Goal: Information Seeking & Learning: Learn about a topic

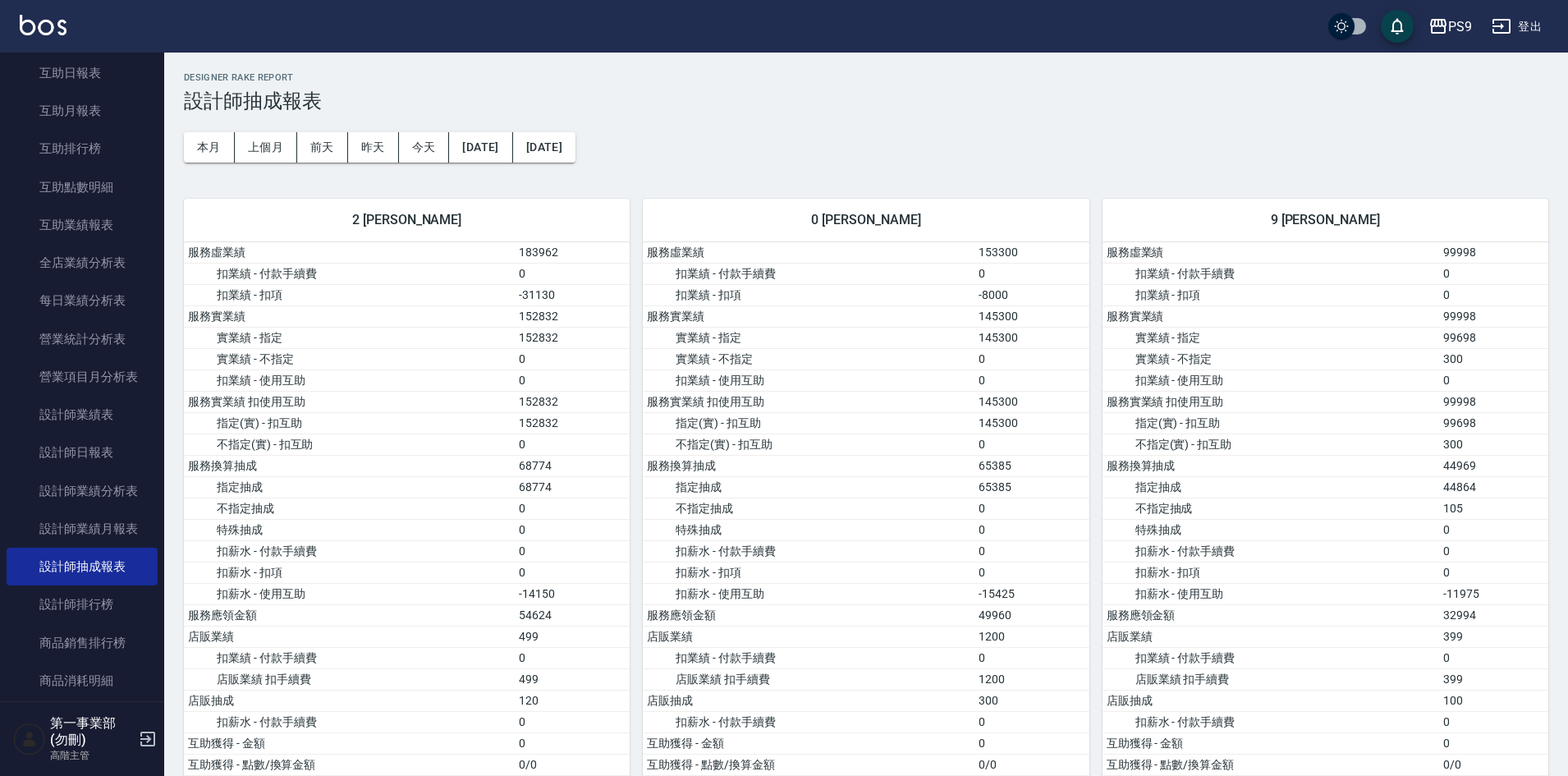
click at [88, 600] on link "設計師排行榜" at bounding box center [82, 604] width 151 height 38
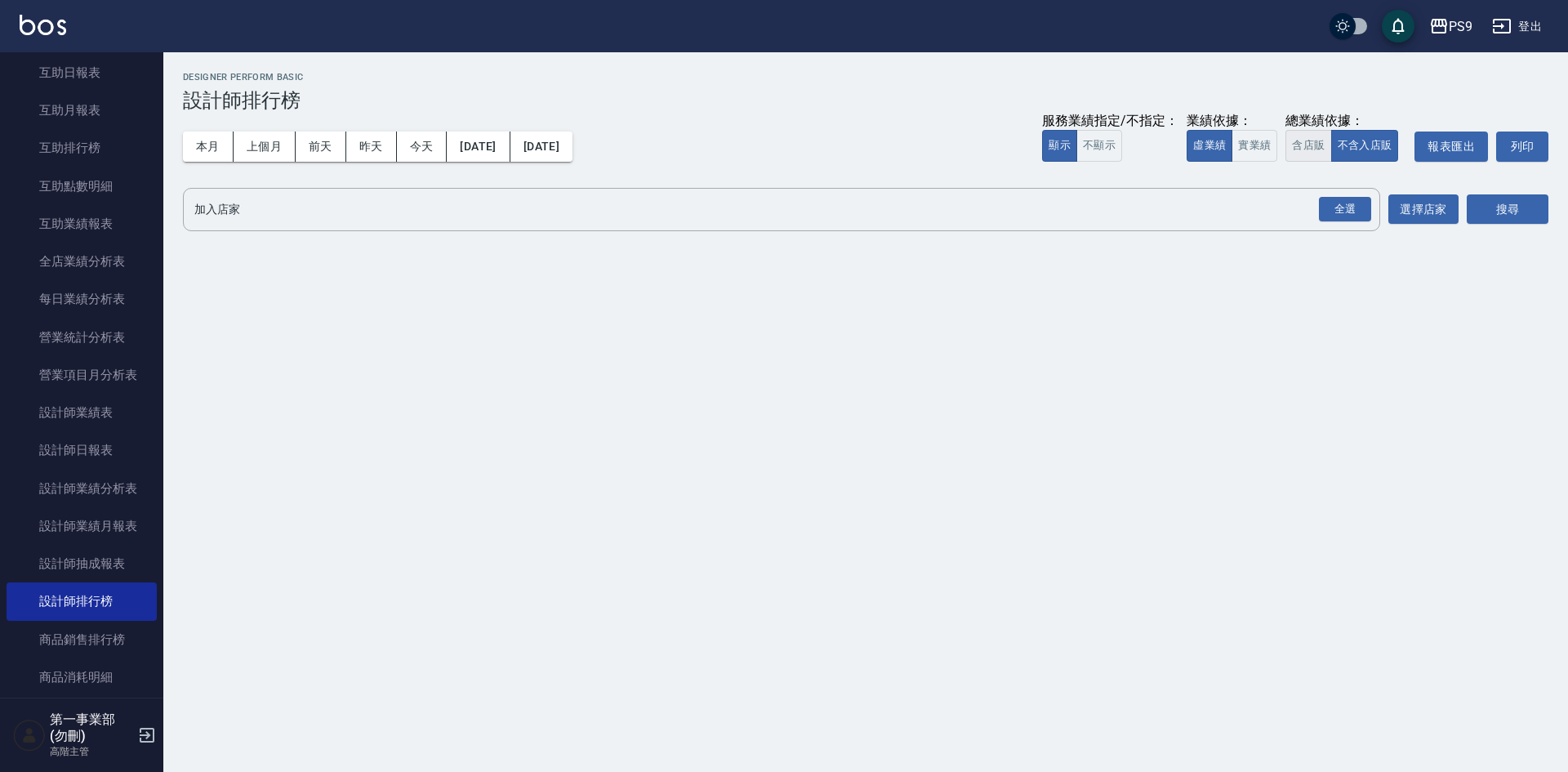
click at [1314, 148] on button "含店販" at bounding box center [1308, 145] width 46 height 32
drag, startPoint x: 1369, startPoint y: 213, endPoint x: 1396, endPoint y: 220, distance: 27.9
click at [1369, 213] on div "全選" at bounding box center [1345, 209] width 52 height 25
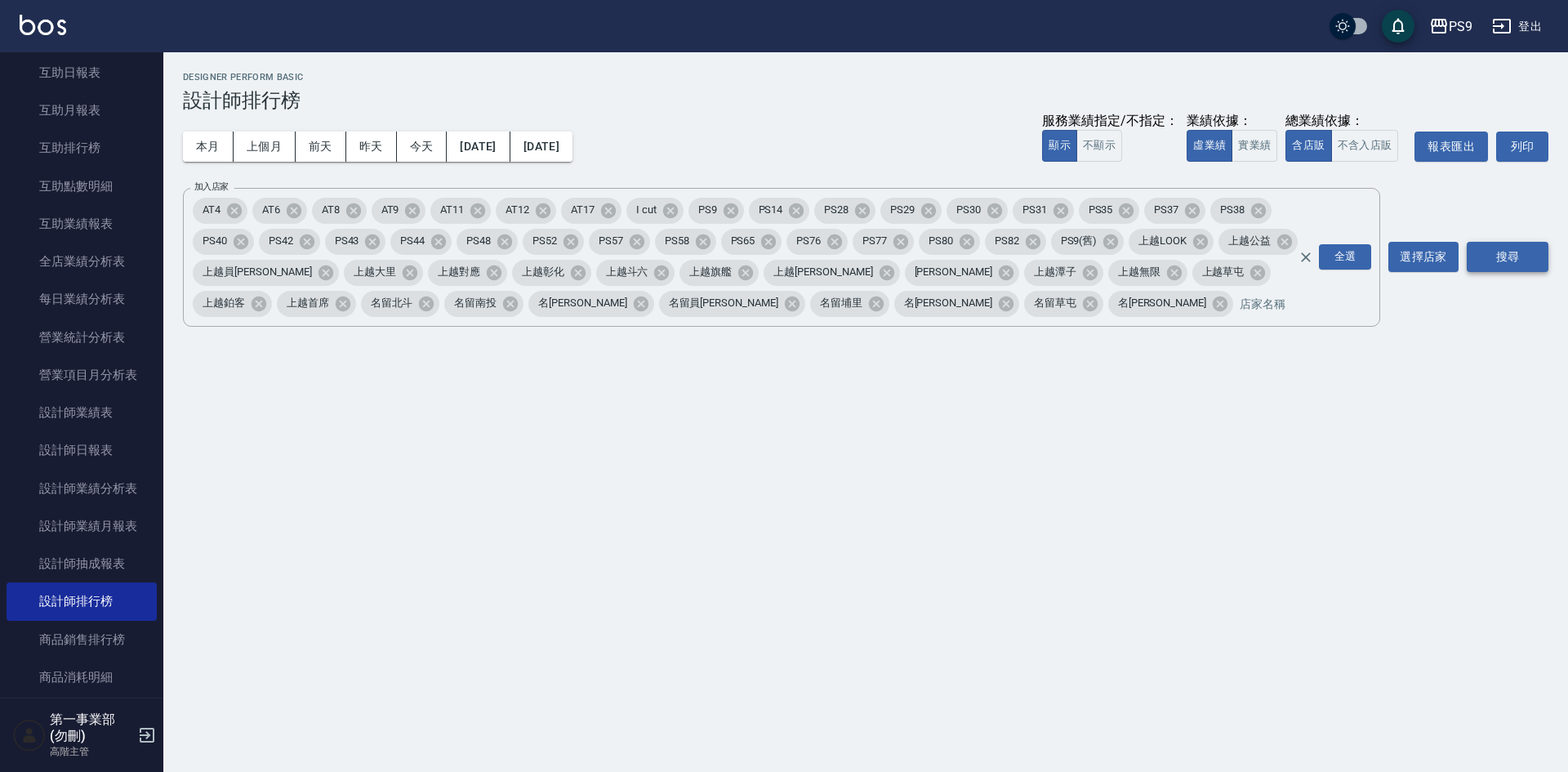
click at [1530, 261] on button "搜尋" at bounding box center [1508, 257] width 82 height 30
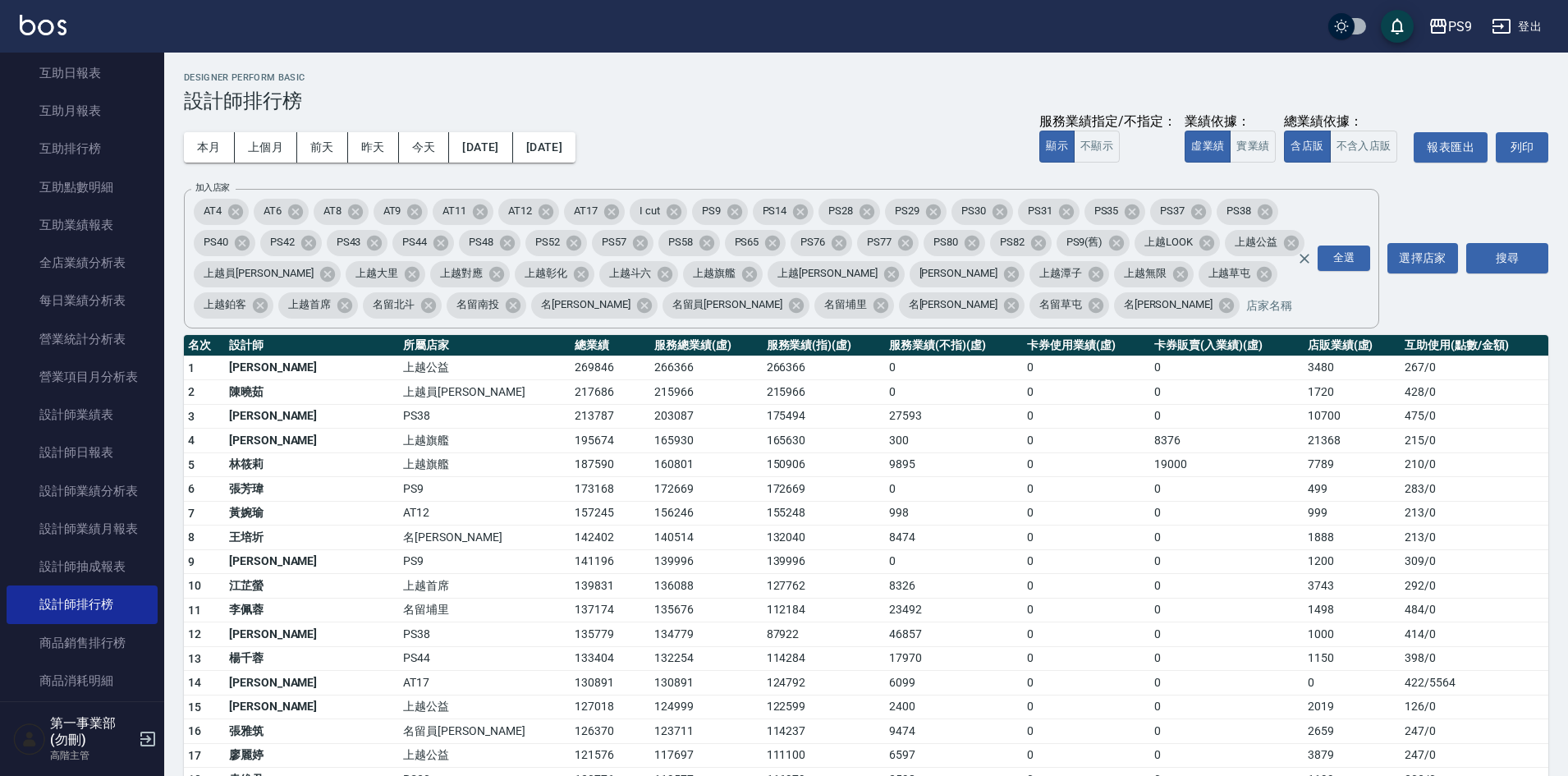
click at [1023, 585] on td "0" at bounding box center [1086, 586] width 127 height 25
click at [914, 86] on div "Designer Perform Basic 設計師排行榜" at bounding box center [866, 92] width 1364 height 40
click at [1445, 28] on icon "button" at bounding box center [1438, 26] width 16 height 15
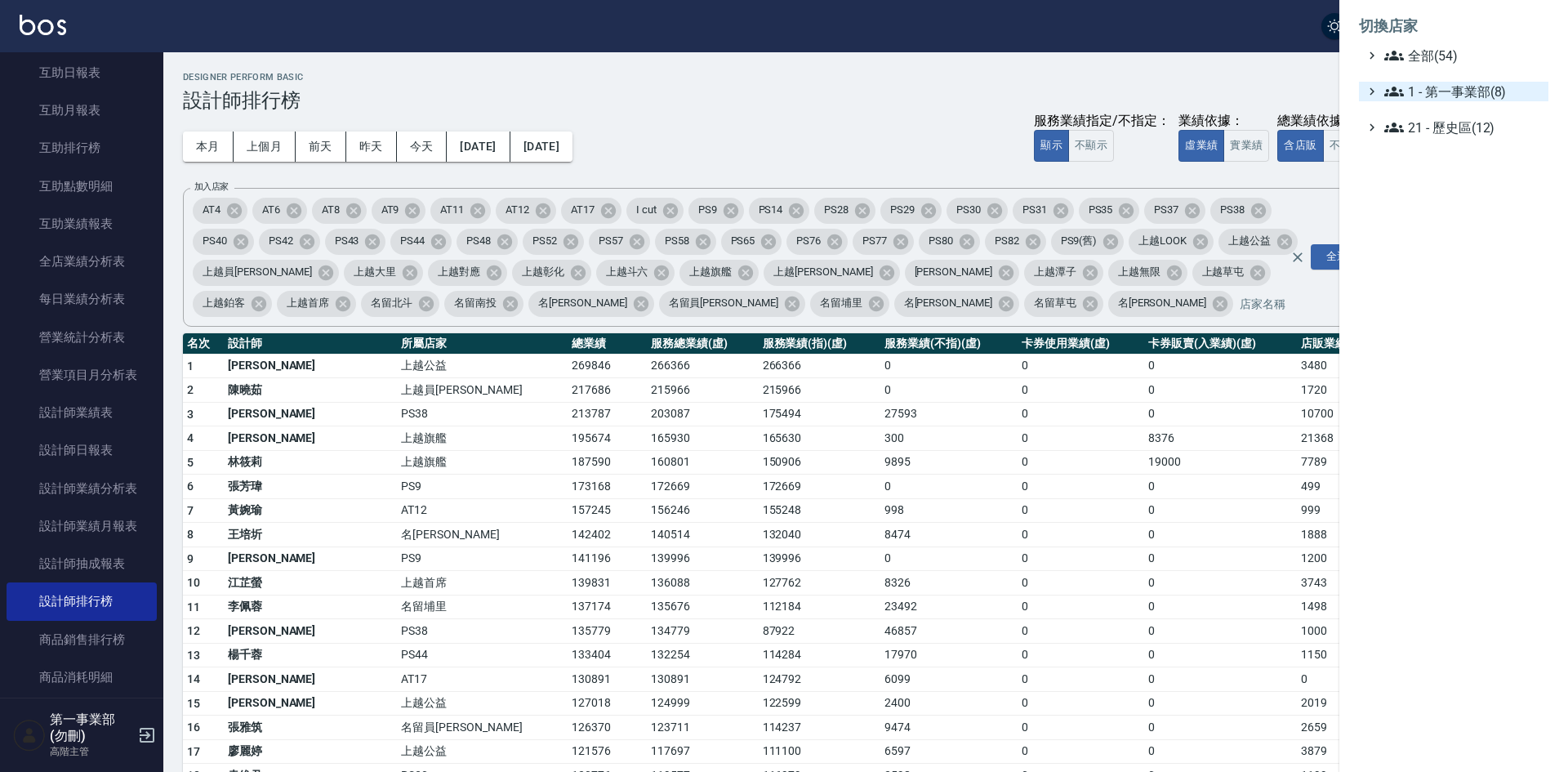
click at [1467, 98] on span "1 - 第一事業部(8)" at bounding box center [1463, 91] width 158 height 20
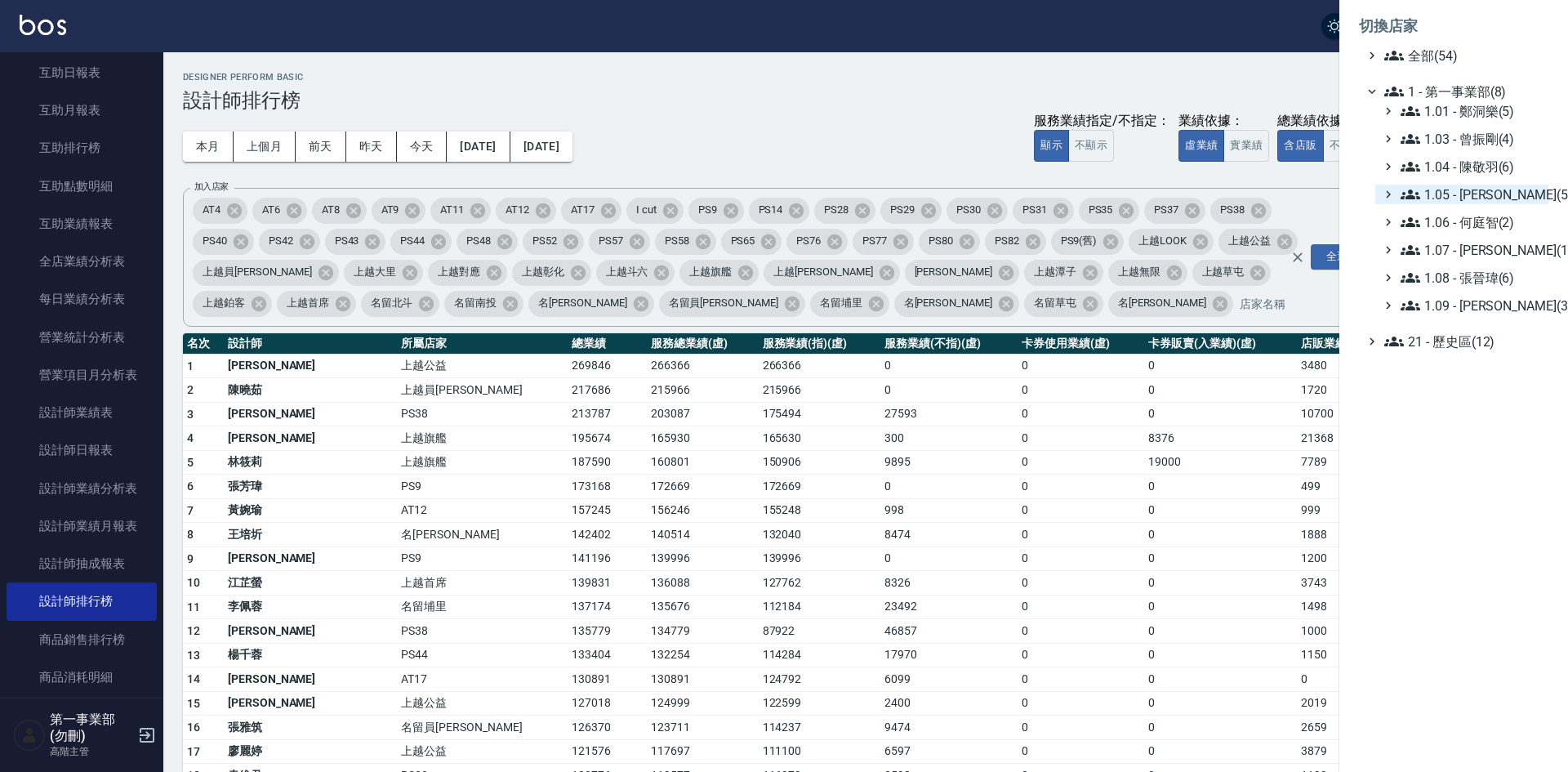
click at [1474, 193] on span "1.05 - [PERSON_NAME](5)" at bounding box center [1471, 194] width 141 height 20
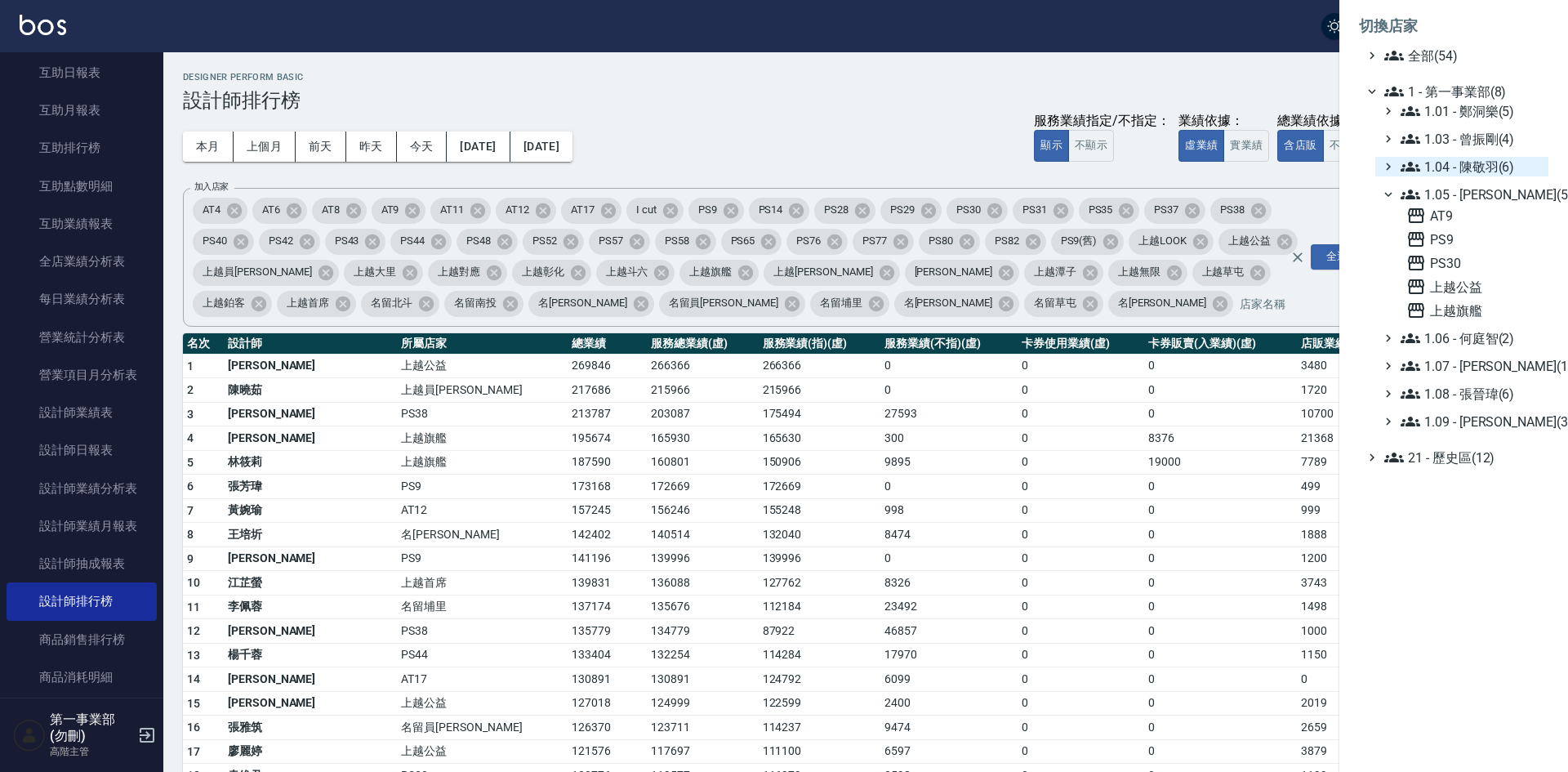
click at [1495, 161] on span "1.04 - 陳敬羽(6)" at bounding box center [1471, 167] width 141 height 20
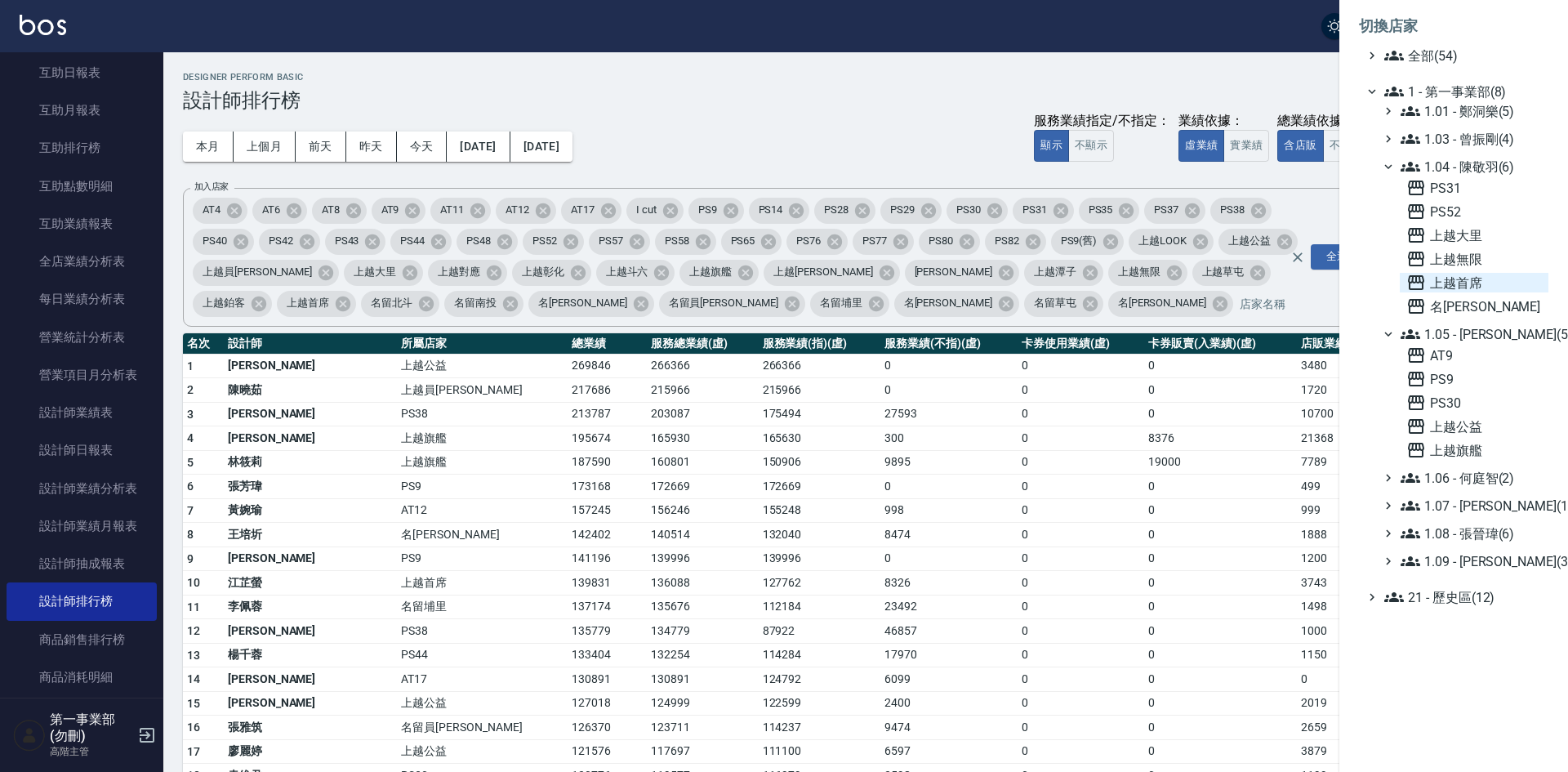
click at [1479, 282] on span "上越首席" at bounding box center [1474, 283] width 136 height 20
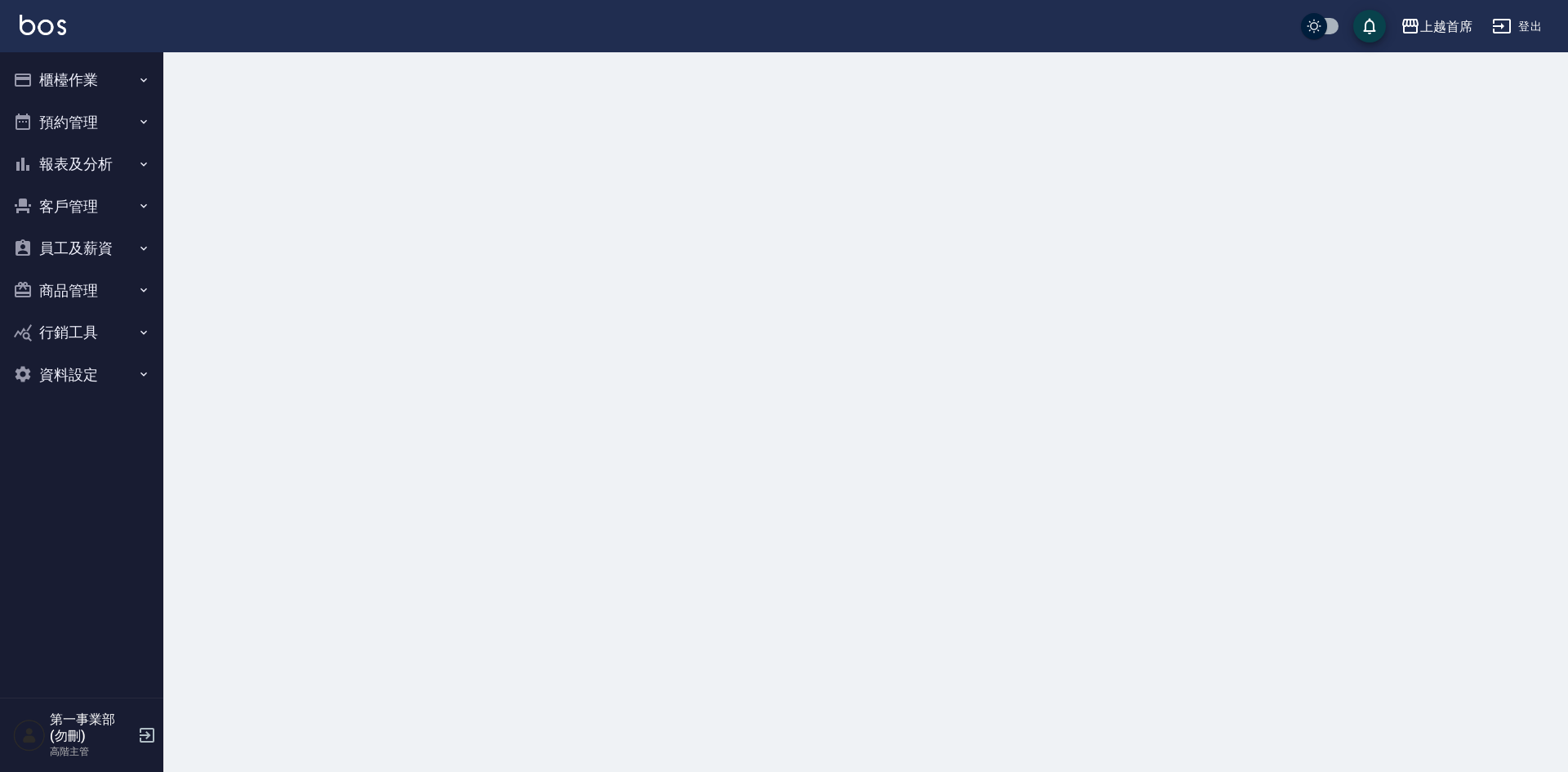
click at [74, 255] on button "員工及薪資" at bounding box center [82, 248] width 150 height 42
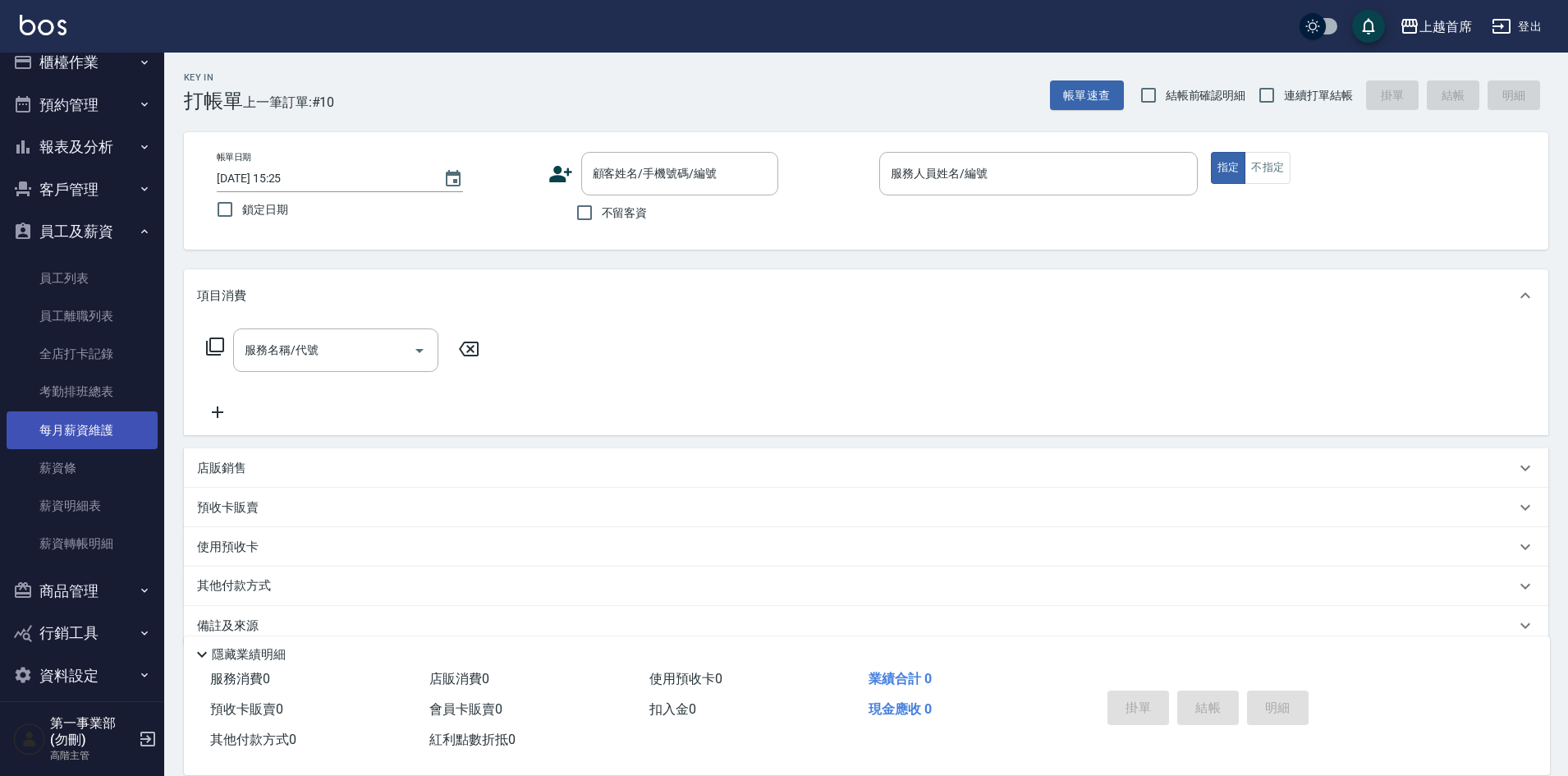
scroll to position [33, 0]
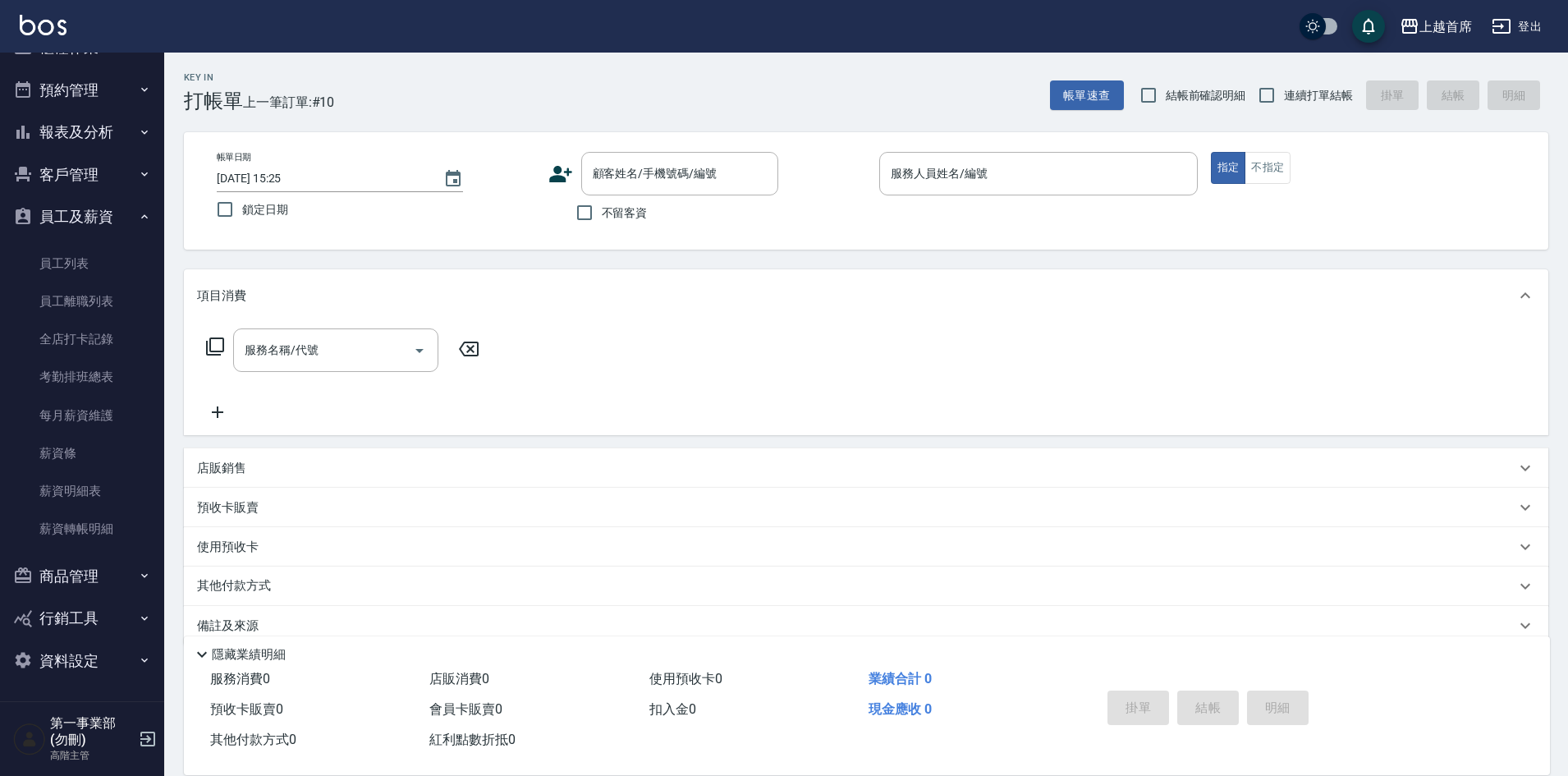
click at [84, 129] on button "報表及分析" at bounding box center [82, 132] width 151 height 43
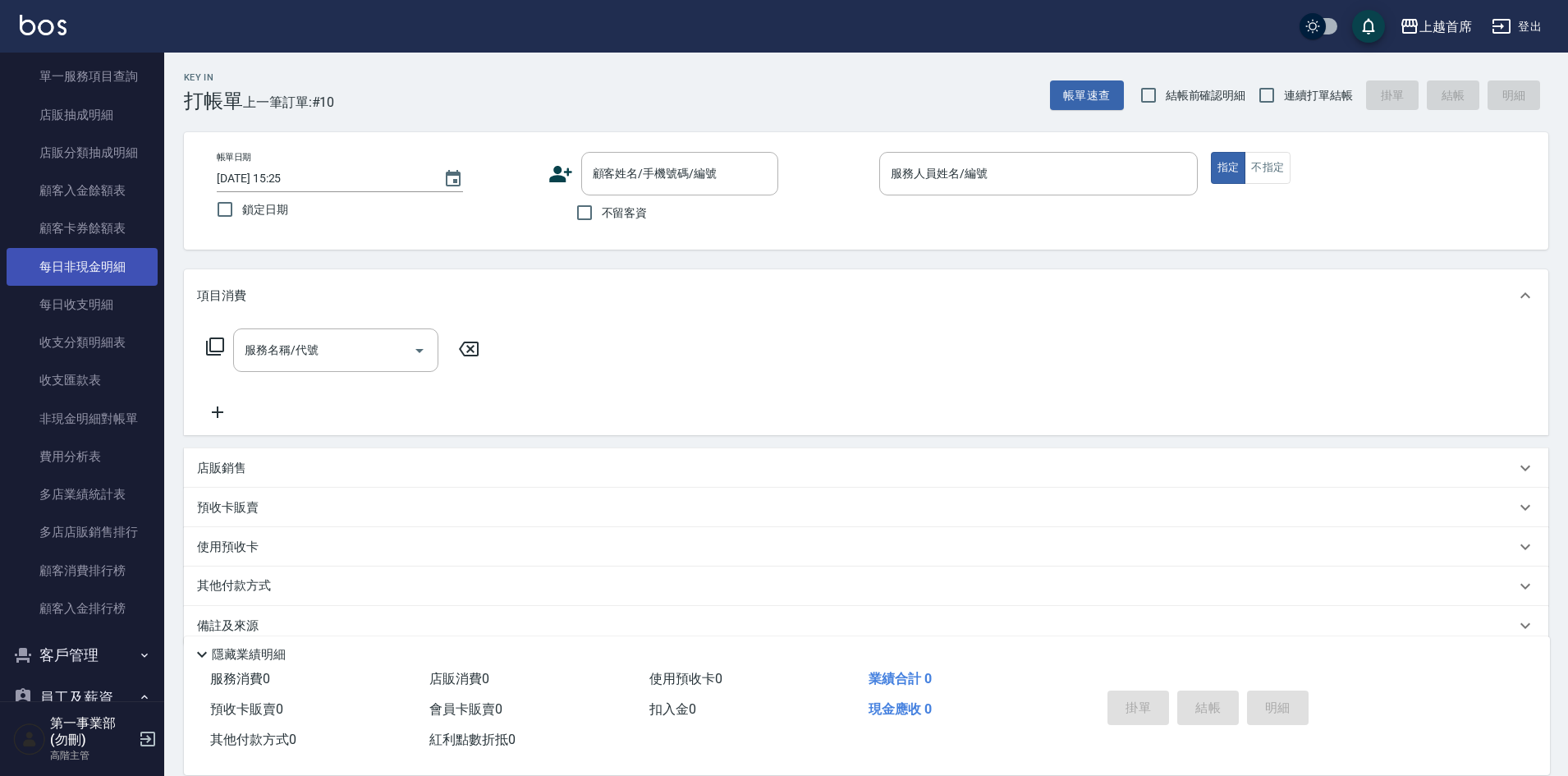
scroll to position [1182, 0]
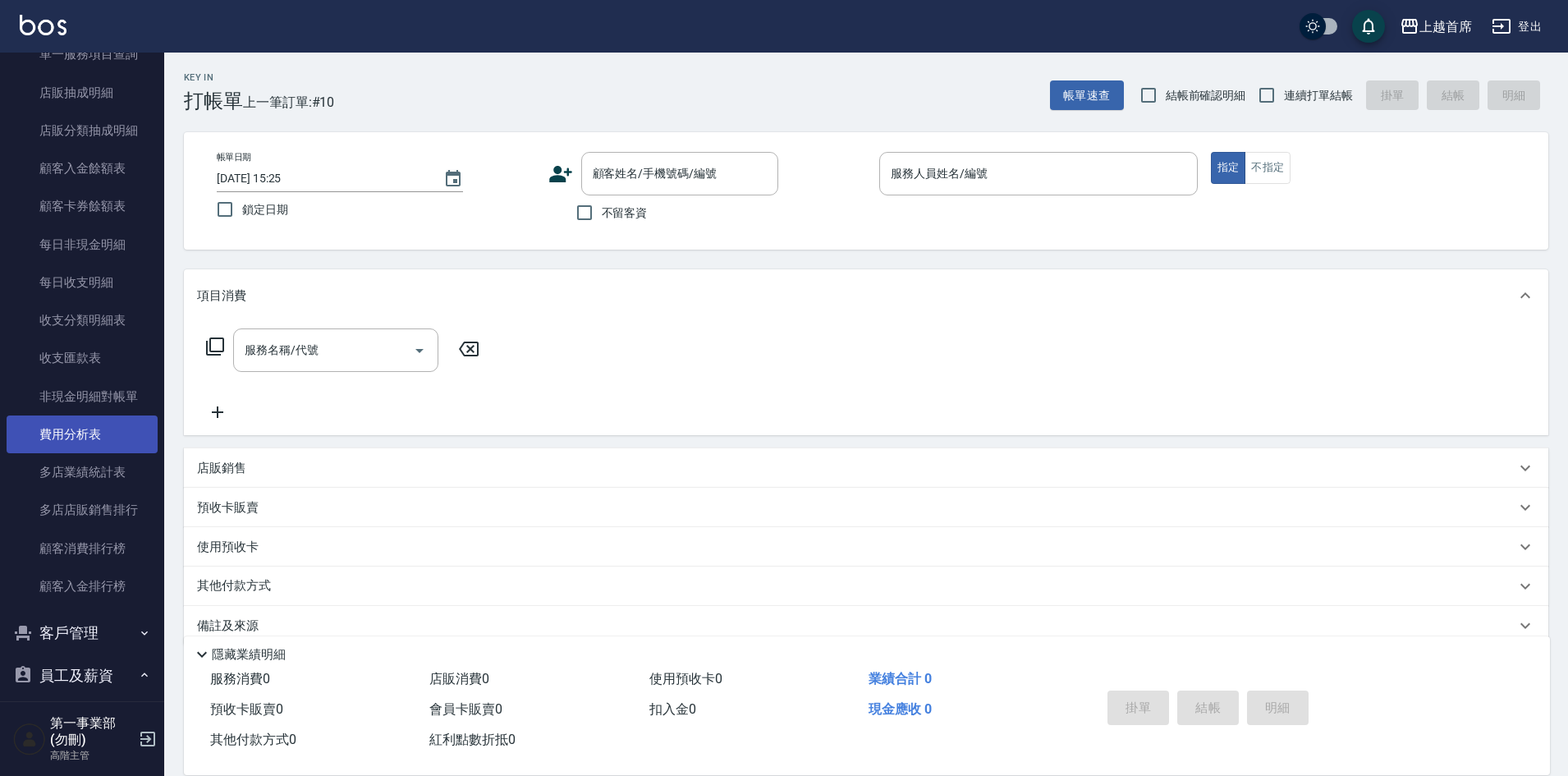
click at [93, 432] on link "費用分析表" at bounding box center [82, 434] width 151 height 38
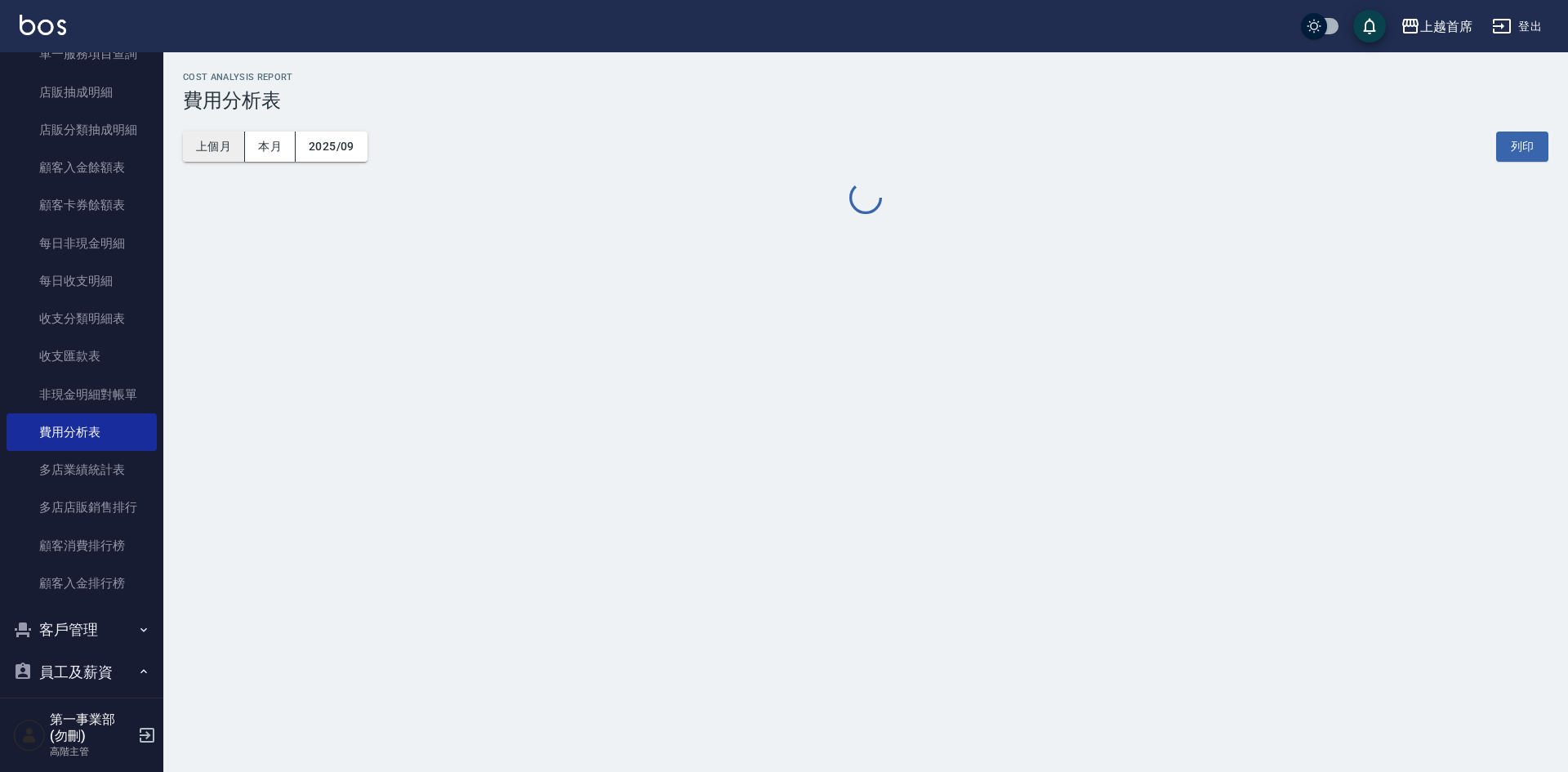
click at [210, 151] on button "上個月" at bounding box center [214, 146] width 62 height 30
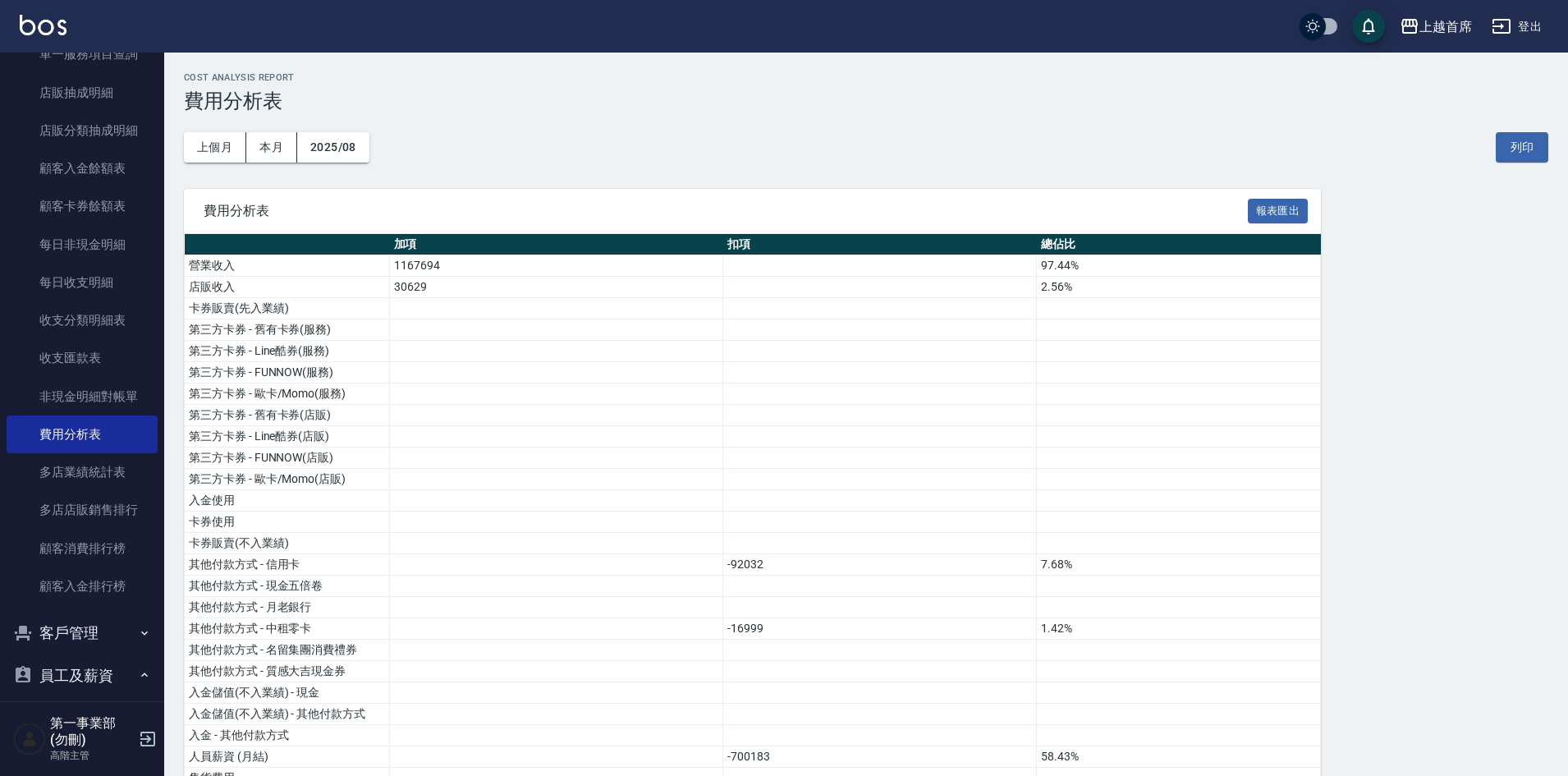
click at [508, 142] on div "上個月 本月 2025/08 列印" at bounding box center [866, 147] width 1364 height 70
click at [98, 477] on link "多店業績統計表" at bounding box center [82, 472] width 151 height 38
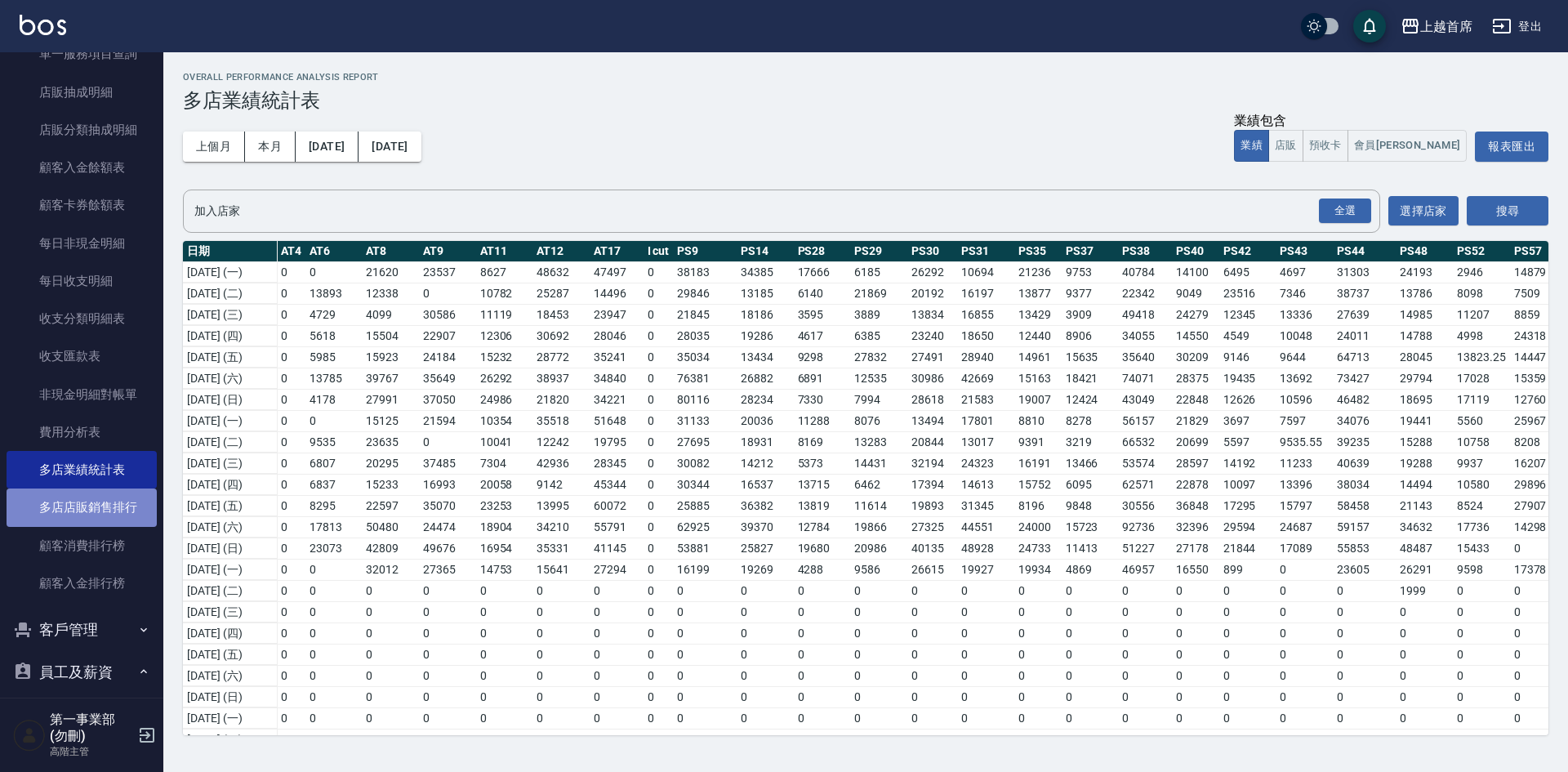
click at [101, 507] on link "多店店販銷售排行" at bounding box center [82, 507] width 150 height 38
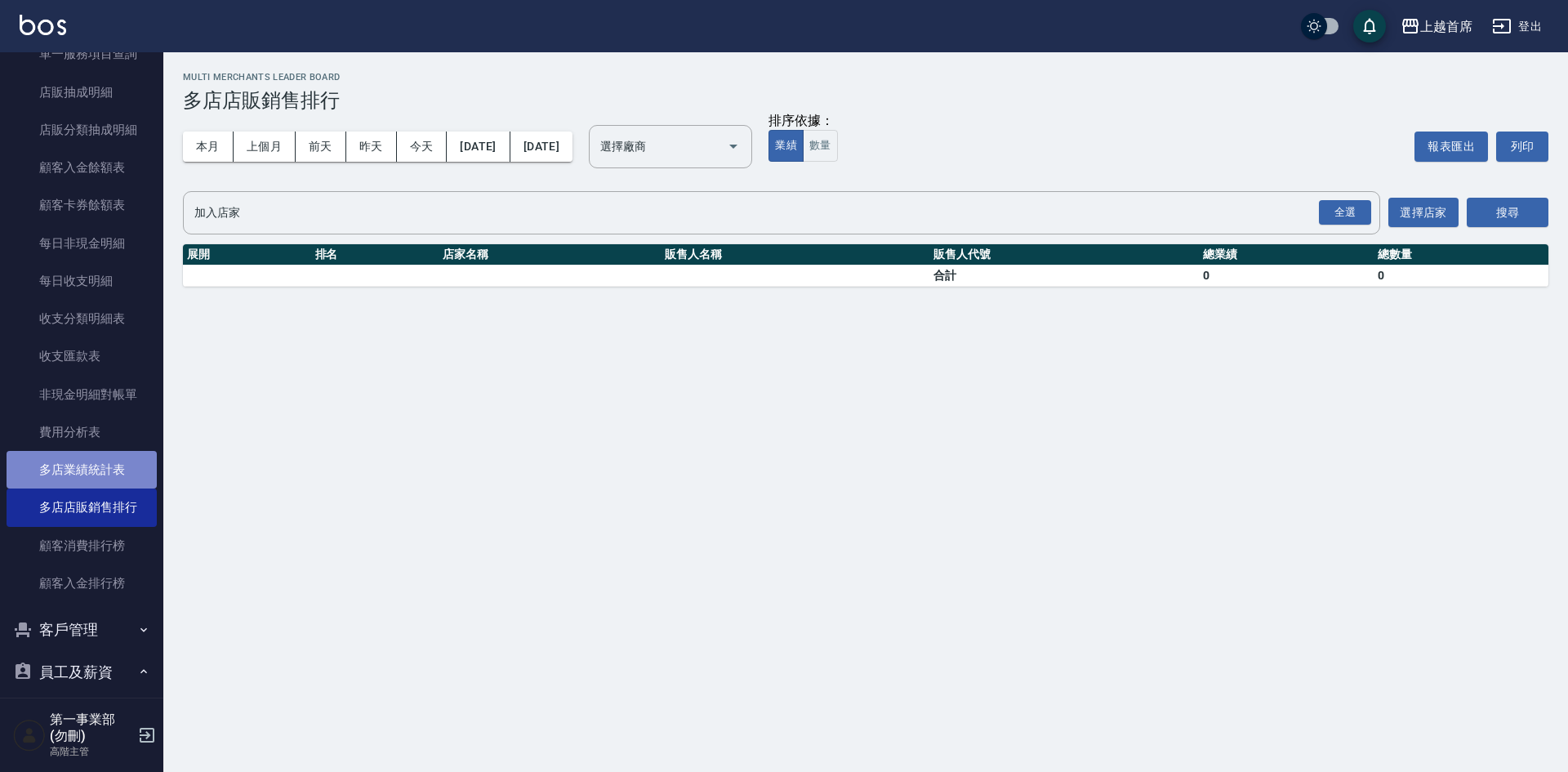
click at [98, 476] on link "多店業績統計表" at bounding box center [82, 470] width 150 height 38
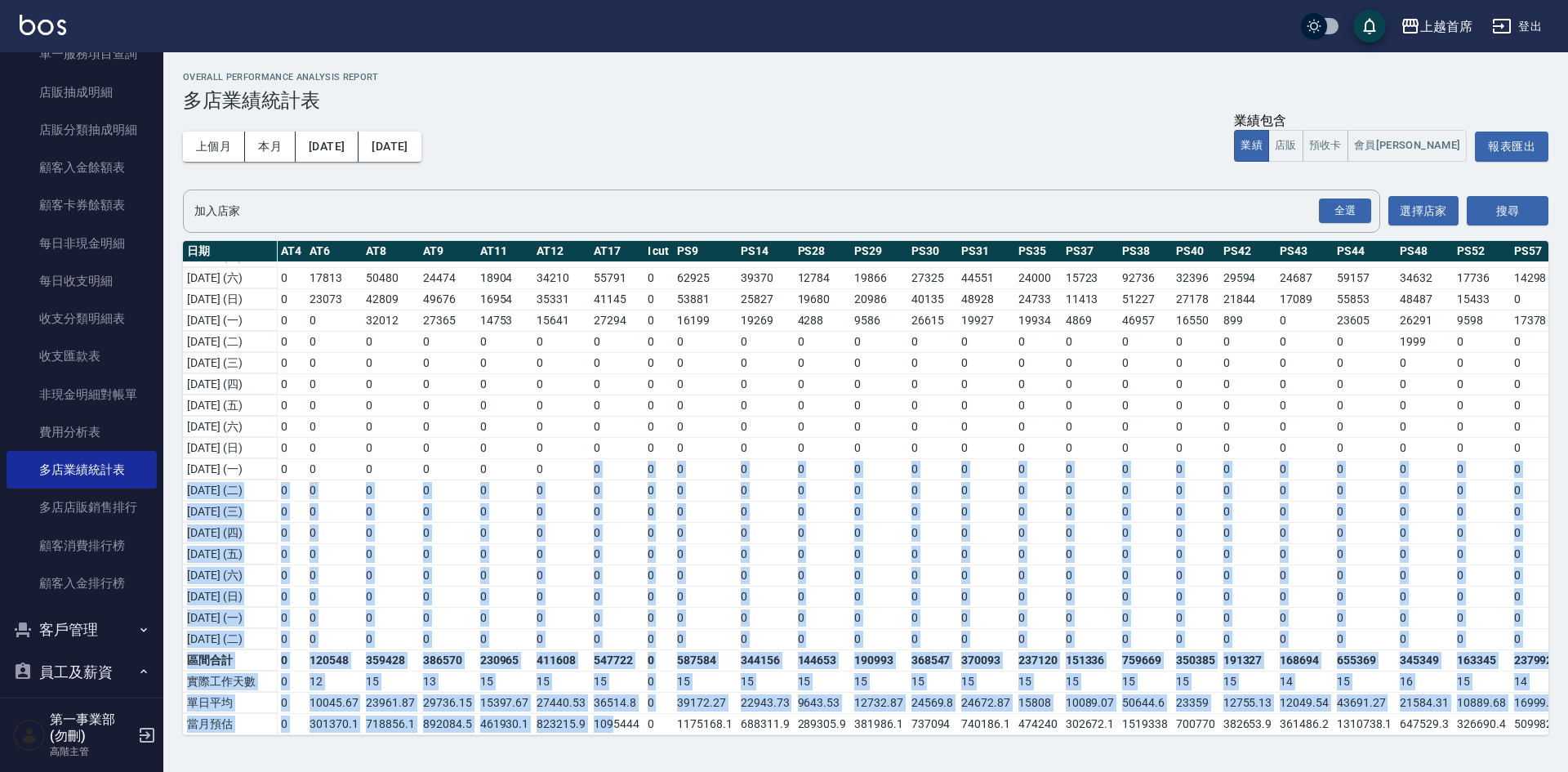
scroll to position [261, 0]
drag, startPoint x: 585, startPoint y: 714, endPoint x: 617, endPoint y: 712, distance: 32.1
click at [673, 564] on td "0" at bounding box center [705, 575] width 64 height 21
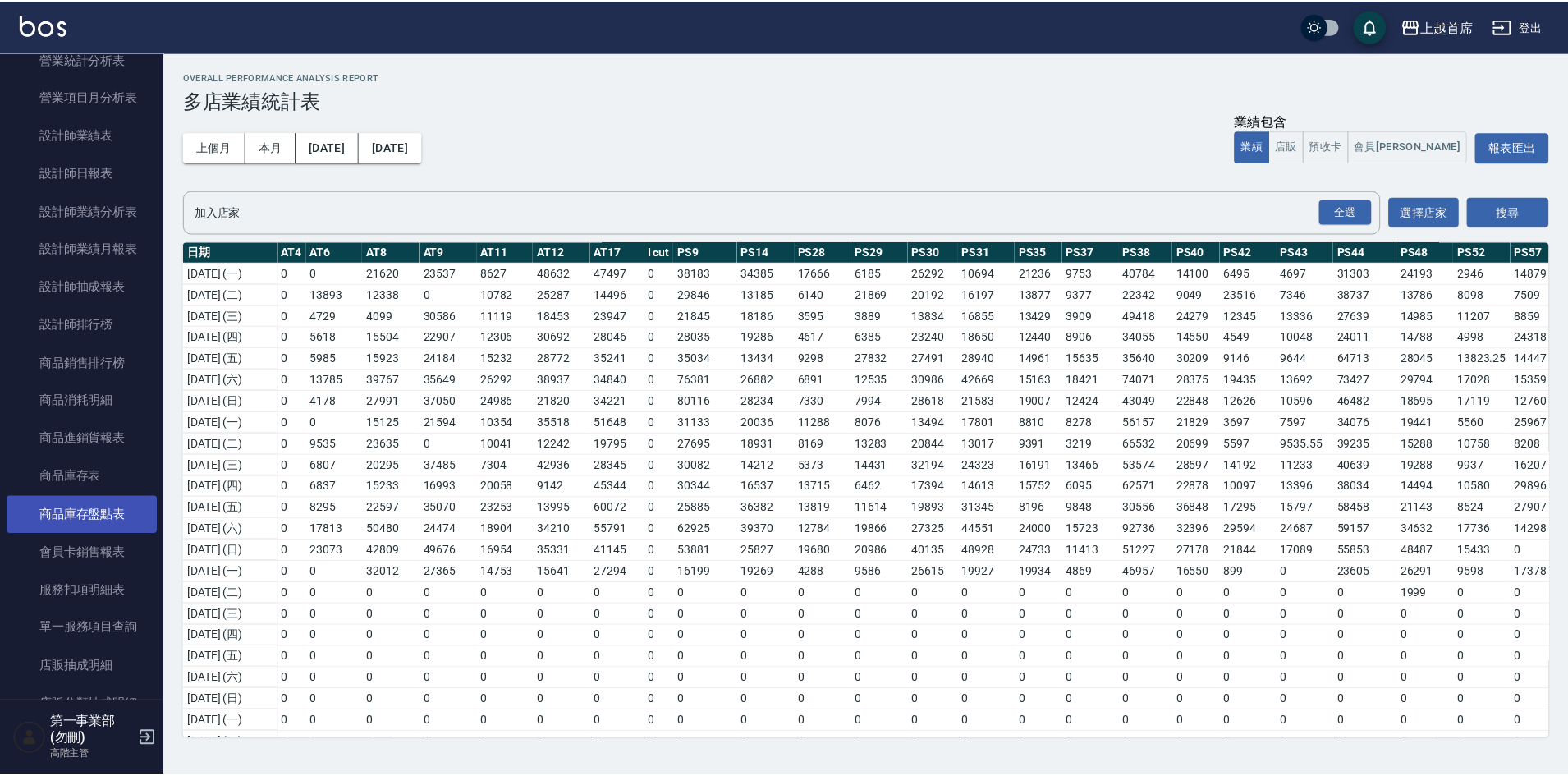
scroll to position [526, 0]
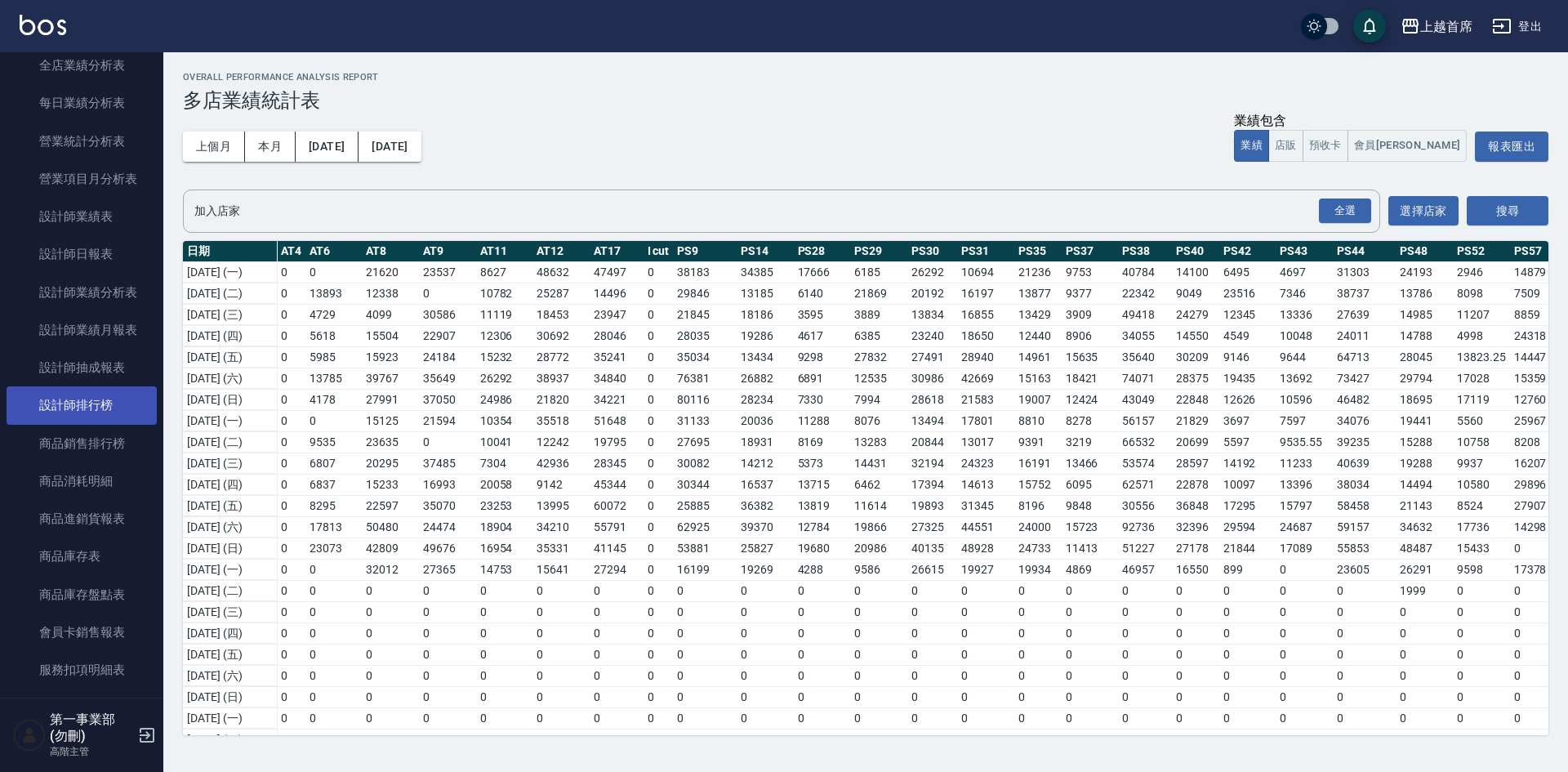
click at [105, 398] on link "設計師排行榜" at bounding box center [82, 405] width 150 height 38
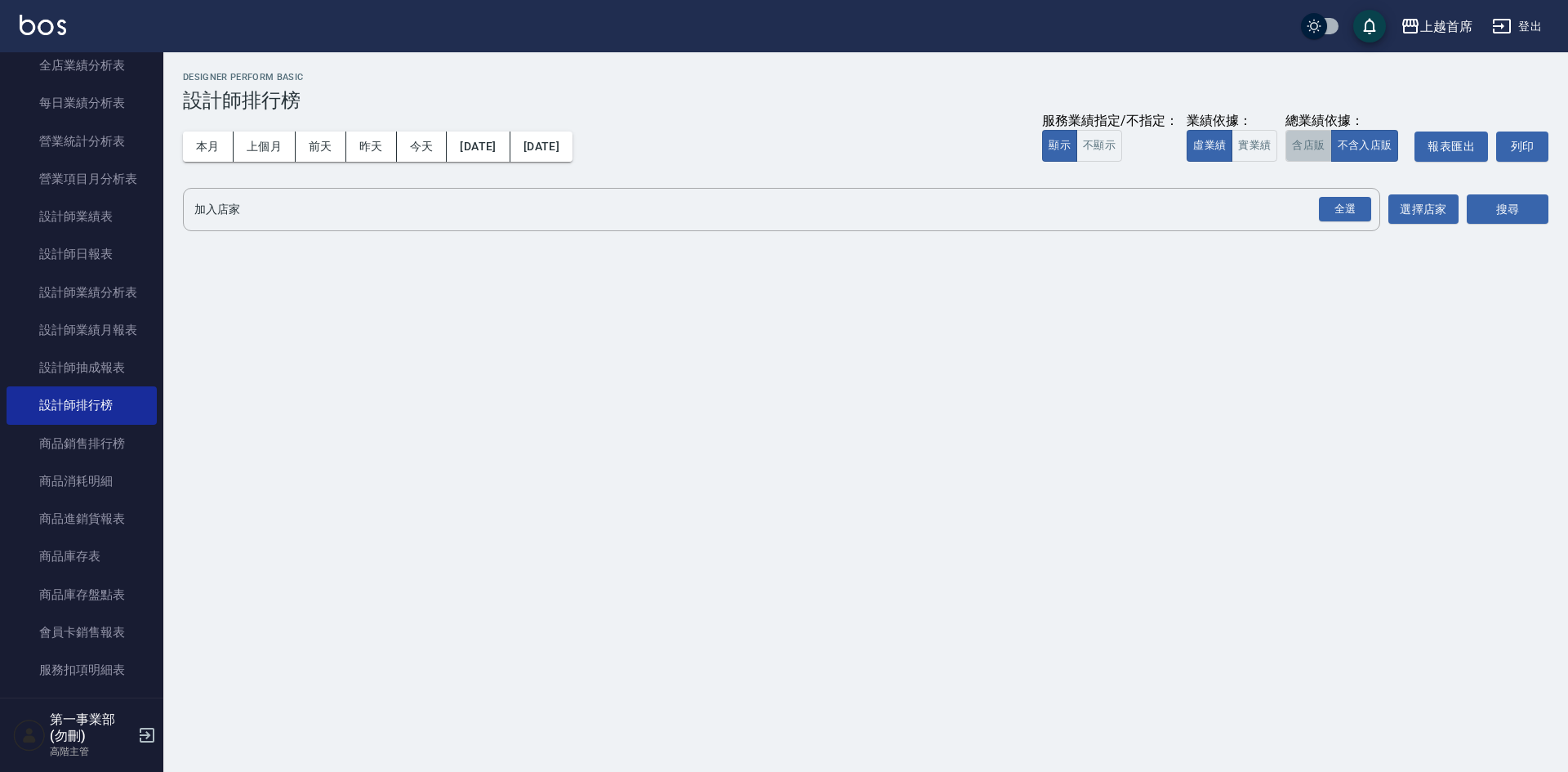
click at [1314, 145] on button "含店販" at bounding box center [1308, 145] width 46 height 32
drag, startPoint x: 1354, startPoint y: 210, endPoint x: 1363, endPoint y: 212, distance: 9.2
click at [1354, 210] on div "全選" at bounding box center [1345, 209] width 52 height 25
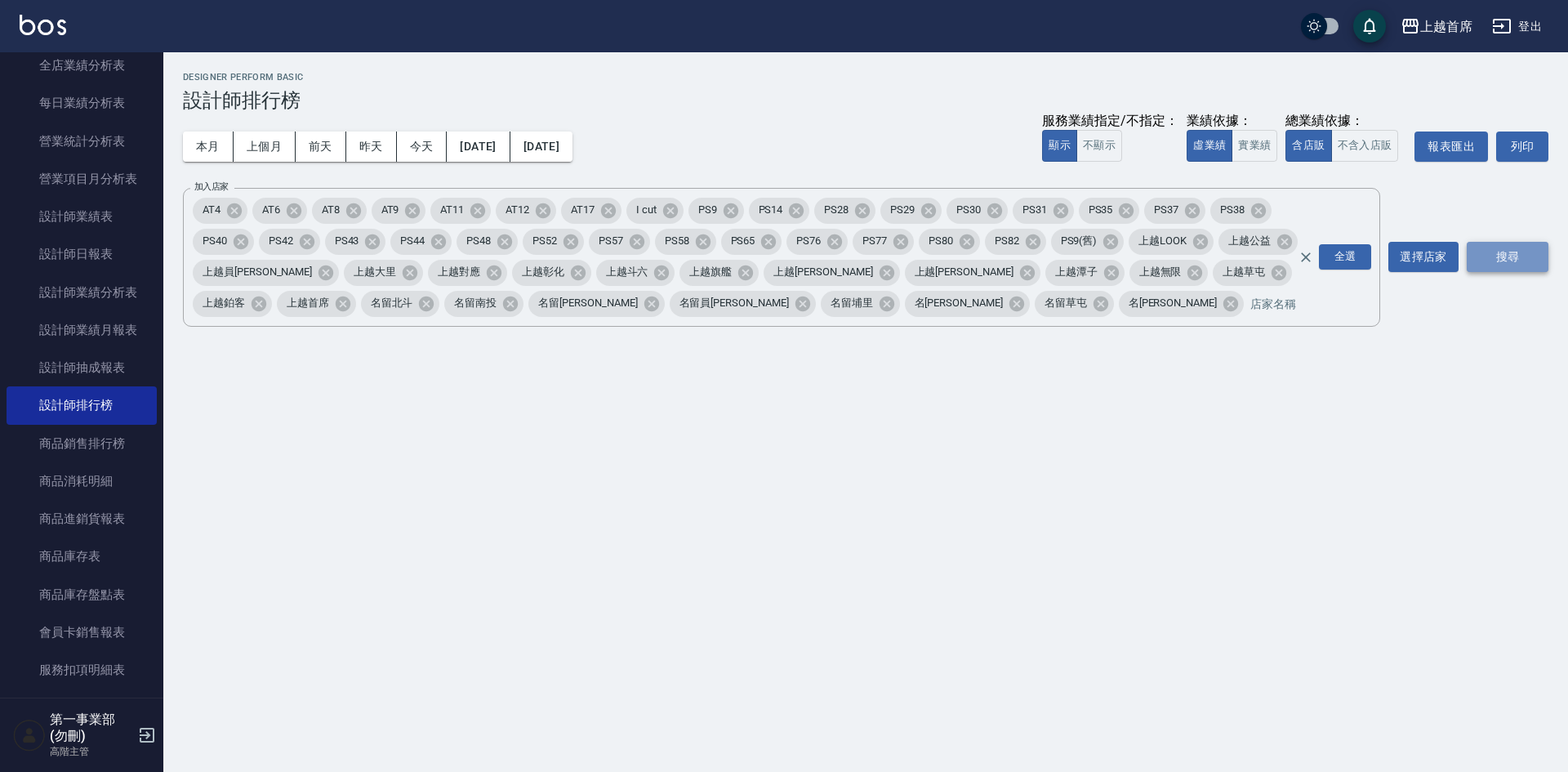
click at [1513, 248] on button "搜尋" at bounding box center [1508, 257] width 82 height 30
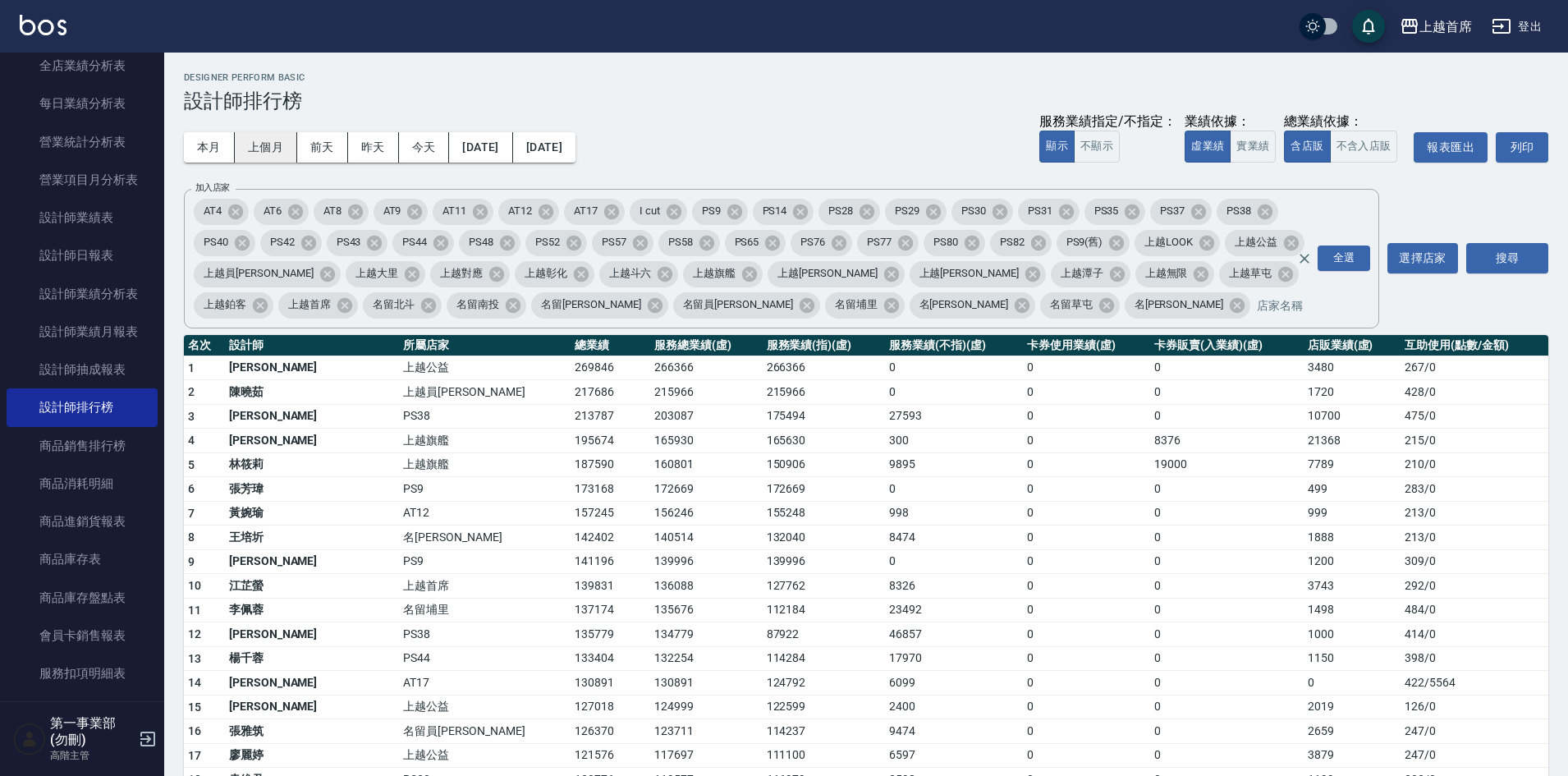
click at [284, 152] on button "上個月" at bounding box center [266, 147] width 62 height 30
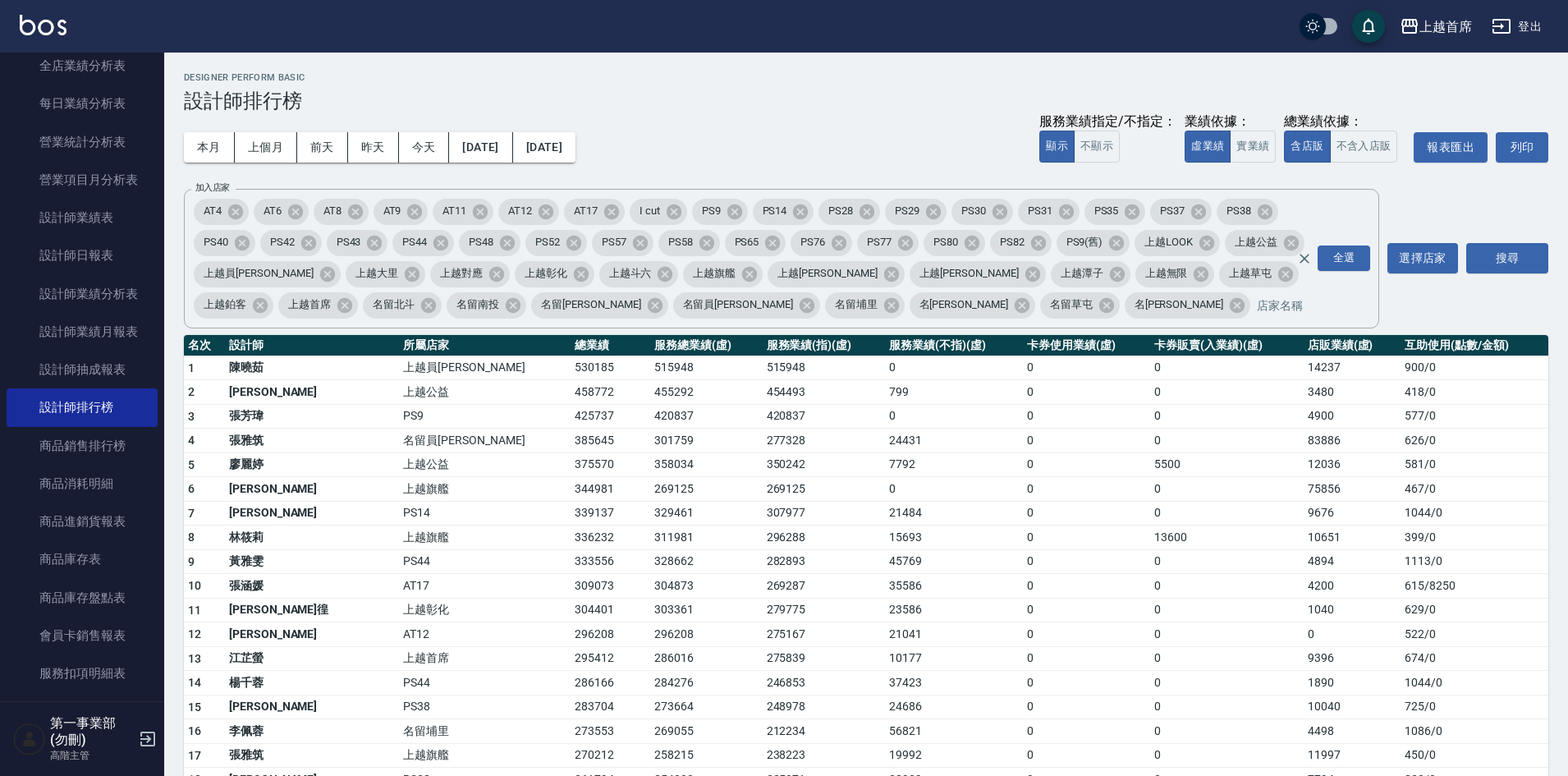
click at [819, 544] on td "296288" at bounding box center [825, 538] width 123 height 25
click at [468, 590] on td "AT17" at bounding box center [485, 586] width 172 height 25
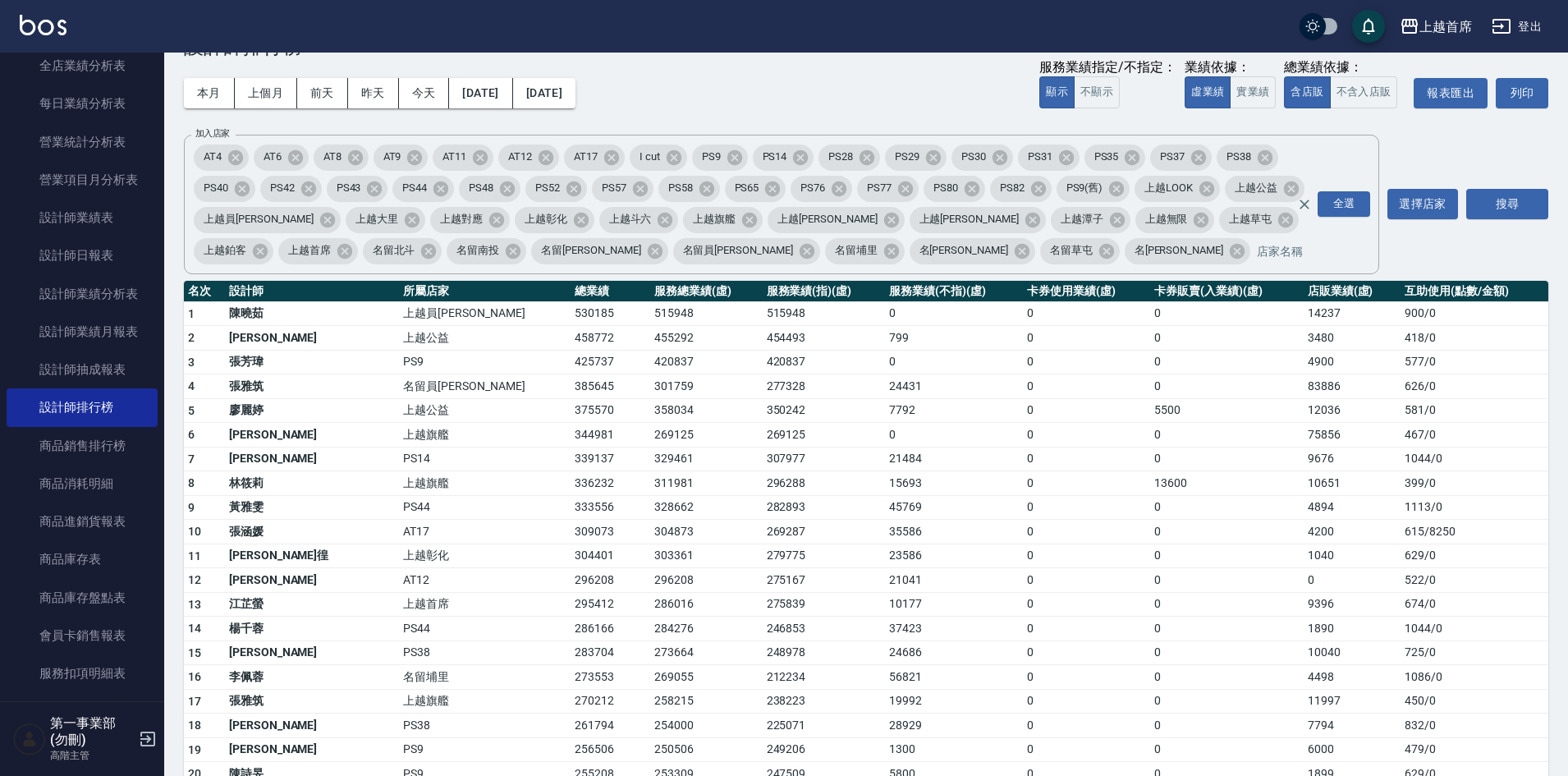
scroll to position [246, 0]
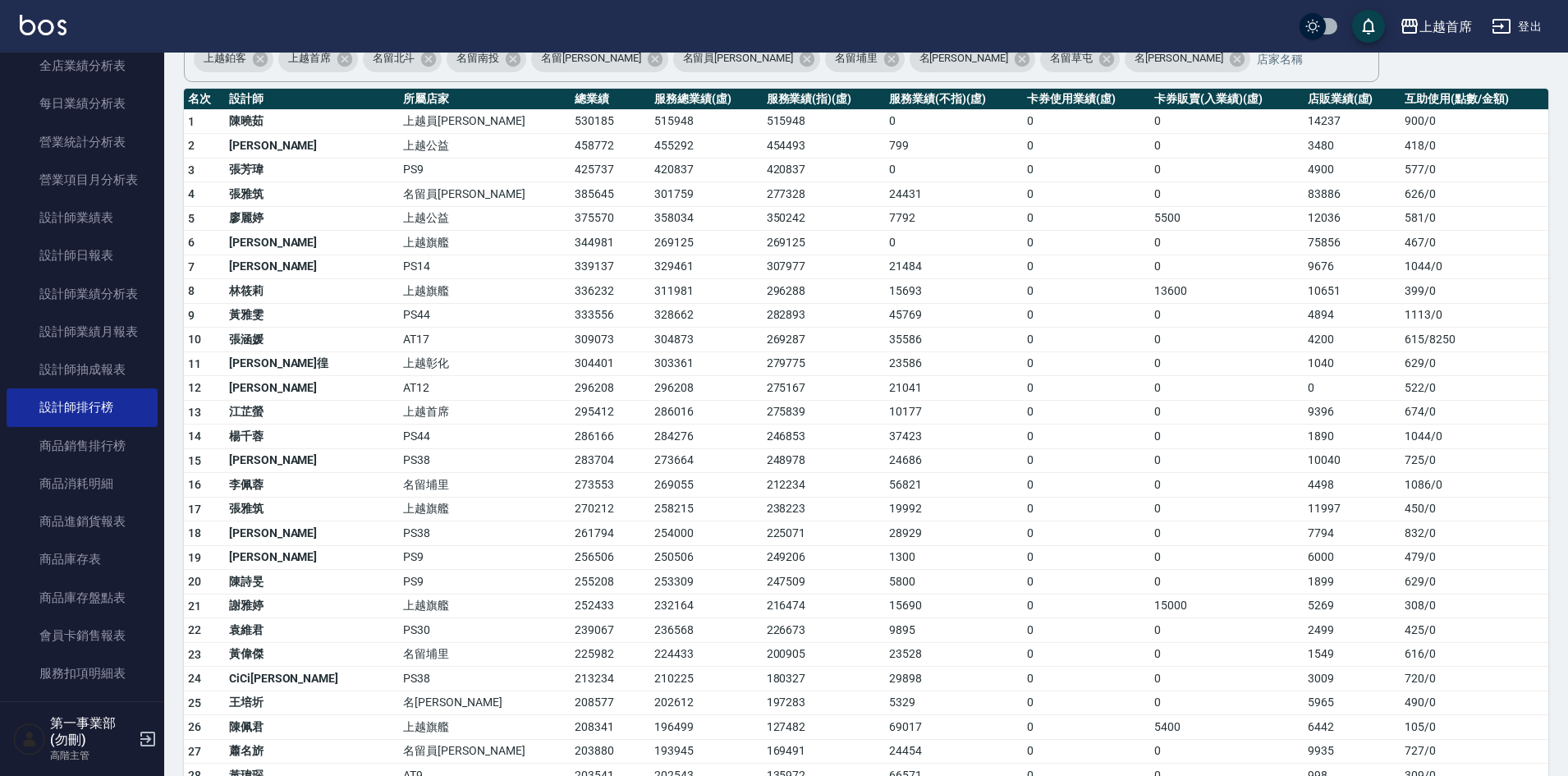
click at [1023, 468] on td "0" at bounding box center [1086, 461] width 127 height 25
click at [571, 540] on td "261794" at bounding box center [610, 534] width 80 height 25
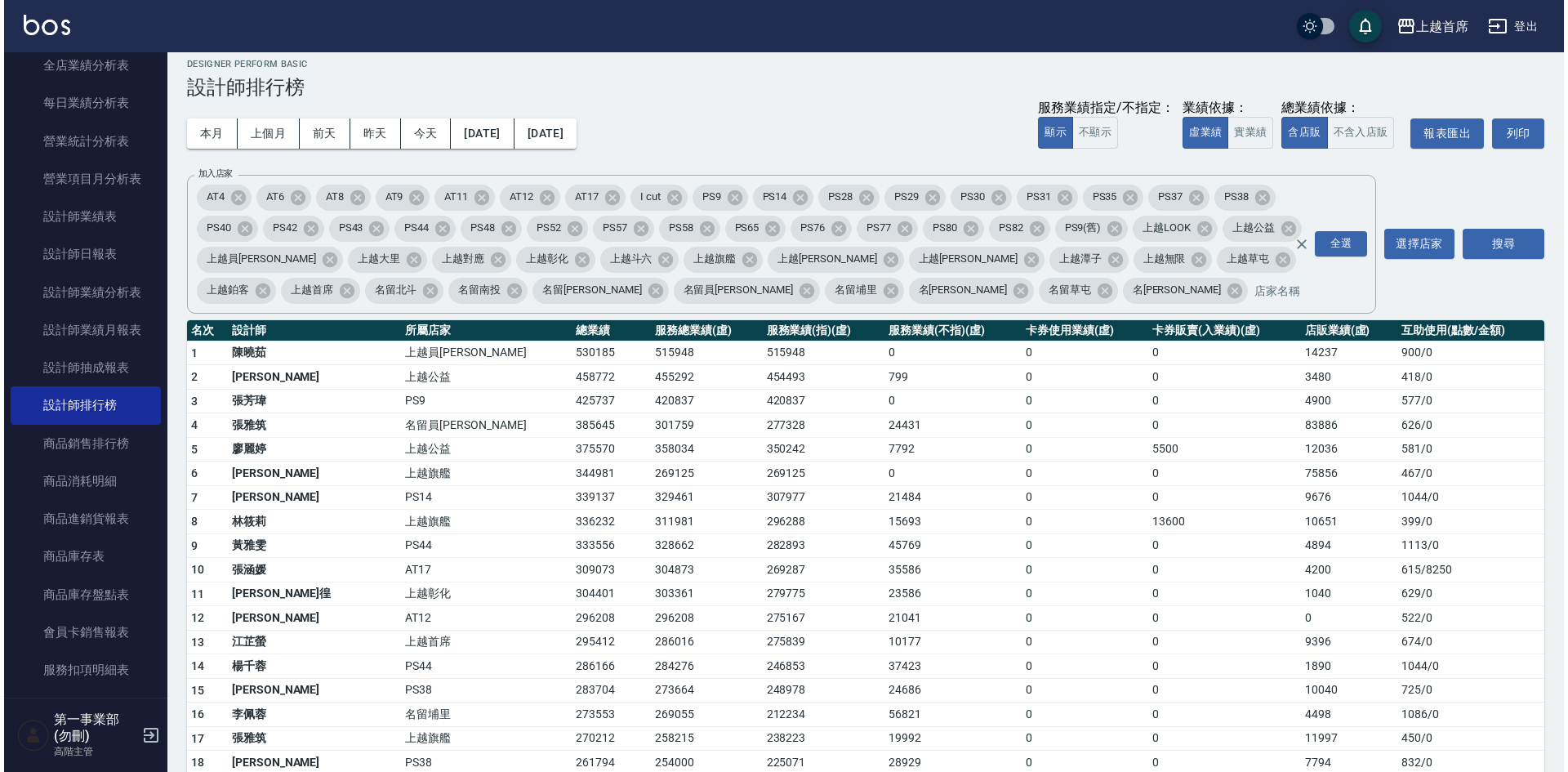
scroll to position [0, 0]
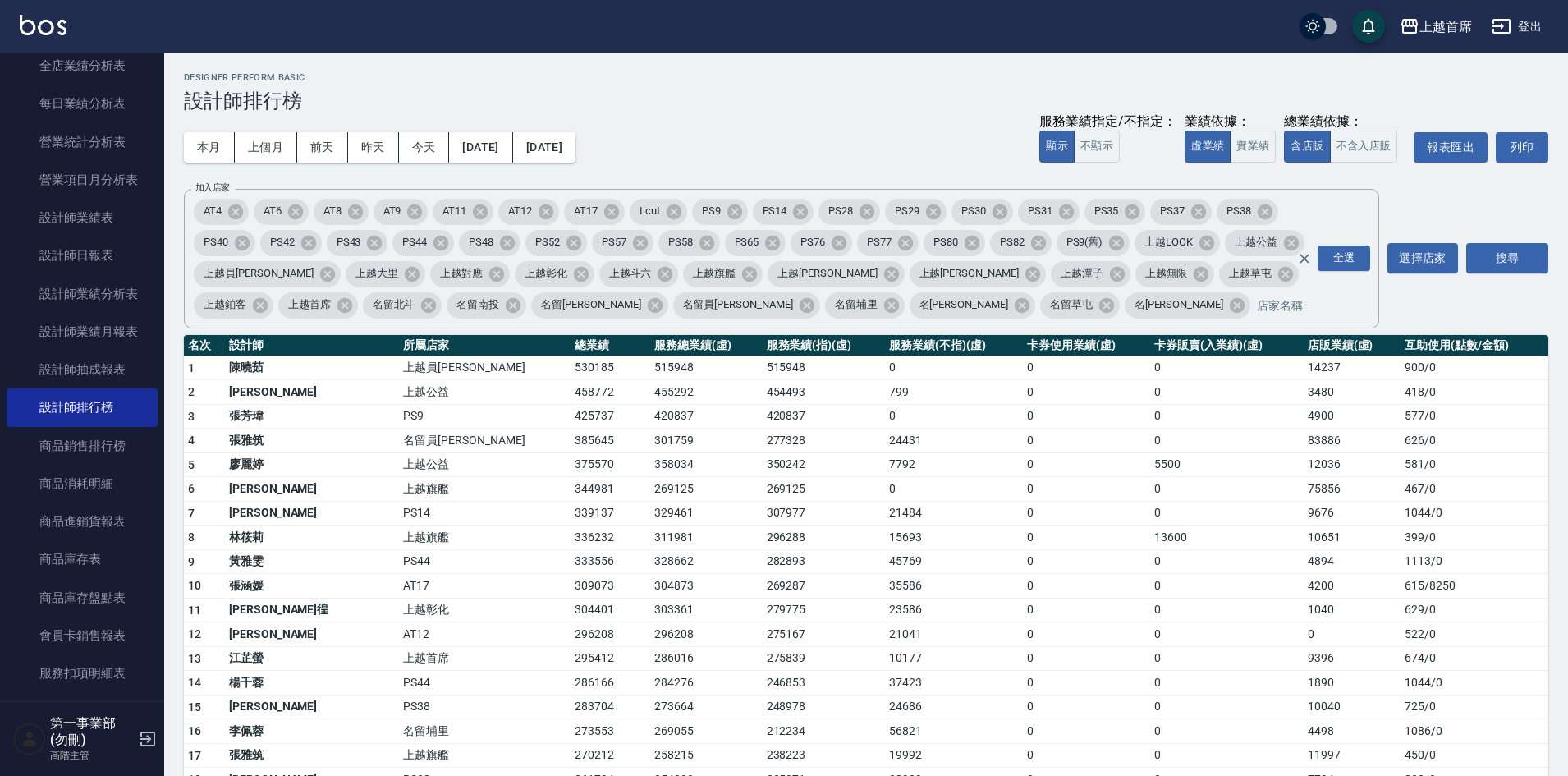
click at [1197, 610] on td "0" at bounding box center [1226, 610] width 153 height 25
click at [1072, 613] on td "0" at bounding box center [1086, 610] width 127 height 25
click at [1427, 16] on div "上越首席" at bounding box center [1446, 26] width 53 height 21
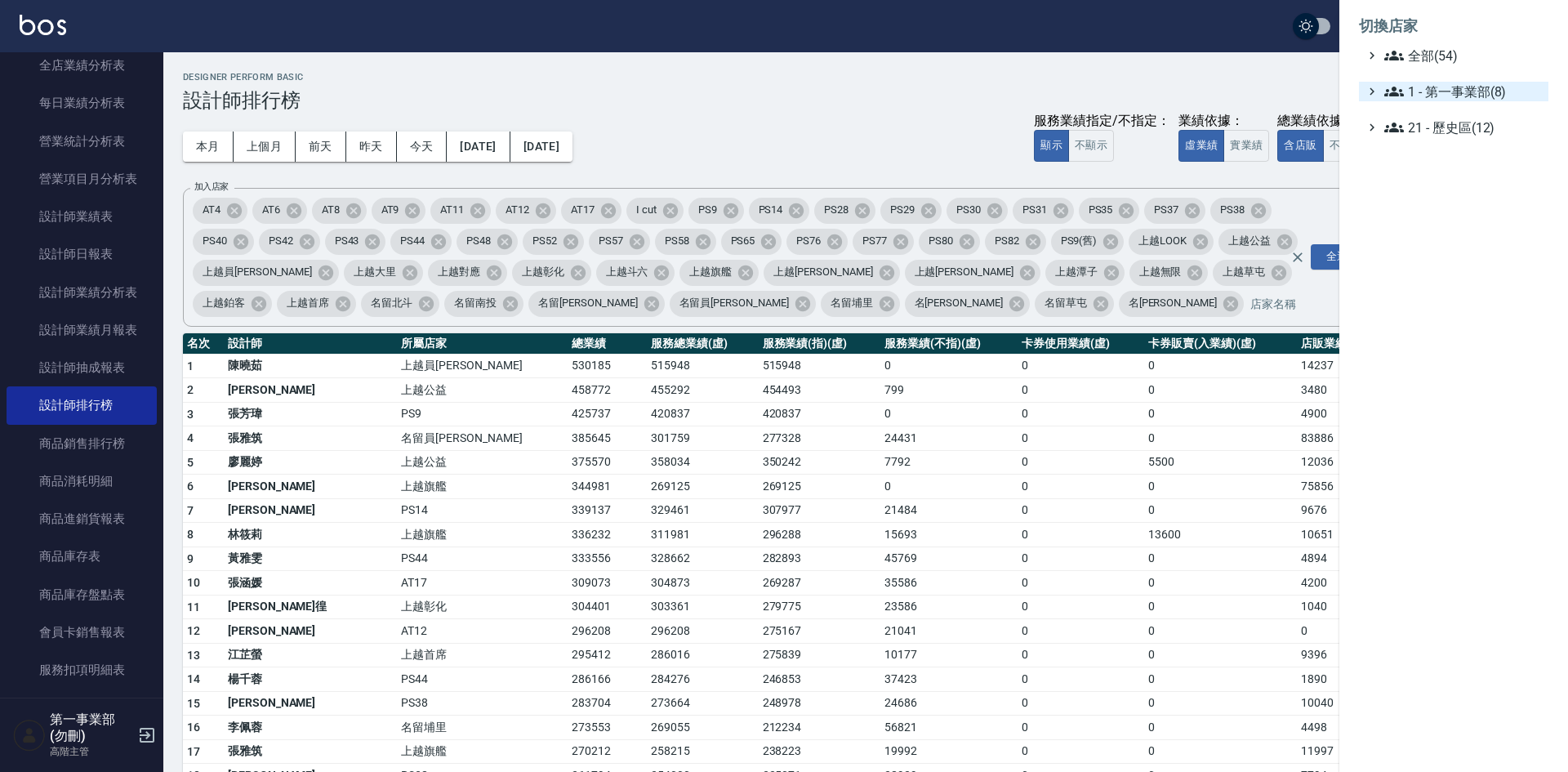
click at [1454, 84] on span "1 - 第一事業部(8)" at bounding box center [1463, 91] width 158 height 20
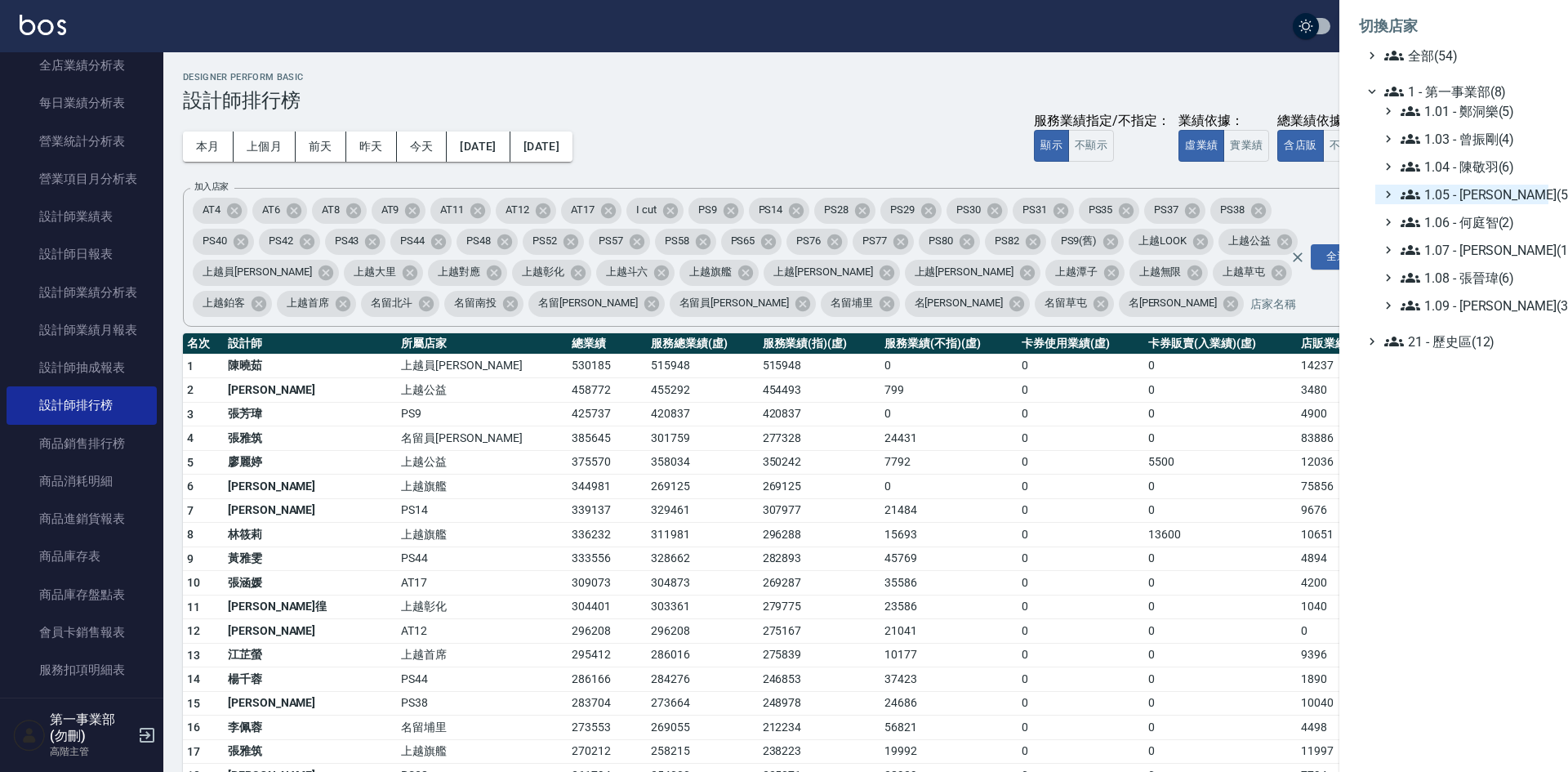
click at [1489, 190] on span "1.05 - [PERSON_NAME](5)" at bounding box center [1471, 194] width 141 height 20
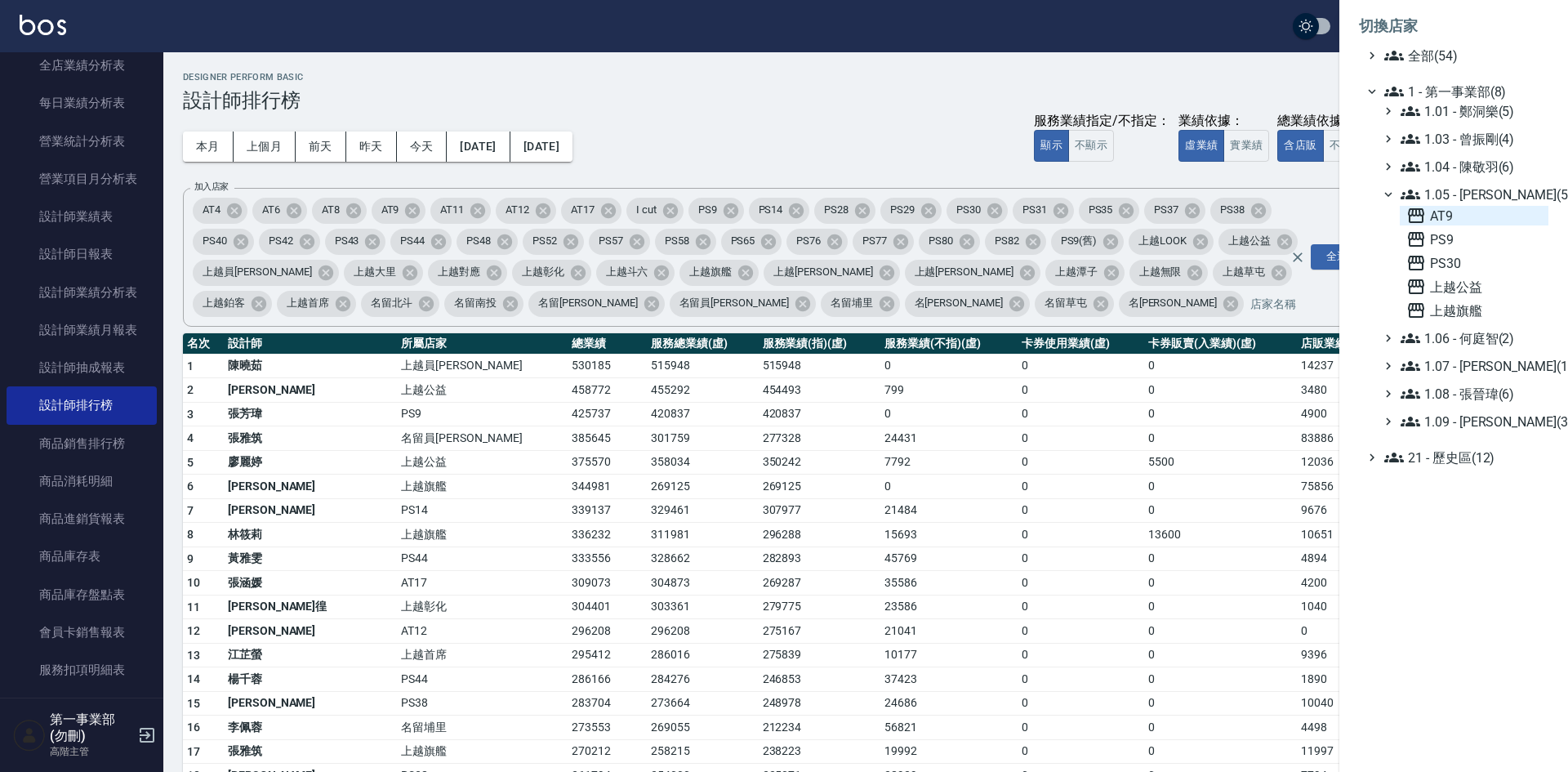
click at [1476, 215] on span "AT9" at bounding box center [1474, 216] width 136 height 20
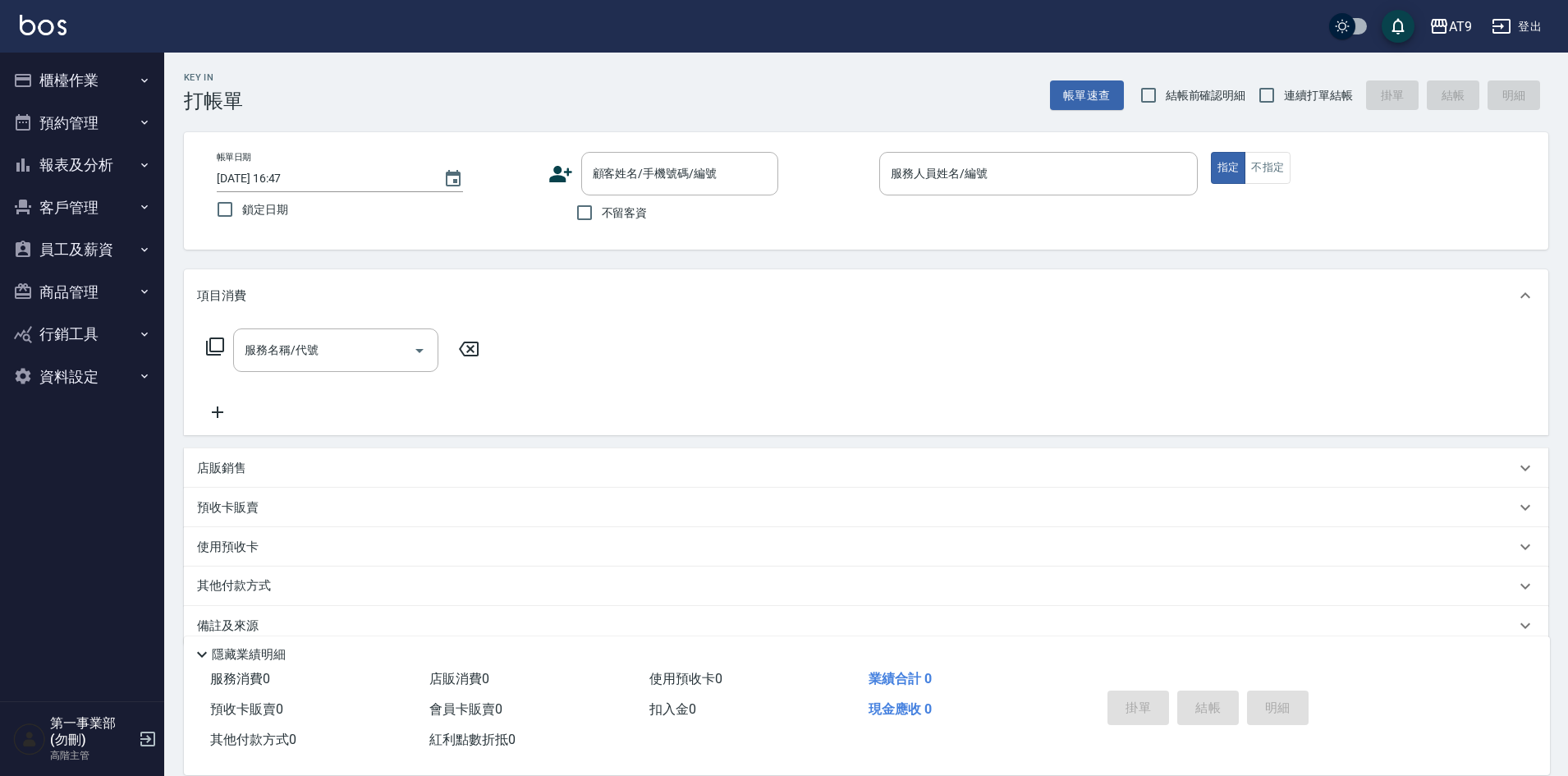
click at [97, 173] on button "報表及分析" at bounding box center [82, 165] width 151 height 43
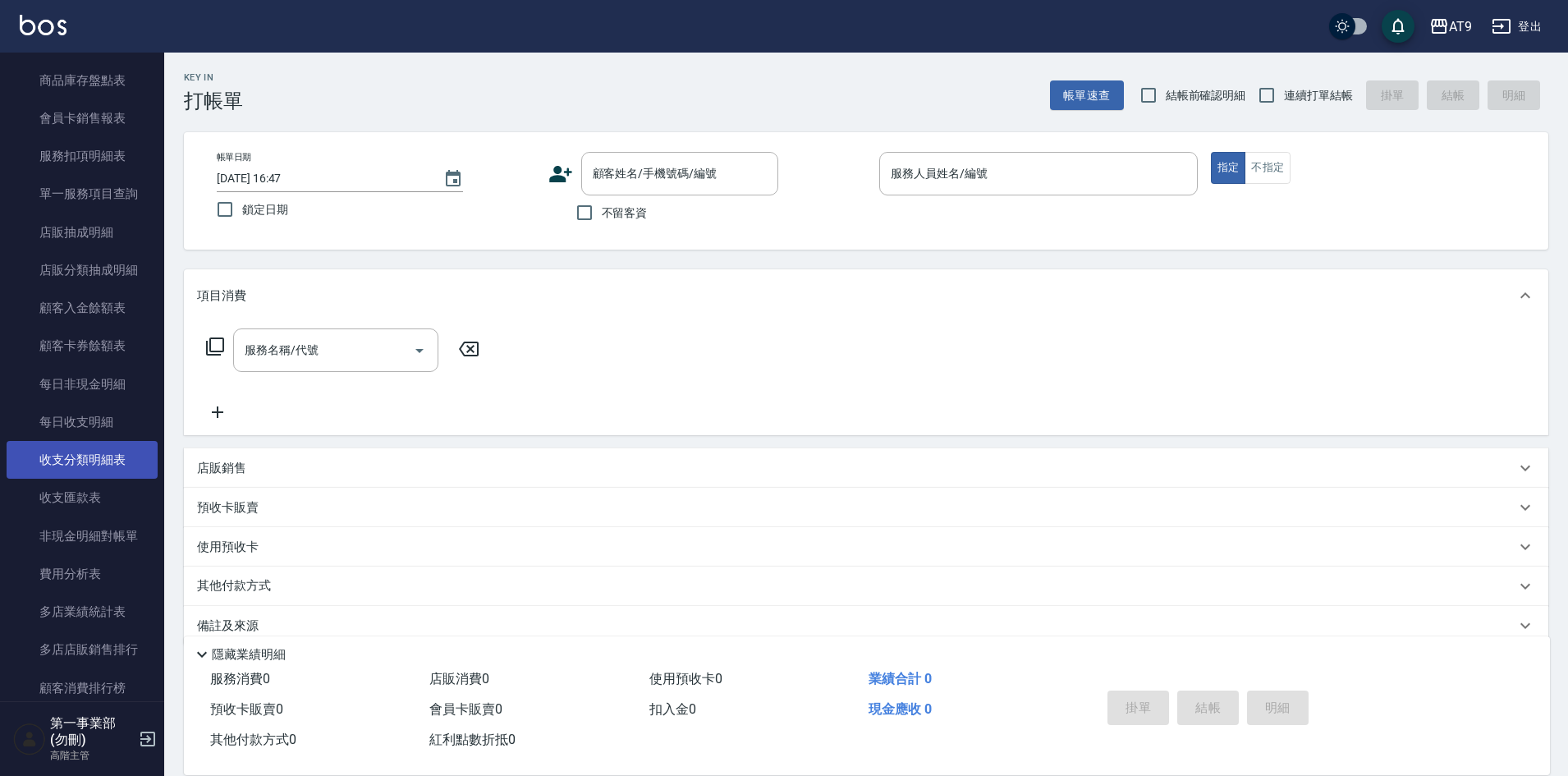
scroll to position [1231, 0]
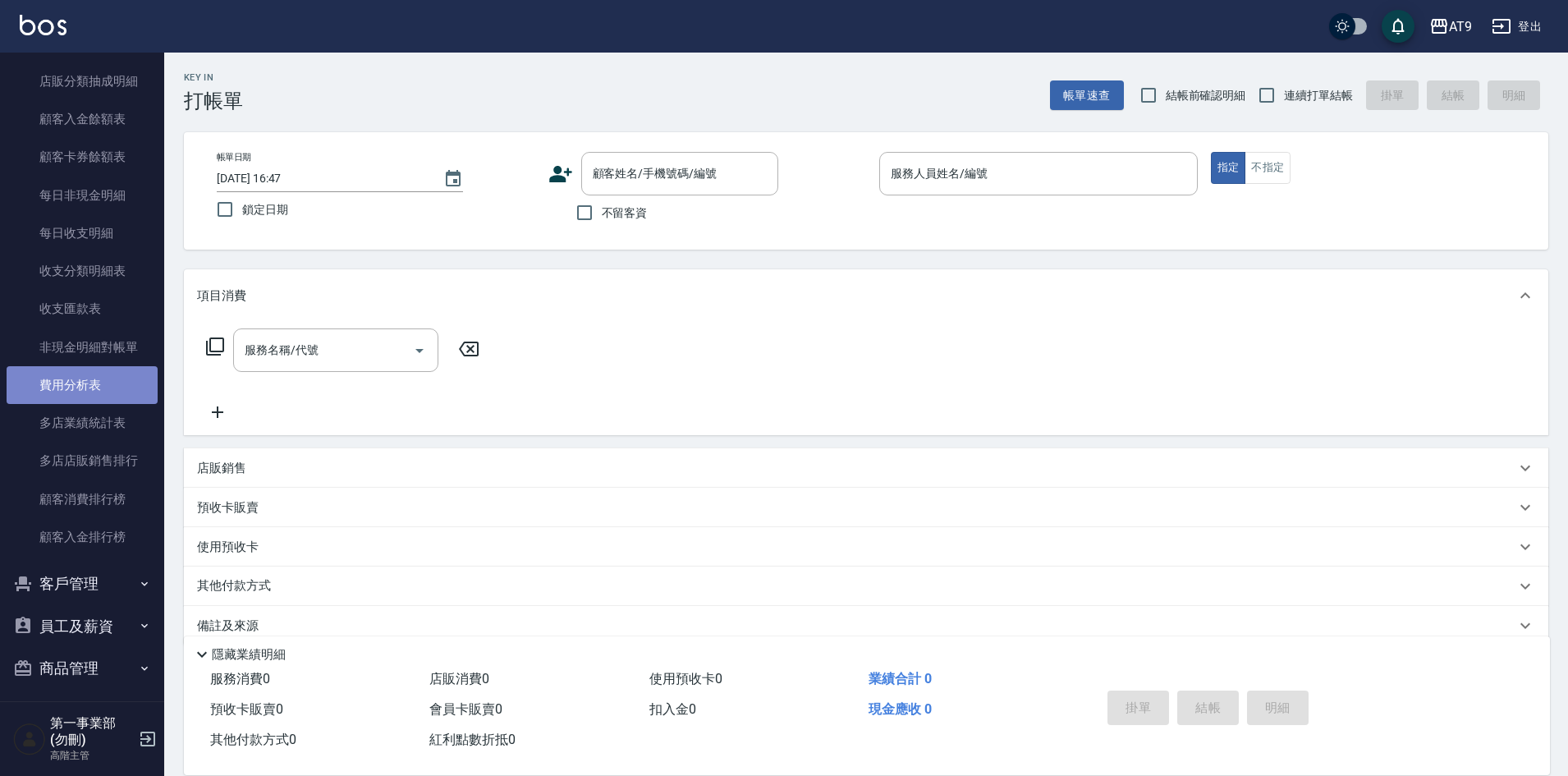
click at [99, 383] on link "費用分析表" at bounding box center [82, 385] width 151 height 38
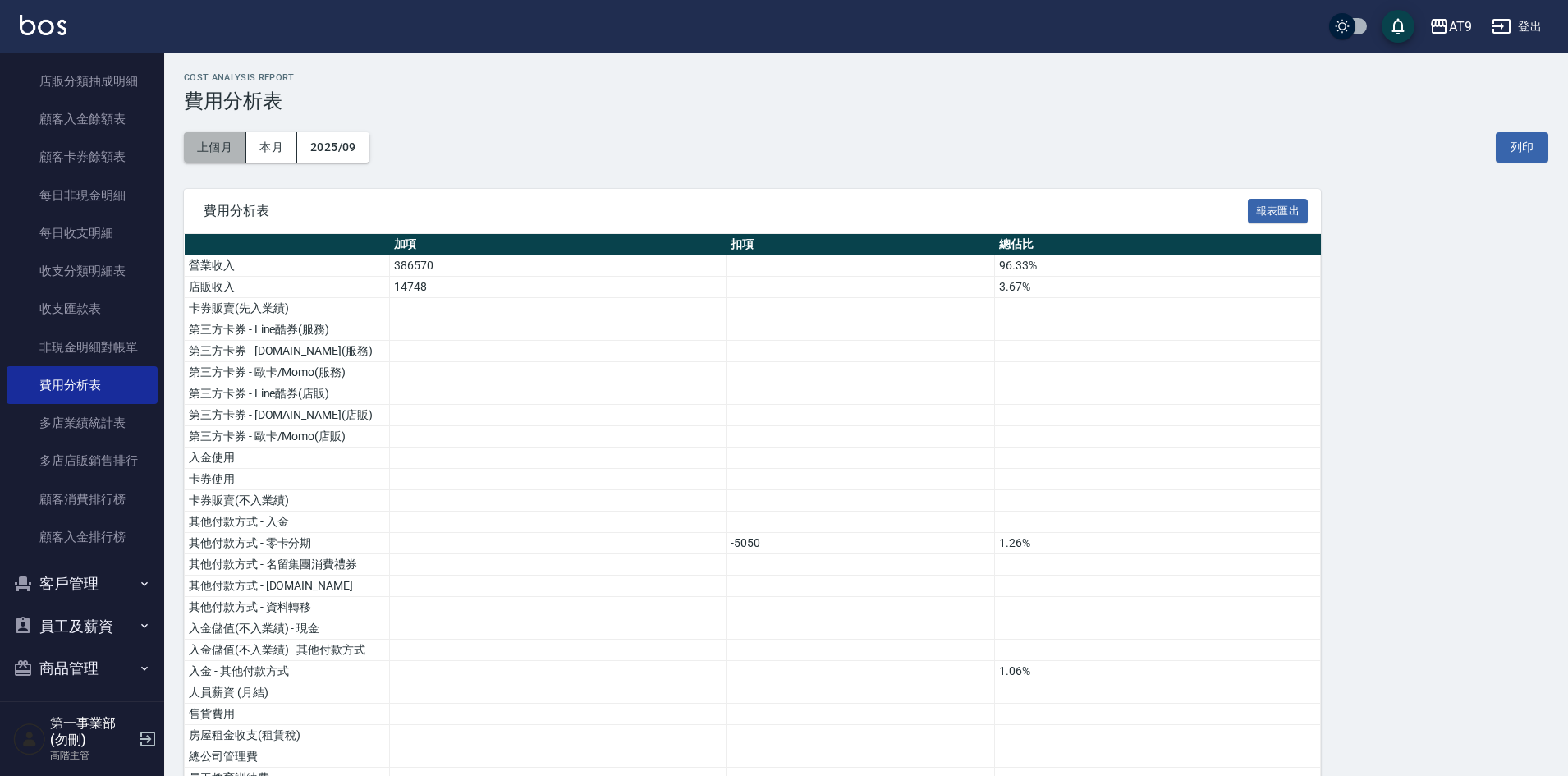
click at [229, 156] on button "上個月" at bounding box center [215, 147] width 62 height 30
click at [1530, 148] on button "列印" at bounding box center [1522, 147] width 53 height 30
click at [1285, 212] on button "報表匯出" at bounding box center [1278, 211] width 61 height 25
drag, startPoint x: 749, startPoint y: 92, endPoint x: 775, endPoint y: 85, distance: 26.9
click at [750, 92] on h3 "費用分析表" at bounding box center [866, 101] width 1364 height 23
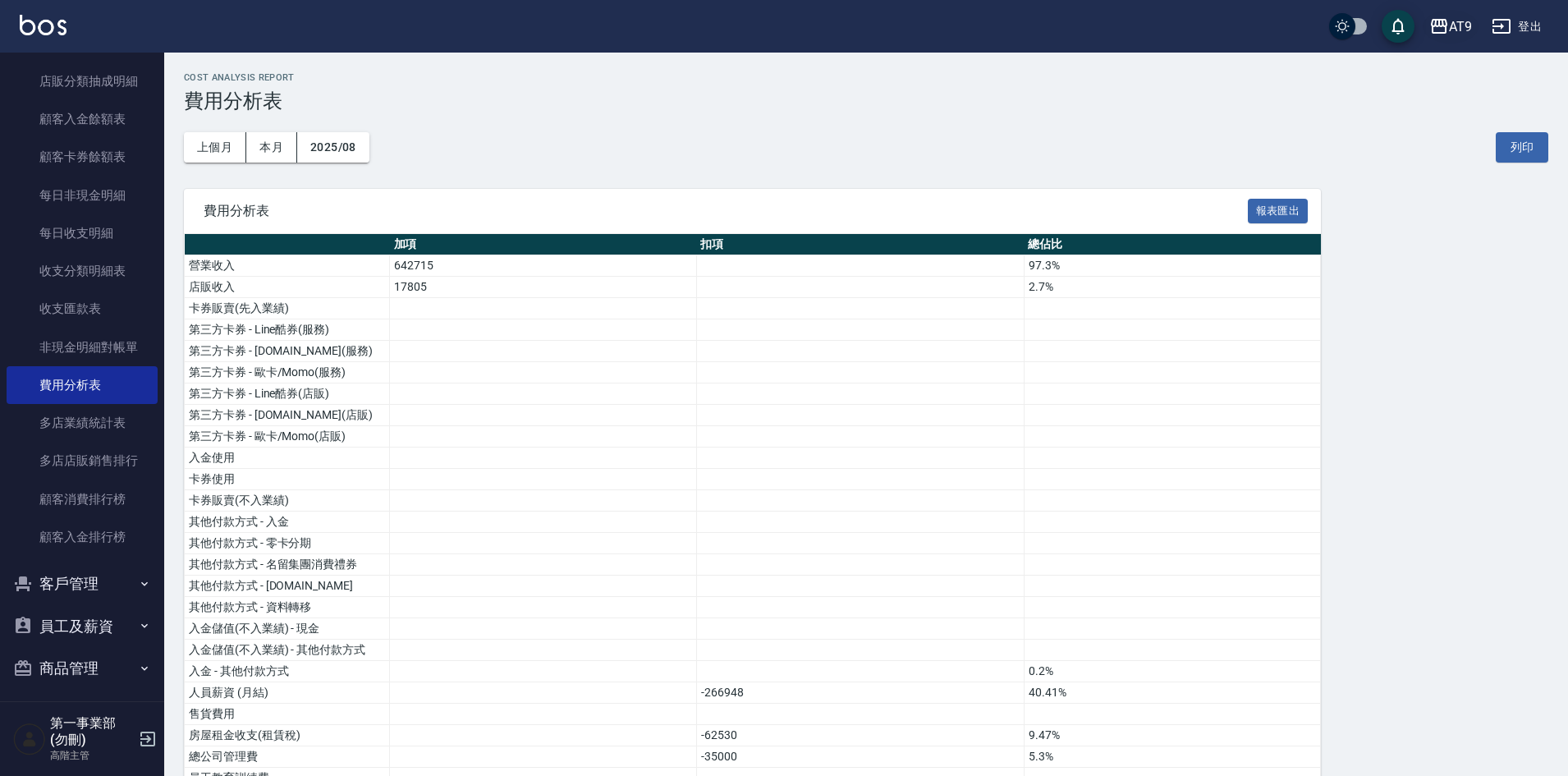
click at [1455, 32] on div "AT9" at bounding box center [1460, 26] width 23 height 21
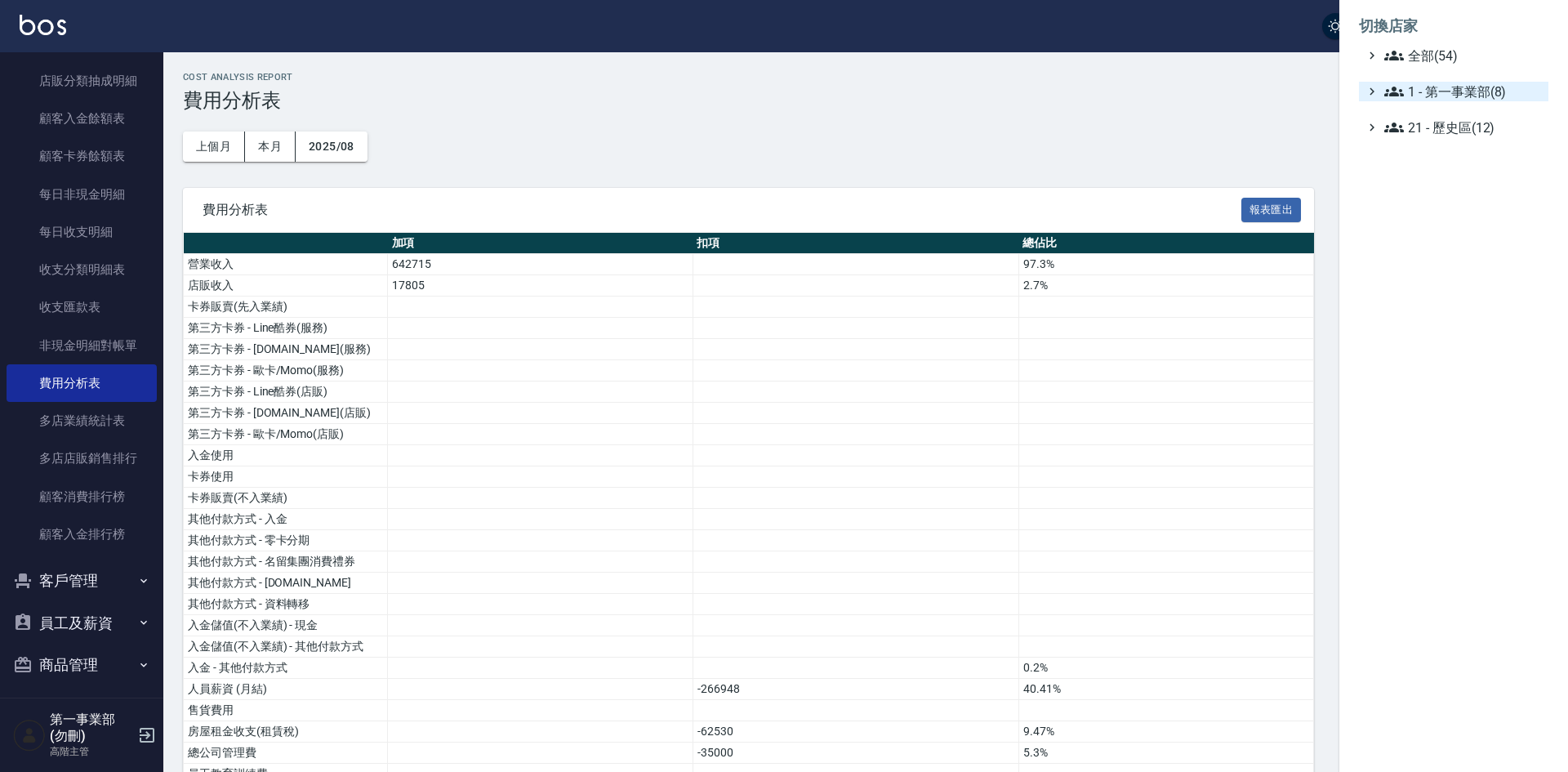
click at [1469, 95] on span "1 - 第一事業部(8)" at bounding box center [1463, 91] width 158 height 20
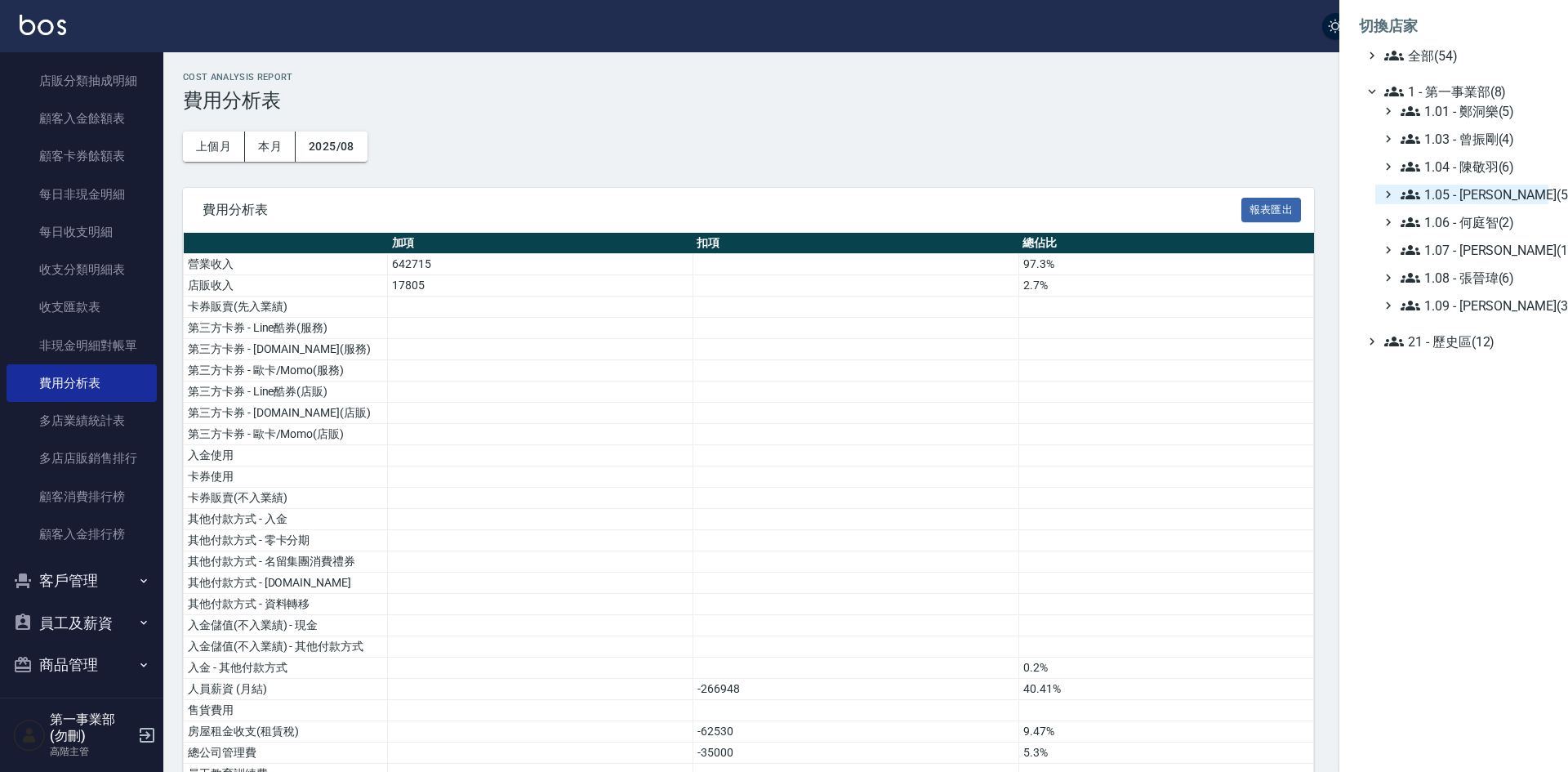
click at [1496, 197] on span "1.05 - [PERSON_NAME](5)" at bounding box center [1471, 194] width 141 height 20
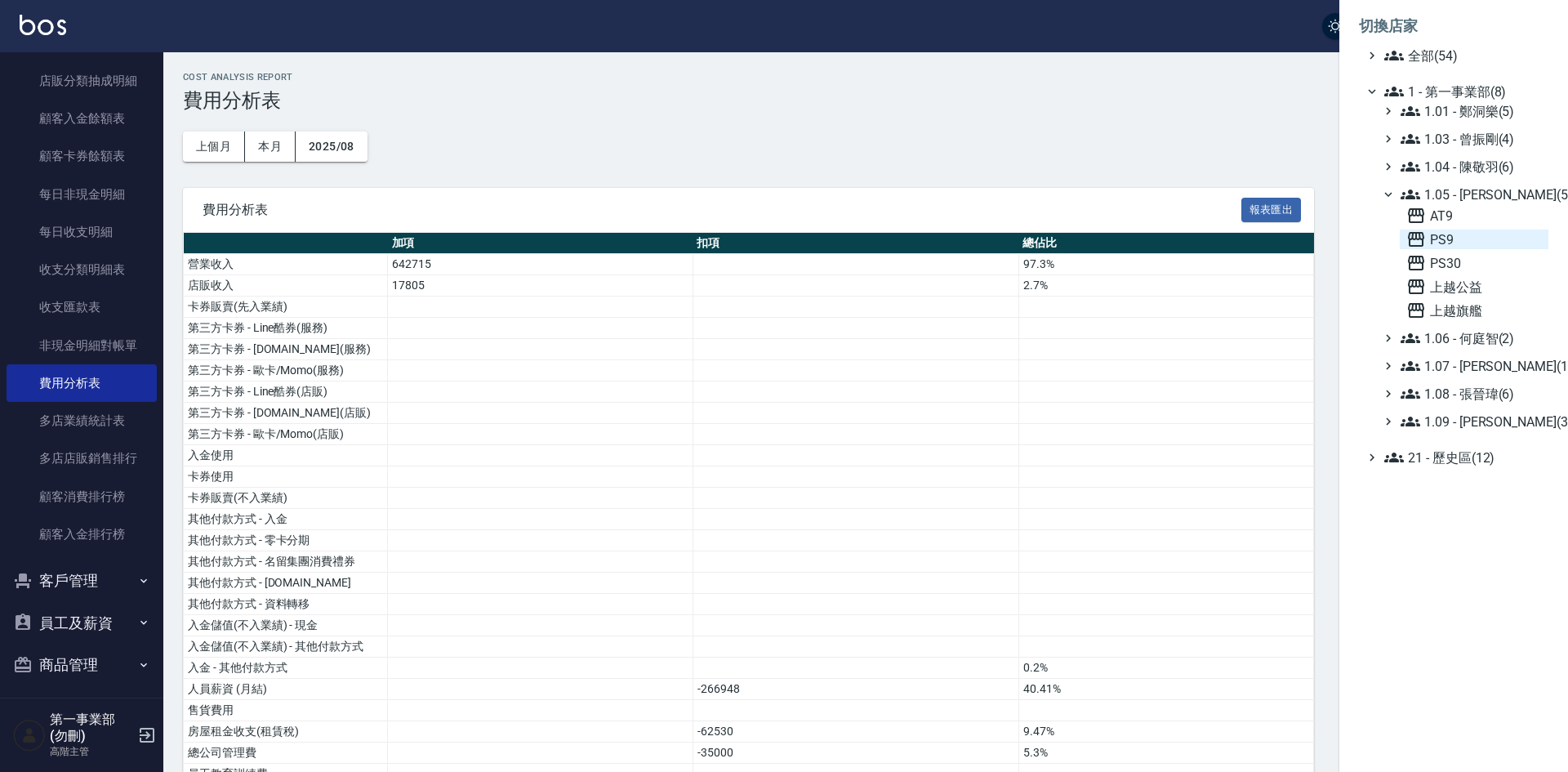
click at [1468, 239] on span "PS9" at bounding box center [1474, 239] width 136 height 20
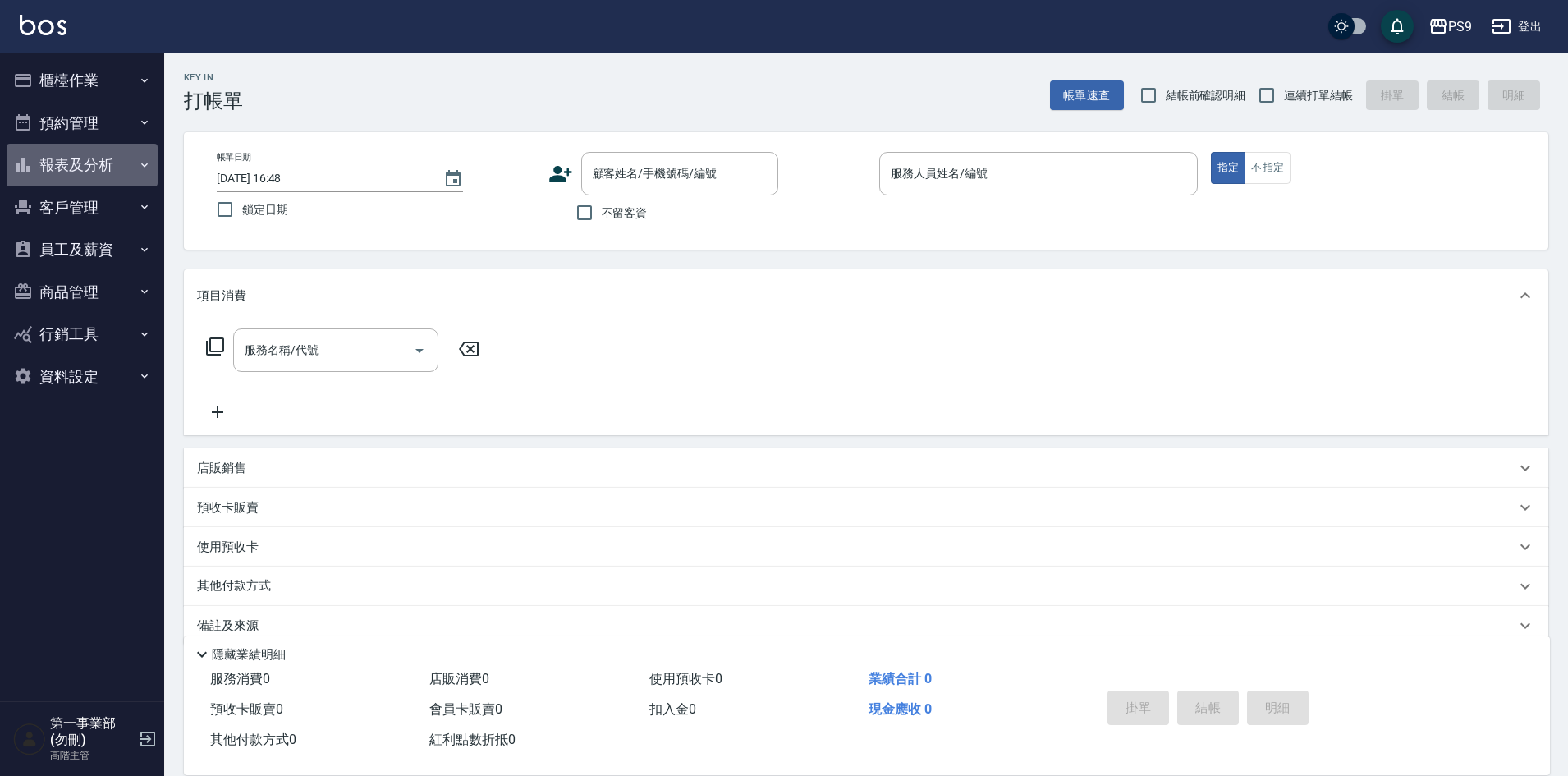
click at [85, 163] on button "報表及分析" at bounding box center [82, 165] width 151 height 43
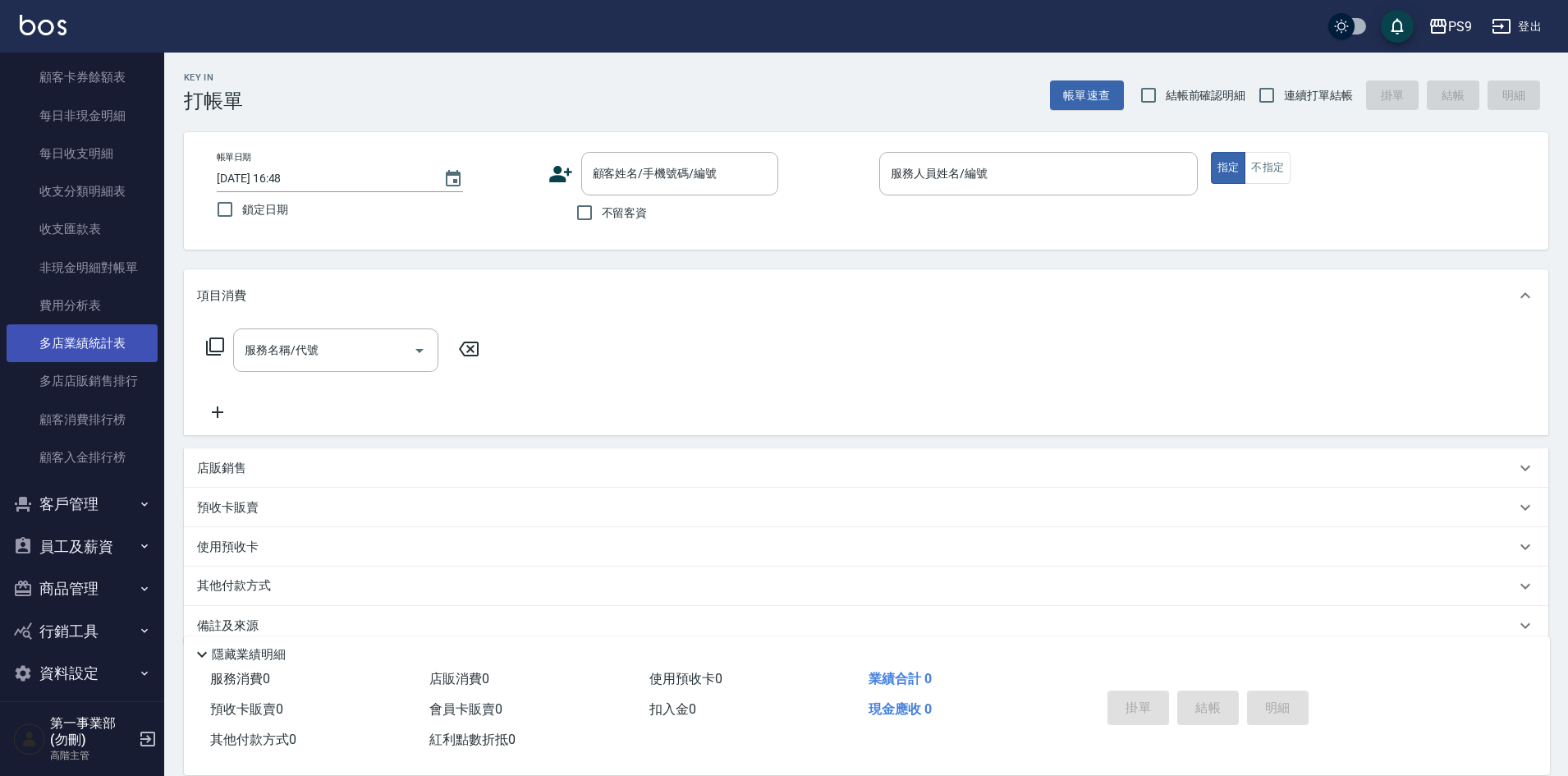
scroll to position [1324, 0]
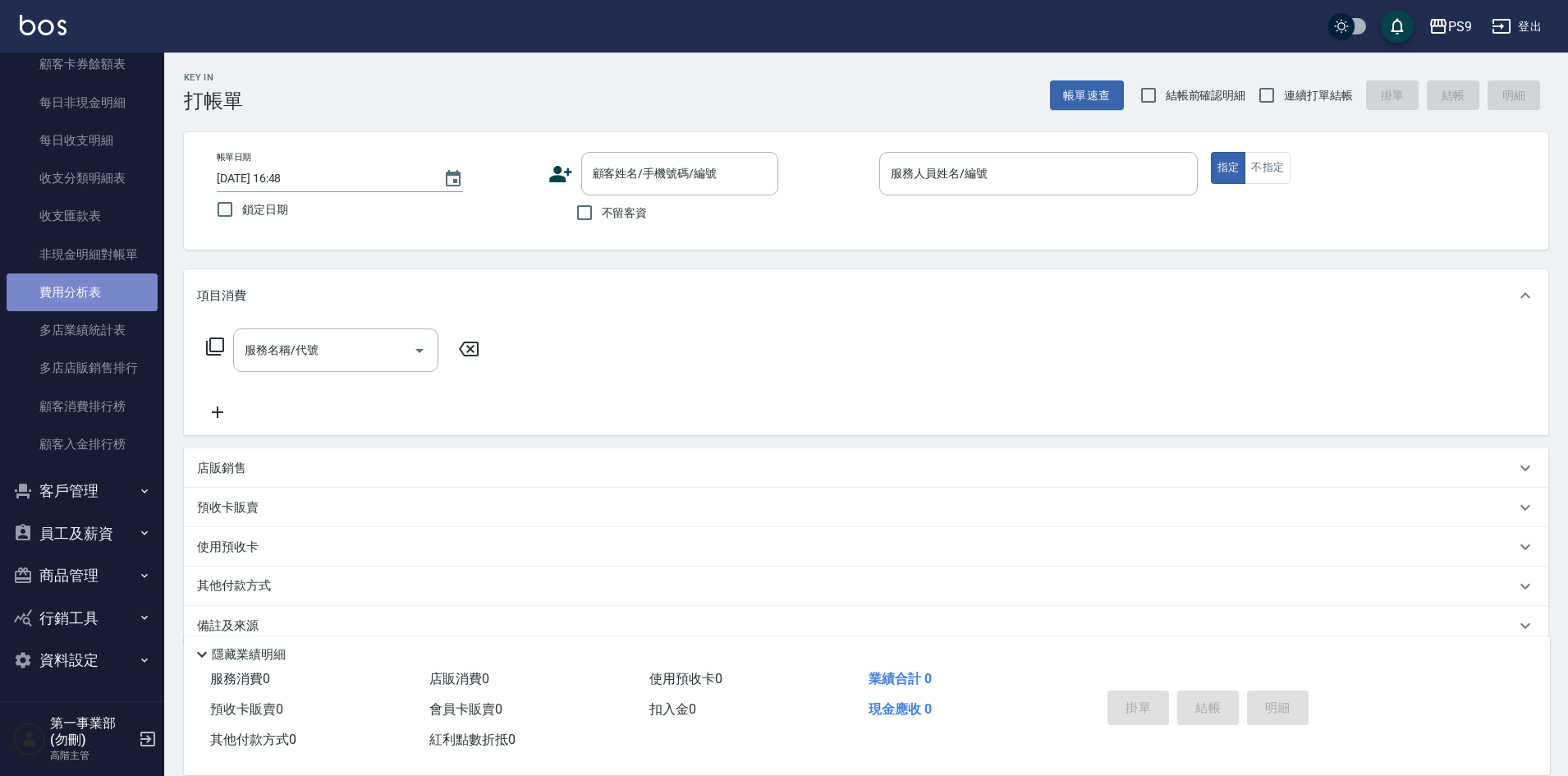
click at [83, 281] on link "費用分析表" at bounding box center [82, 292] width 151 height 38
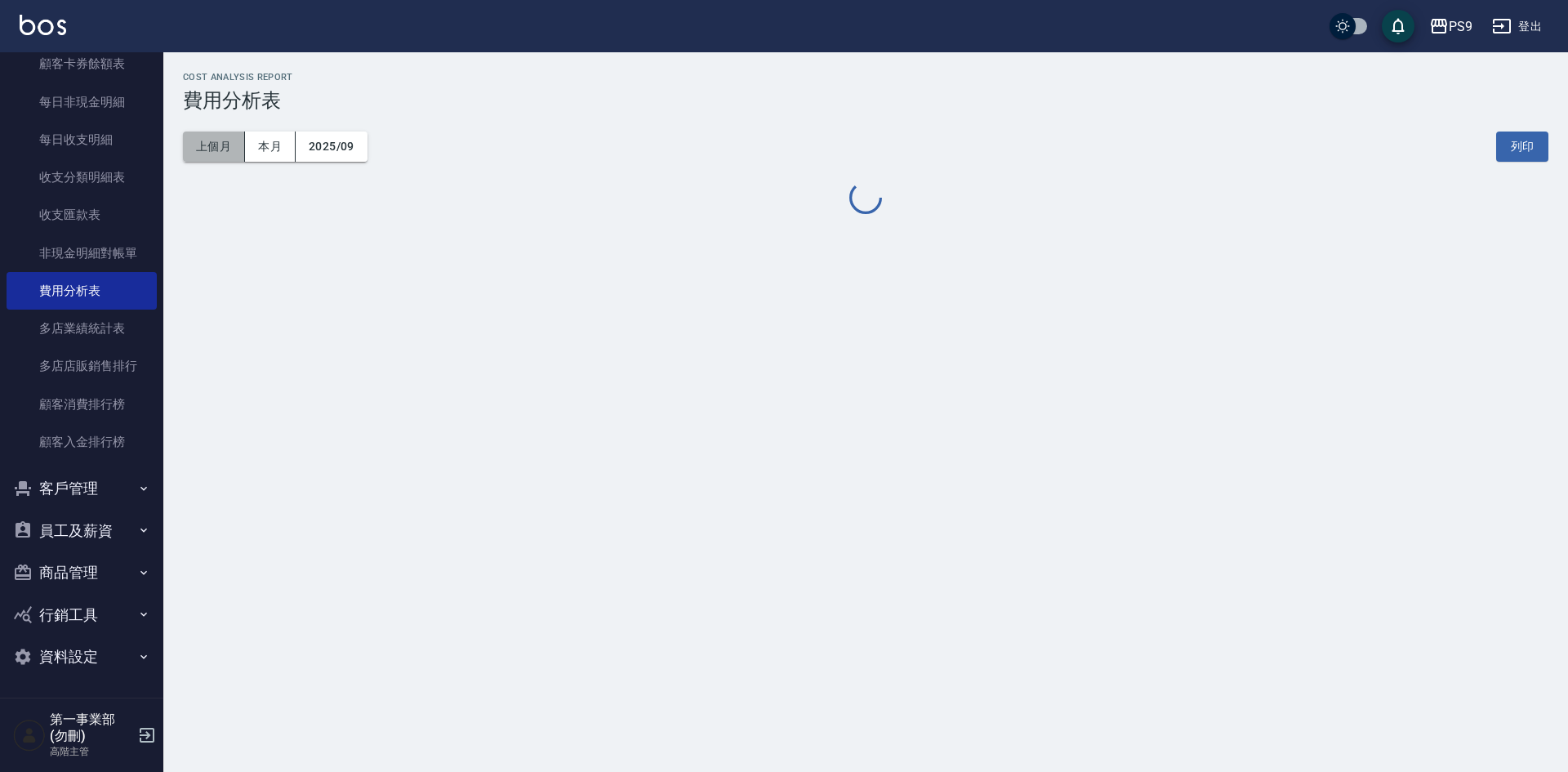
click at [212, 149] on button "上個月" at bounding box center [214, 146] width 62 height 30
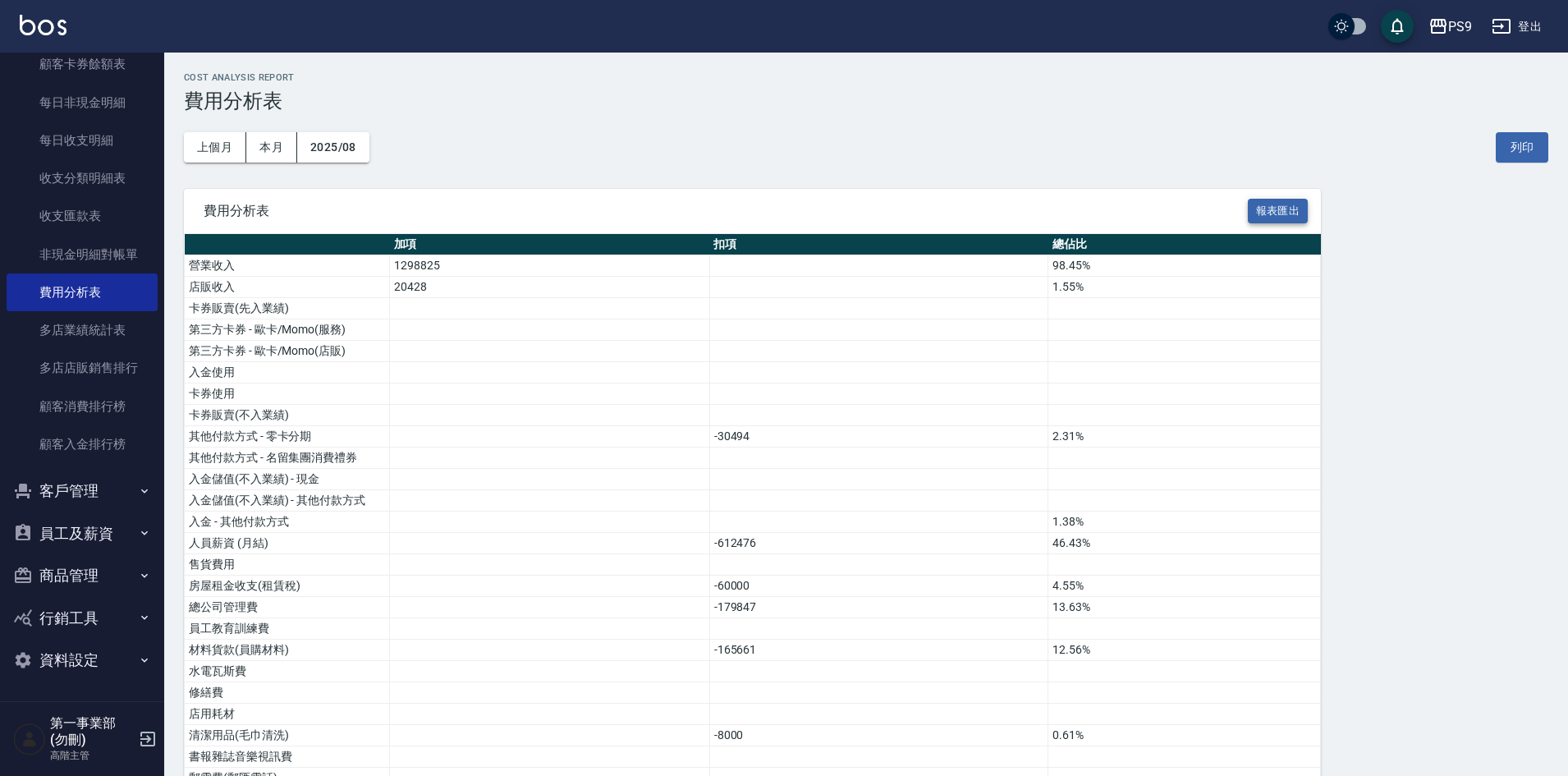
click at [1274, 214] on button "報表匯出" at bounding box center [1278, 211] width 61 height 25
click at [1452, 27] on div "PS9" at bounding box center [1460, 26] width 24 height 21
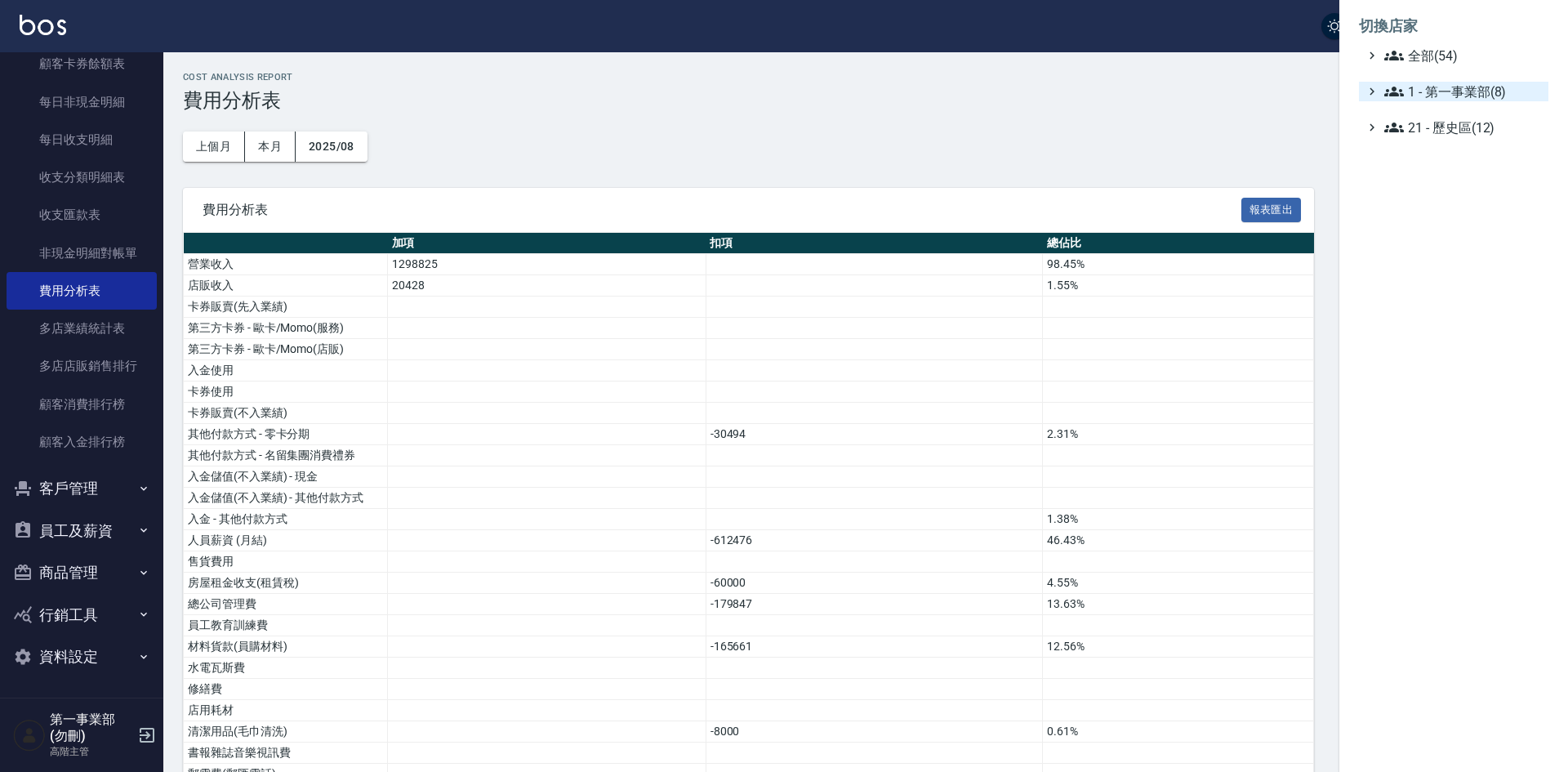
click at [1463, 89] on span "1 - 第一事業部(8)" at bounding box center [1463, 91] width 158 height 20
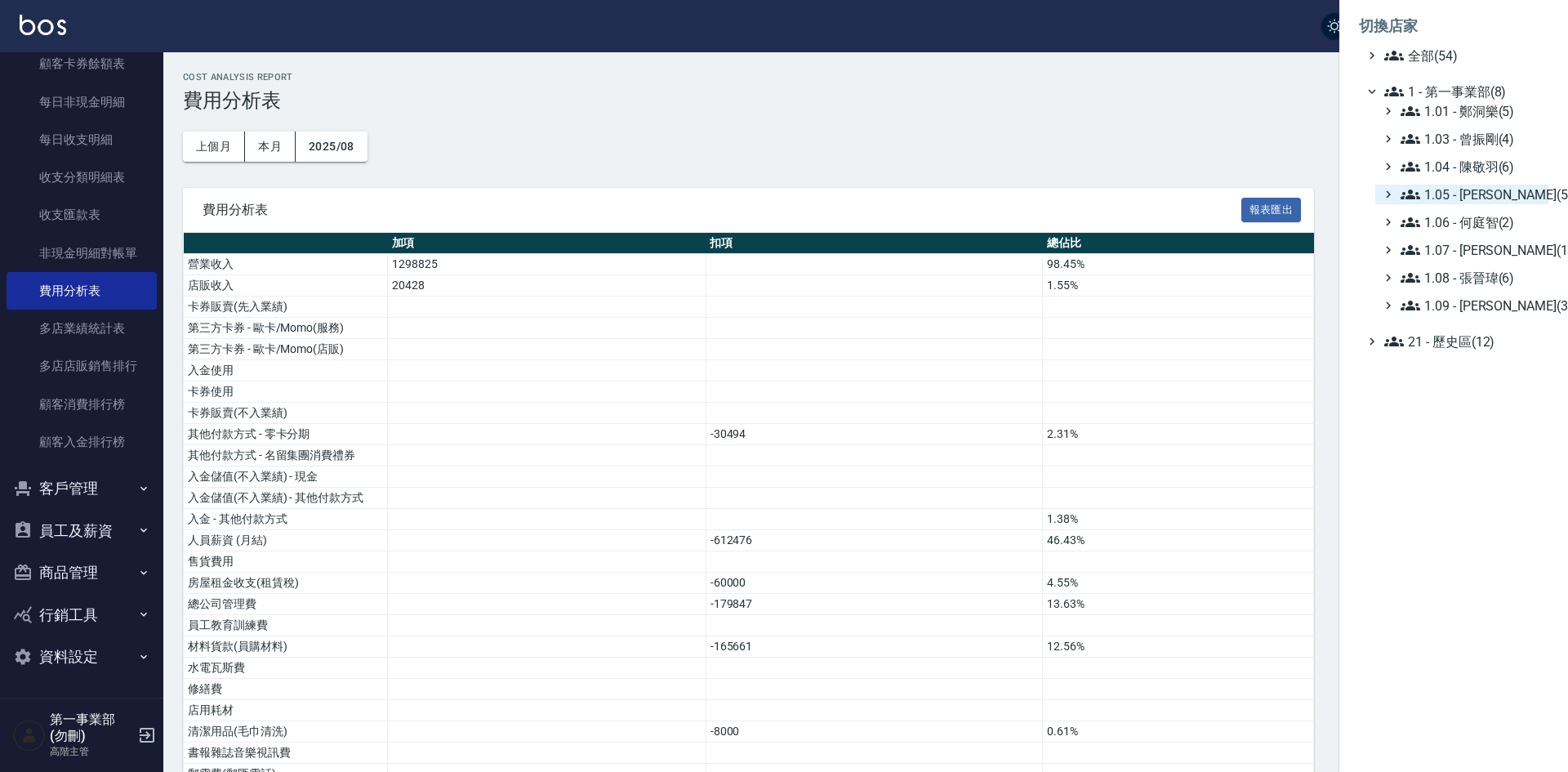
click at [1499, 192] on span "1.05 - [PERSON_NAME](5)" at bounding box center [1471, 194] width 141 height 20
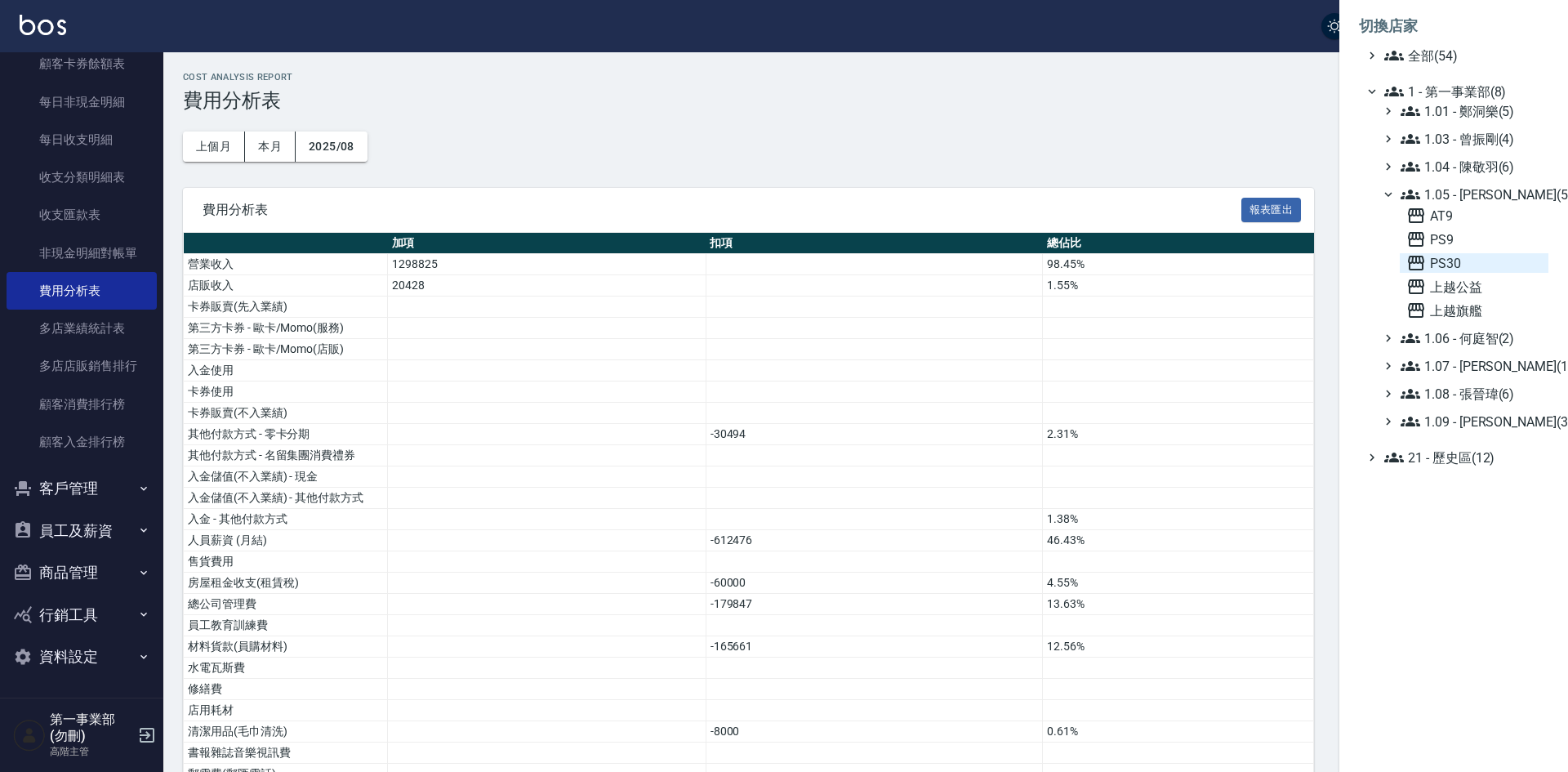
click at [1473, 263] on span "PS30" at bounding box center [1474, 263] width 136 height 20
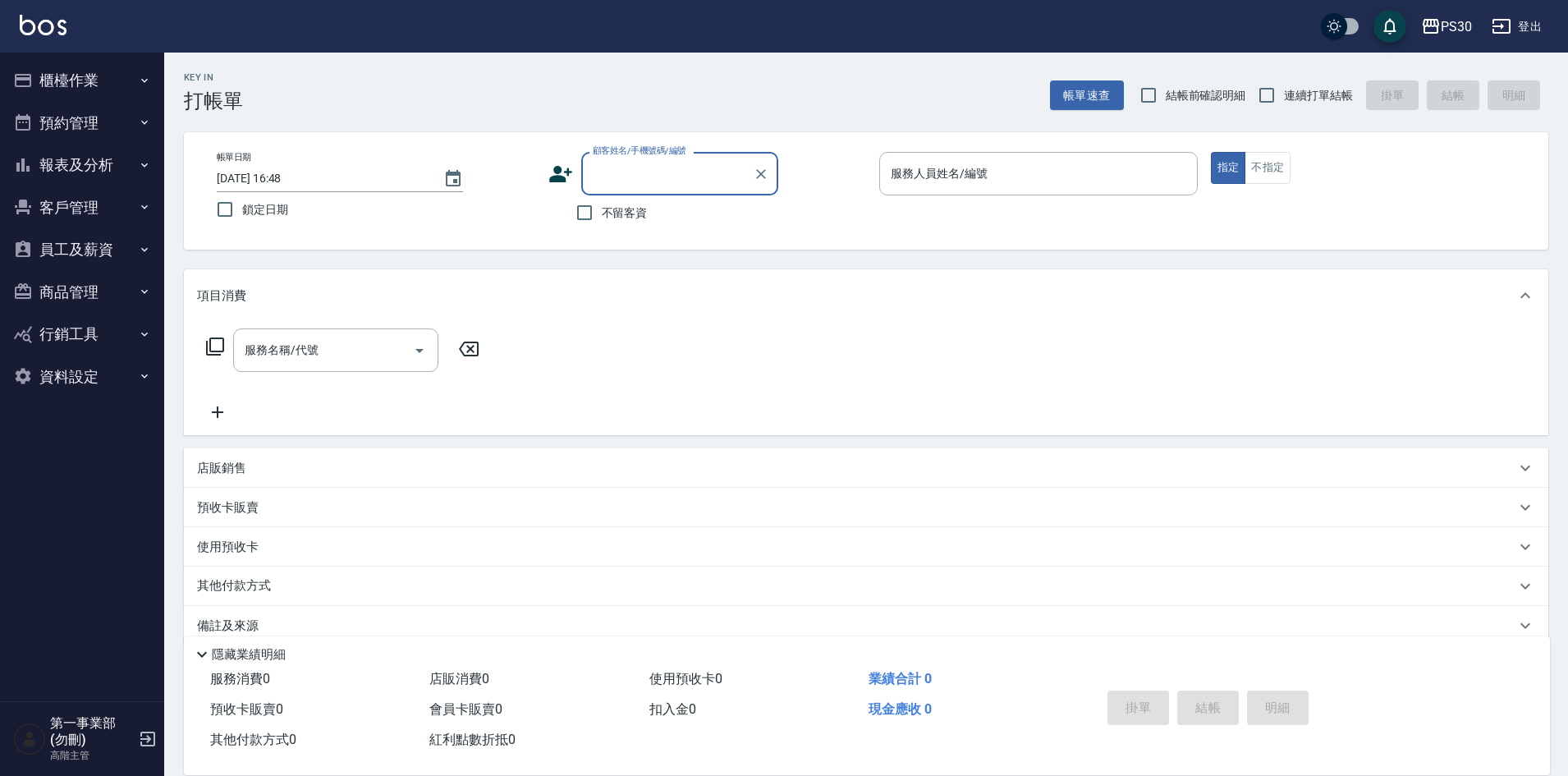
click at [99, 158] on button "報表及分析" at bounding box center [82, 165] width 151 height 43
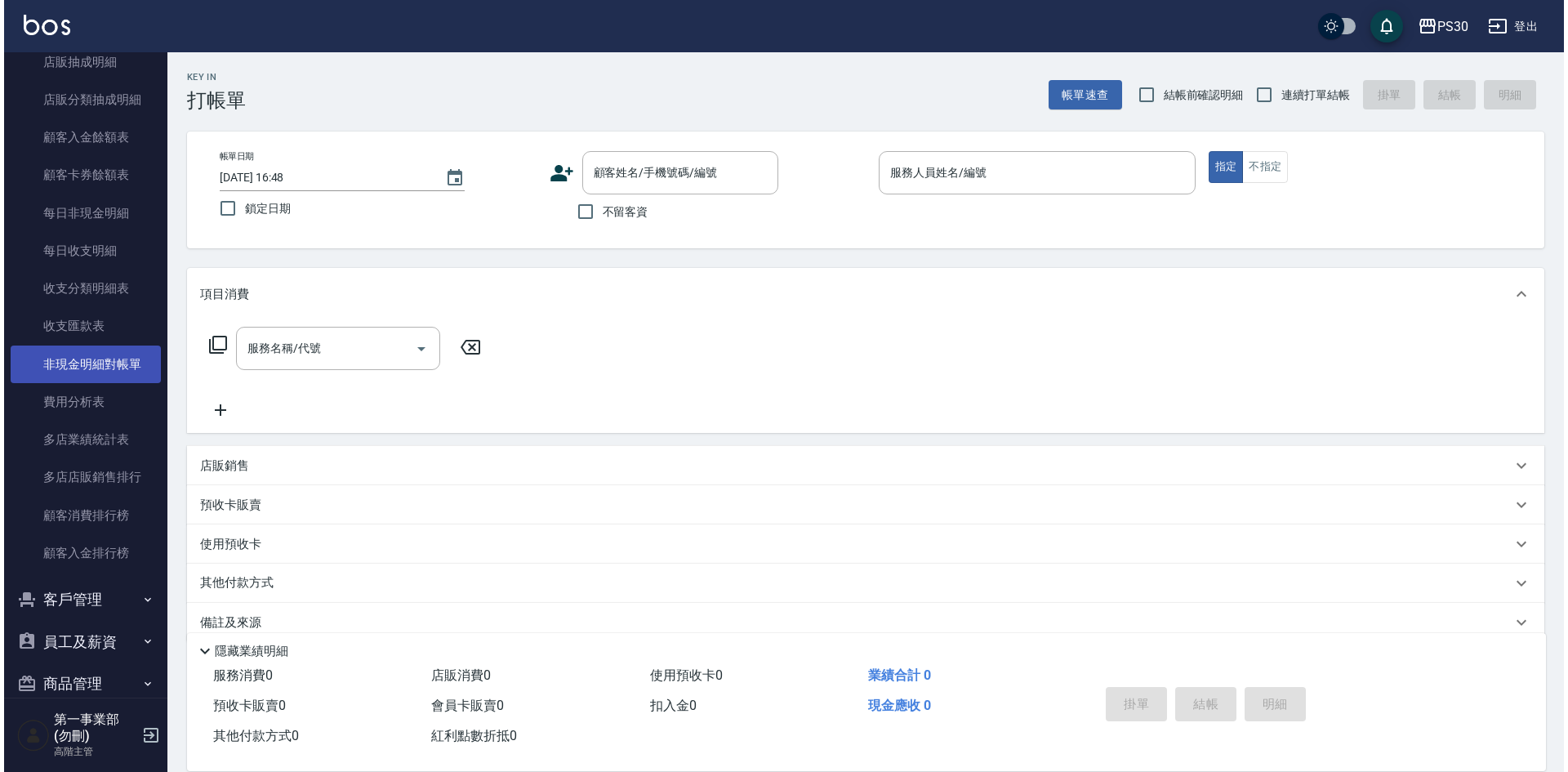
scroll to position [1225, 0]
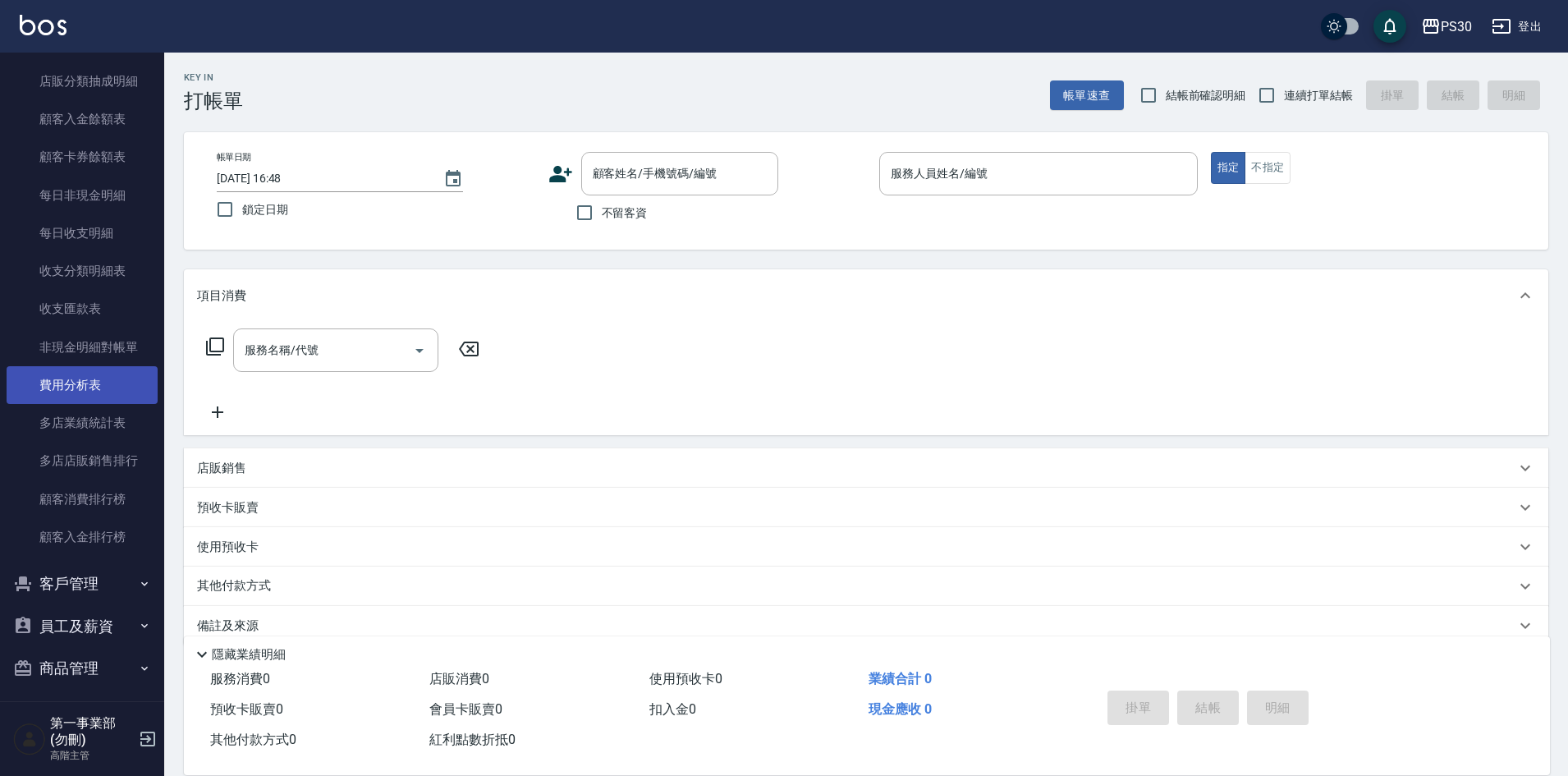
drag, startPoint x: 85, startPoint y: 392, endPoint x: 91, endPoint y: 382, distance: 11.7
click at [86, 392] on link "費用分析表" at bounding box center [82, 385] width 151 height 38
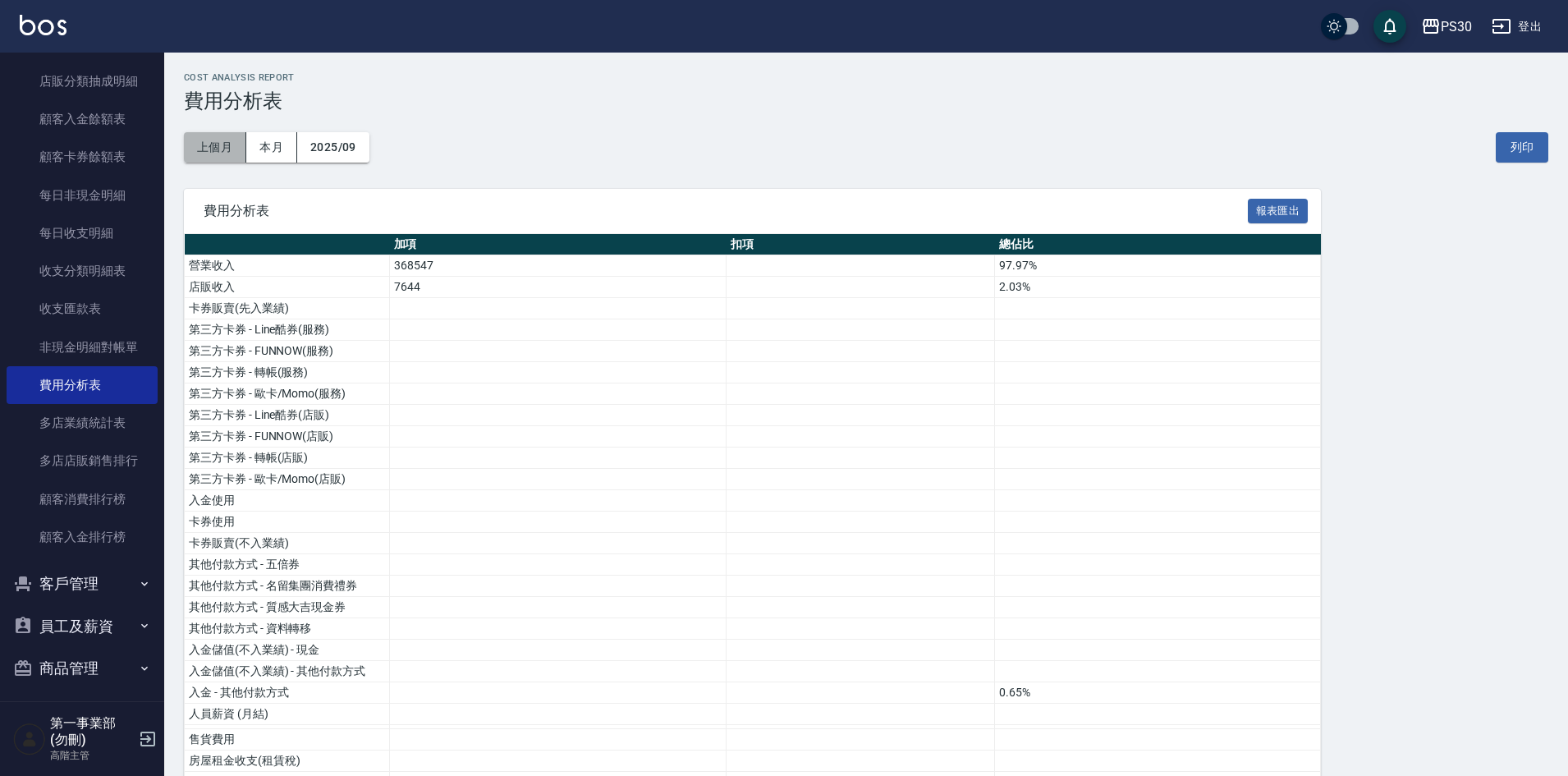
click at [214, 147] on button "上個月" at bounding box center [215, 147] width 62 height 30
click at [1275, 204] on button "報表匯出" at bounding box center [1278, 211] width 61 height 25
click at [868, 120] on div "上個月 本月 2025/08 列印" at bounding box center [866, 147] width 1364 height 70
click at [1289, 206] on button "報表匯出" at bounding box center [1278, 211] width 61 height 25
click at [1435, 25] on icon "button" at bounding box center [1431, 26] width 16 height 15
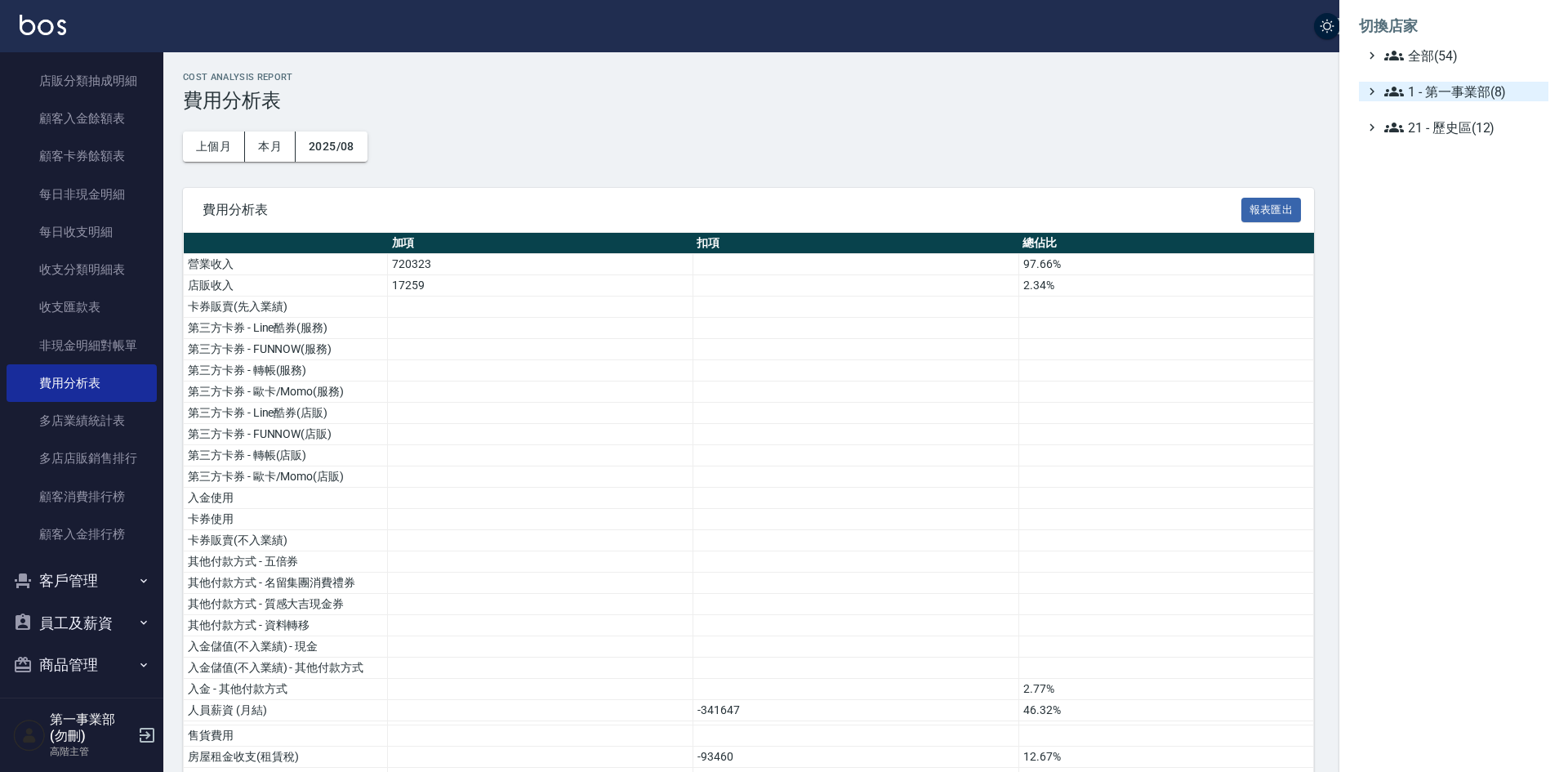
click at [1454, 93] on span "1 - 第一事業部(8)" at bounding box center [1463, 91] width 158 height 20
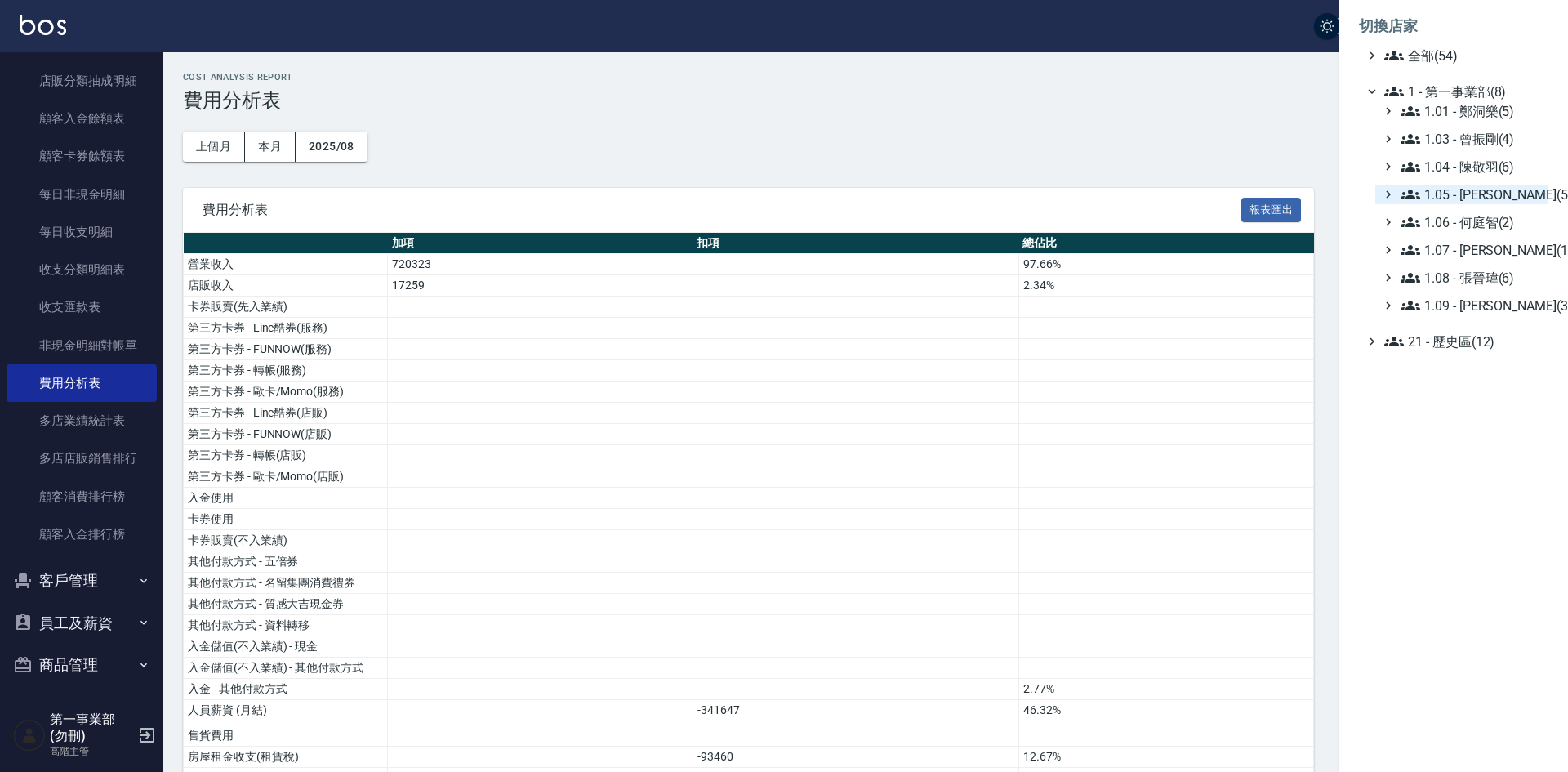
click at [1490, 196] on span "1.05 - 廖厚迪(5)" at bounding box center [1471, 194] width 141 height 20
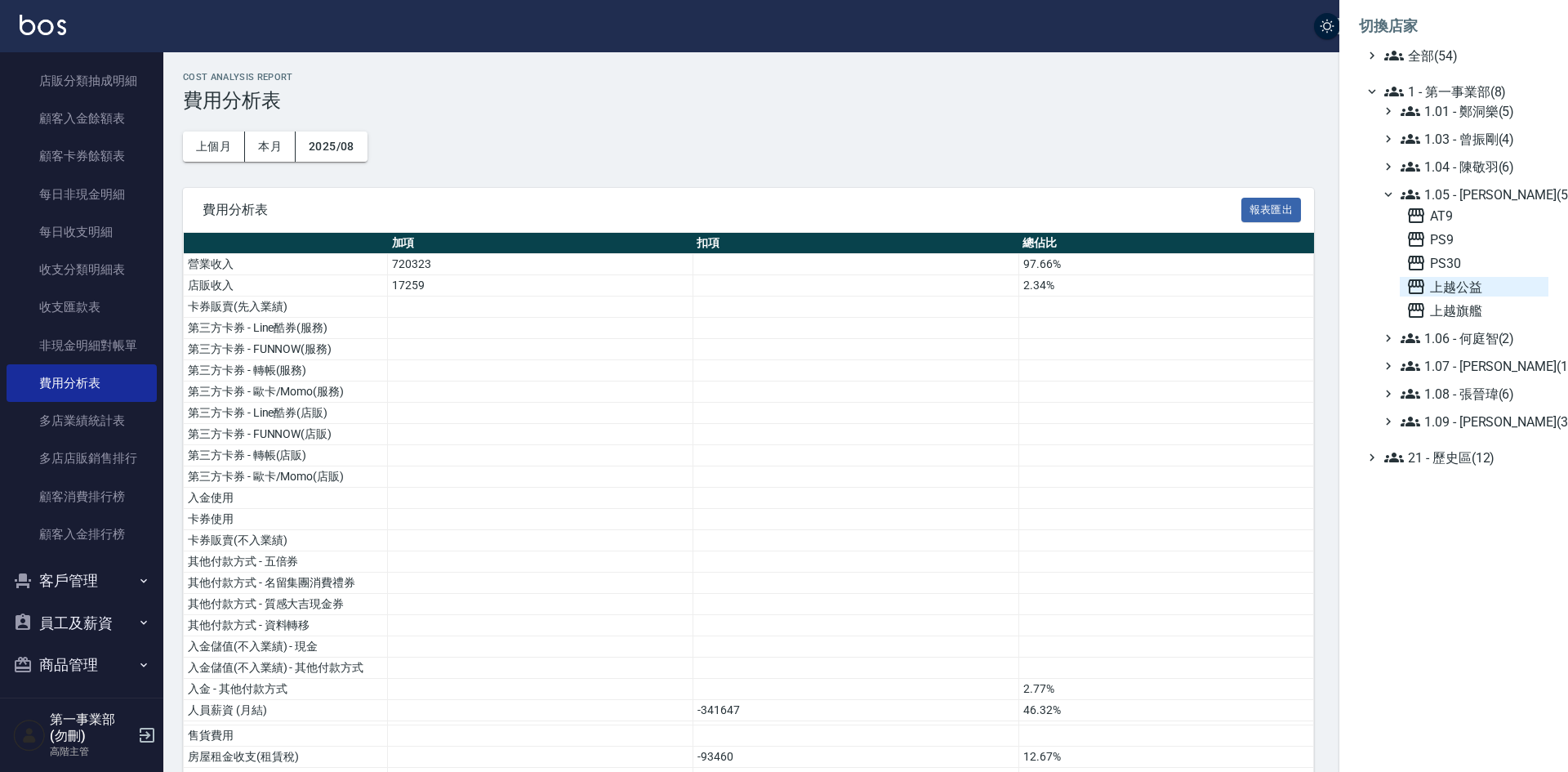
click at [1476, 287] on span "上越公益" at bounding box center [1474, 287] width 136 height 20
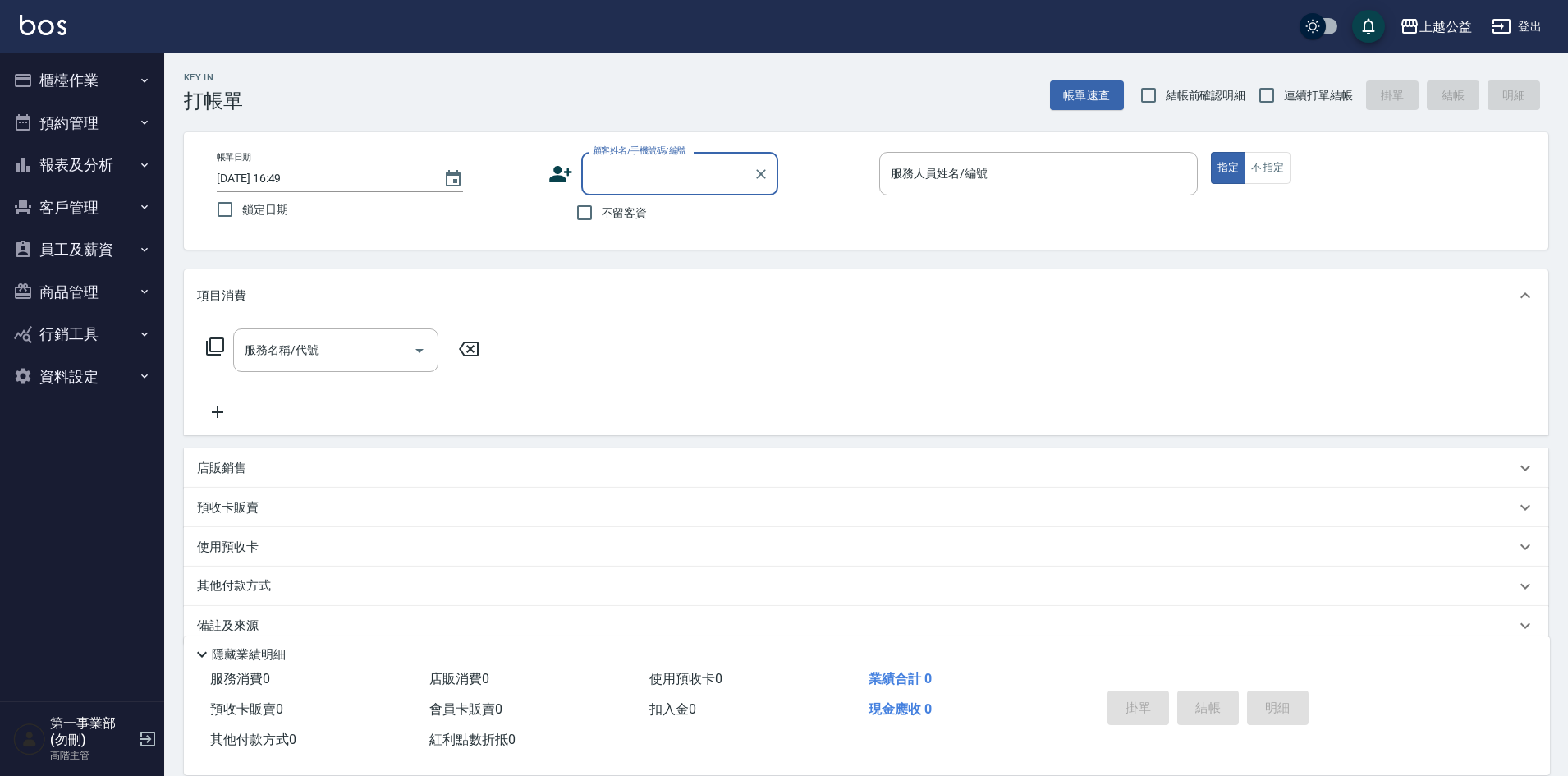
drag, startPoint x: 92, startPoint y: 162, endPoint x: 85, endPoint y: 333, distance: 171.1
click at [90, 162] on button "報表及分析" at bounding box center [82, 165] width 151 height 43
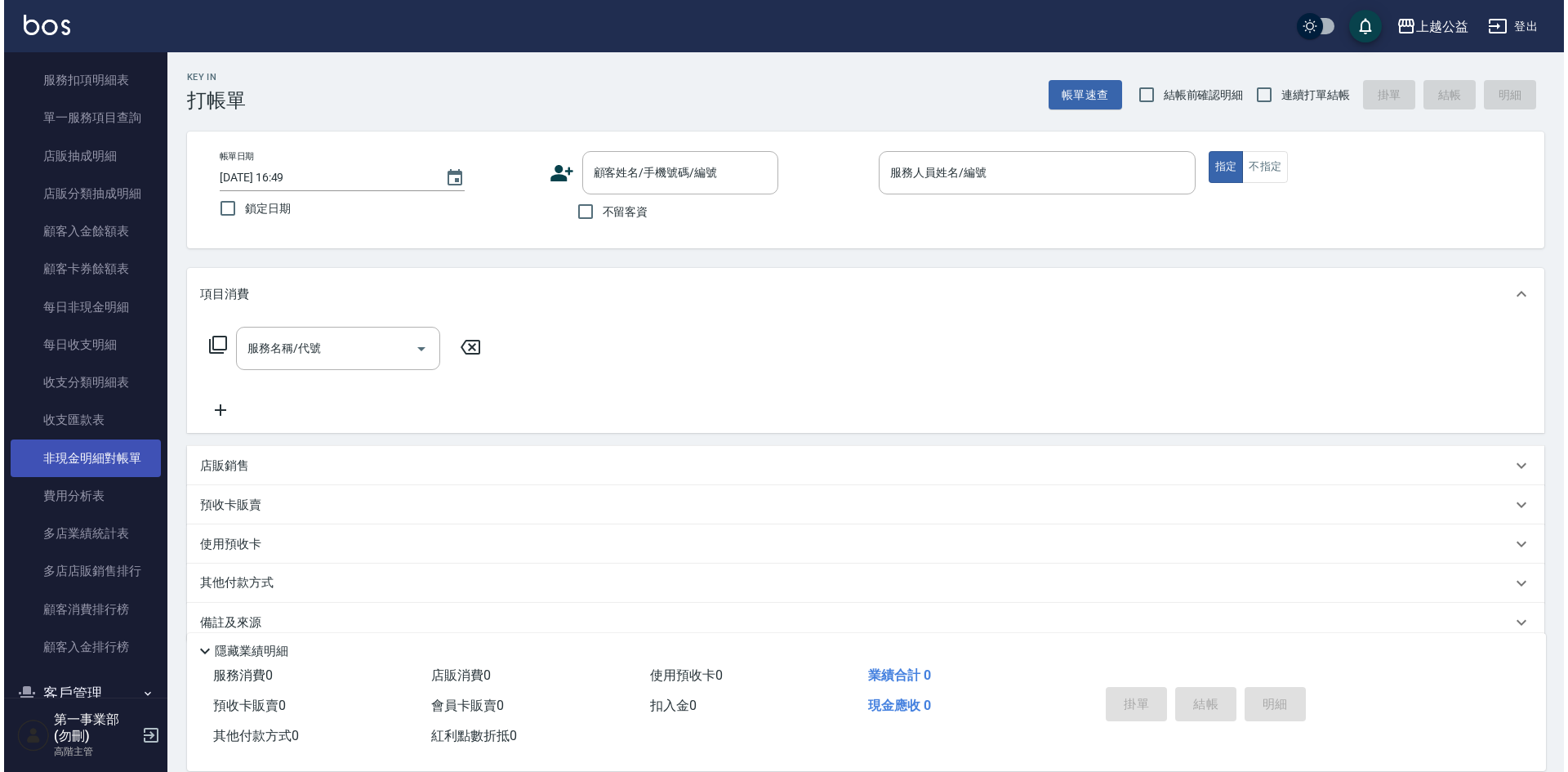
scroll to position [1143, 0]
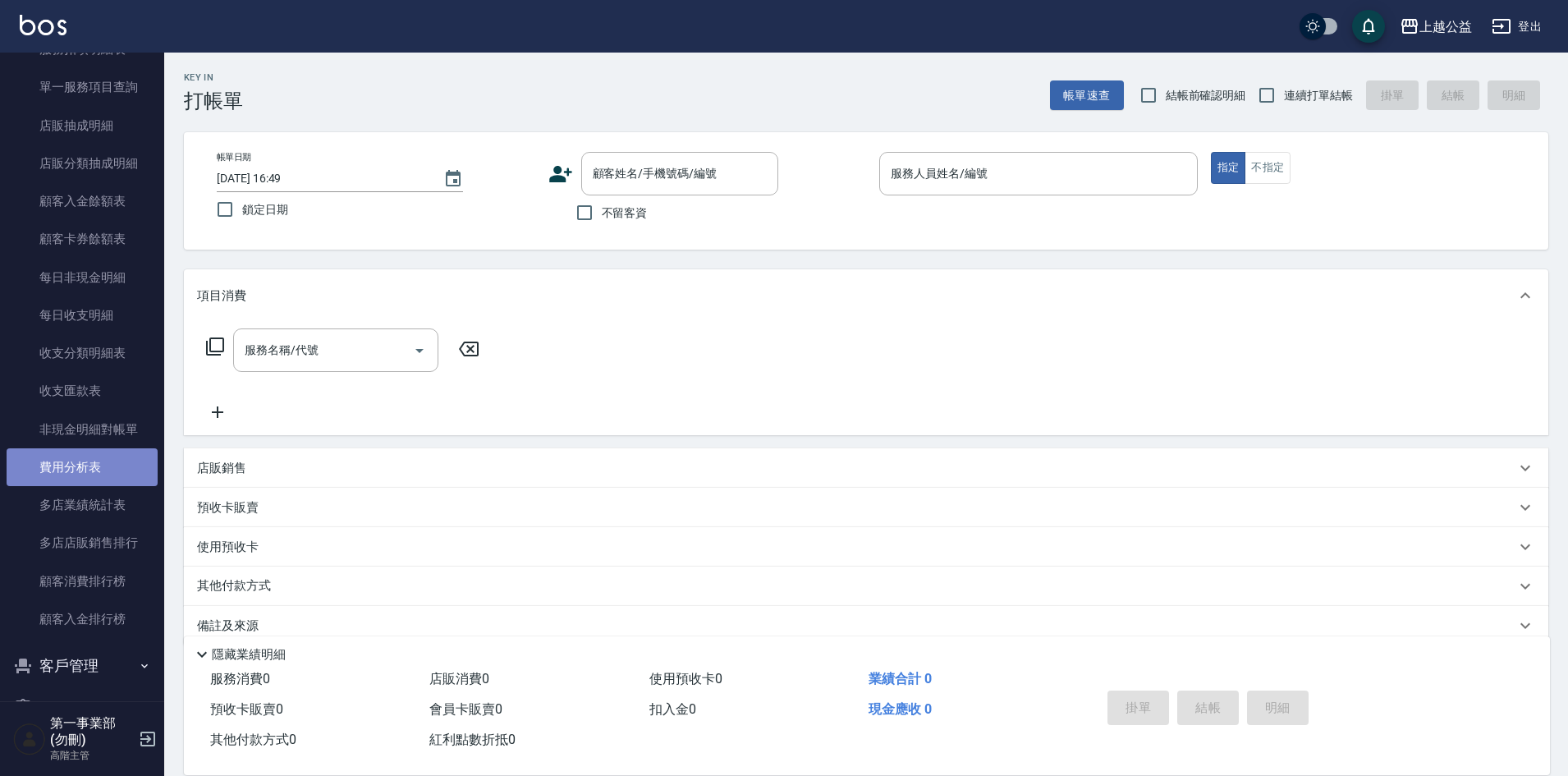
click at [84, 474] on link "費用分析表" at bounding box center [82, 467] width 151 height 38
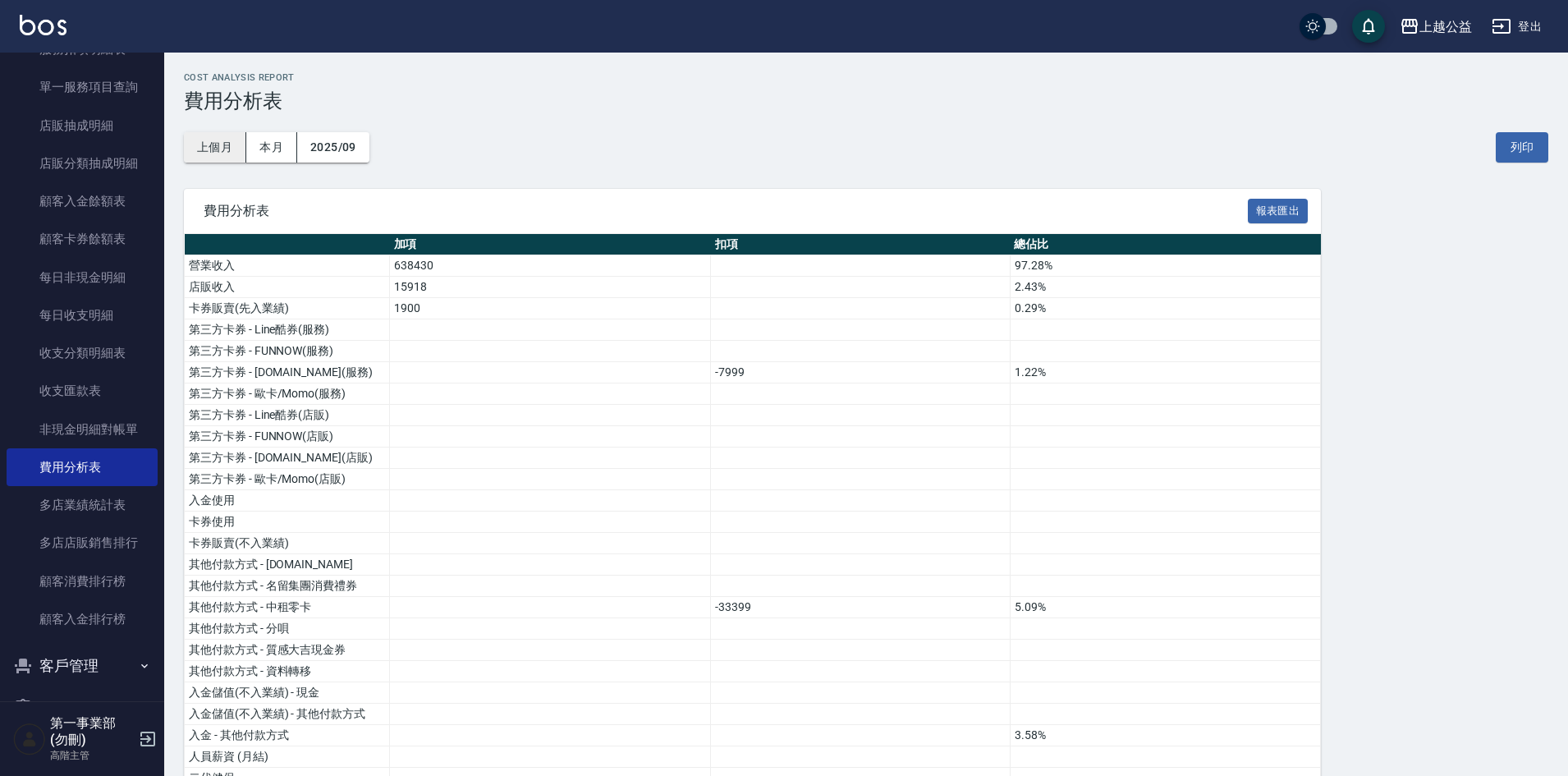
click at [207, 147] on button "上個月" at bounding box center [215, 147] width 62 height 30
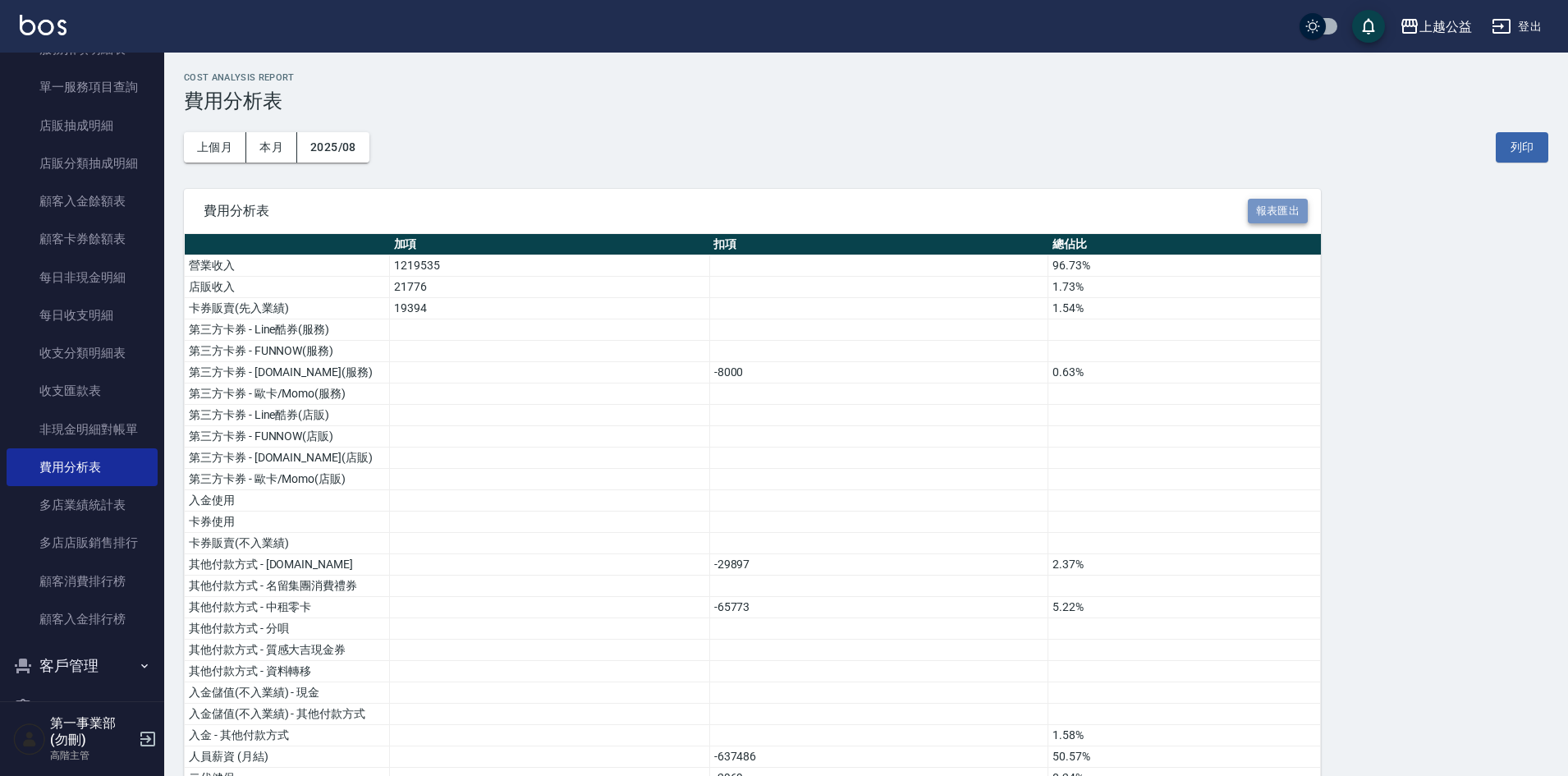
click at [1287, 210] on button "報表匯出" at bounding box center [1278, 211] width 61 height 25
click at [1451, 19] on div "上越公益" at bounding box center [1446, 26] width 53 height 21
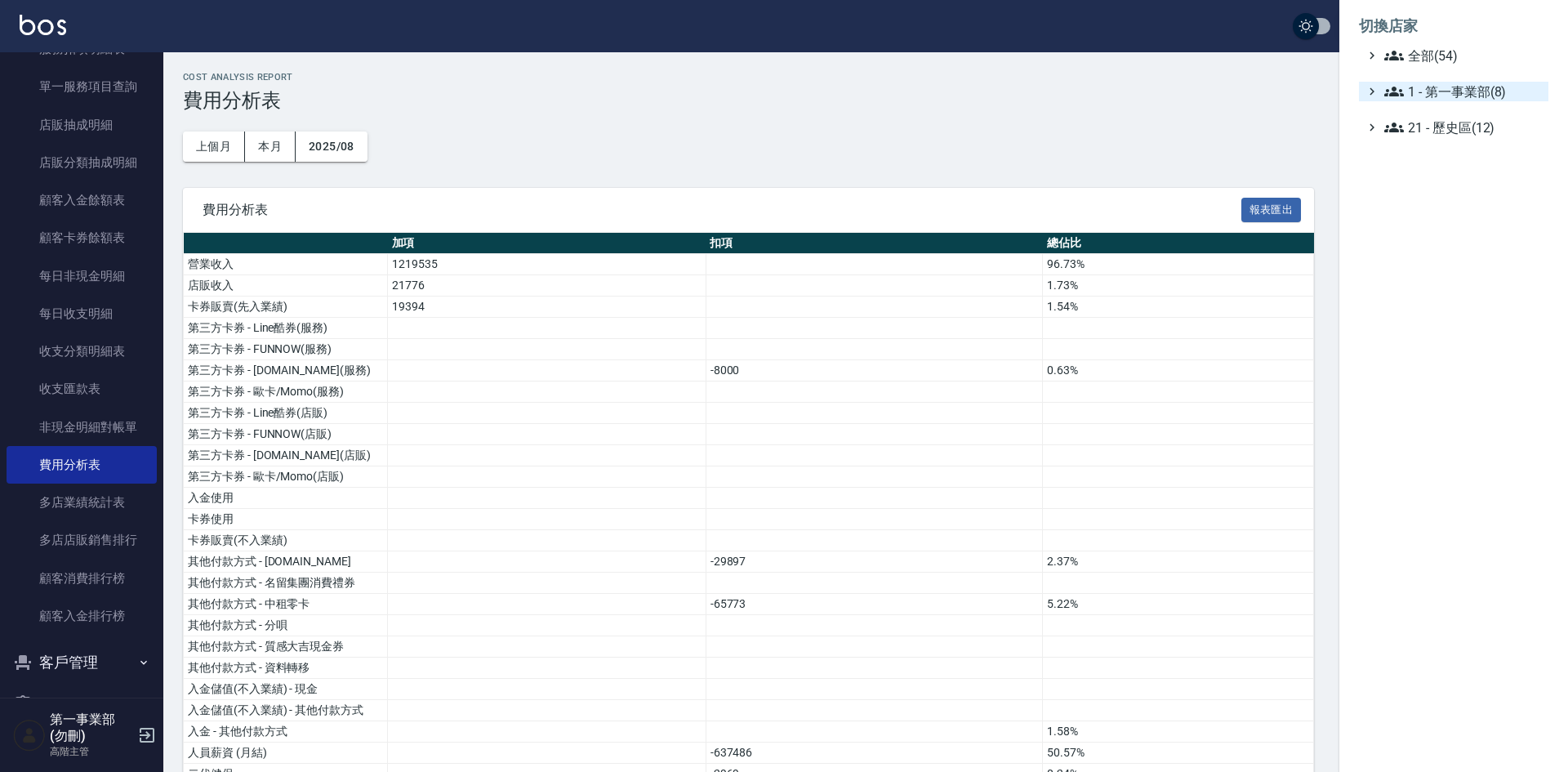
click at [1471, 91] on span "1 - 第一事業部(8)" at bounding box center [1463, 91] width 158 height 20
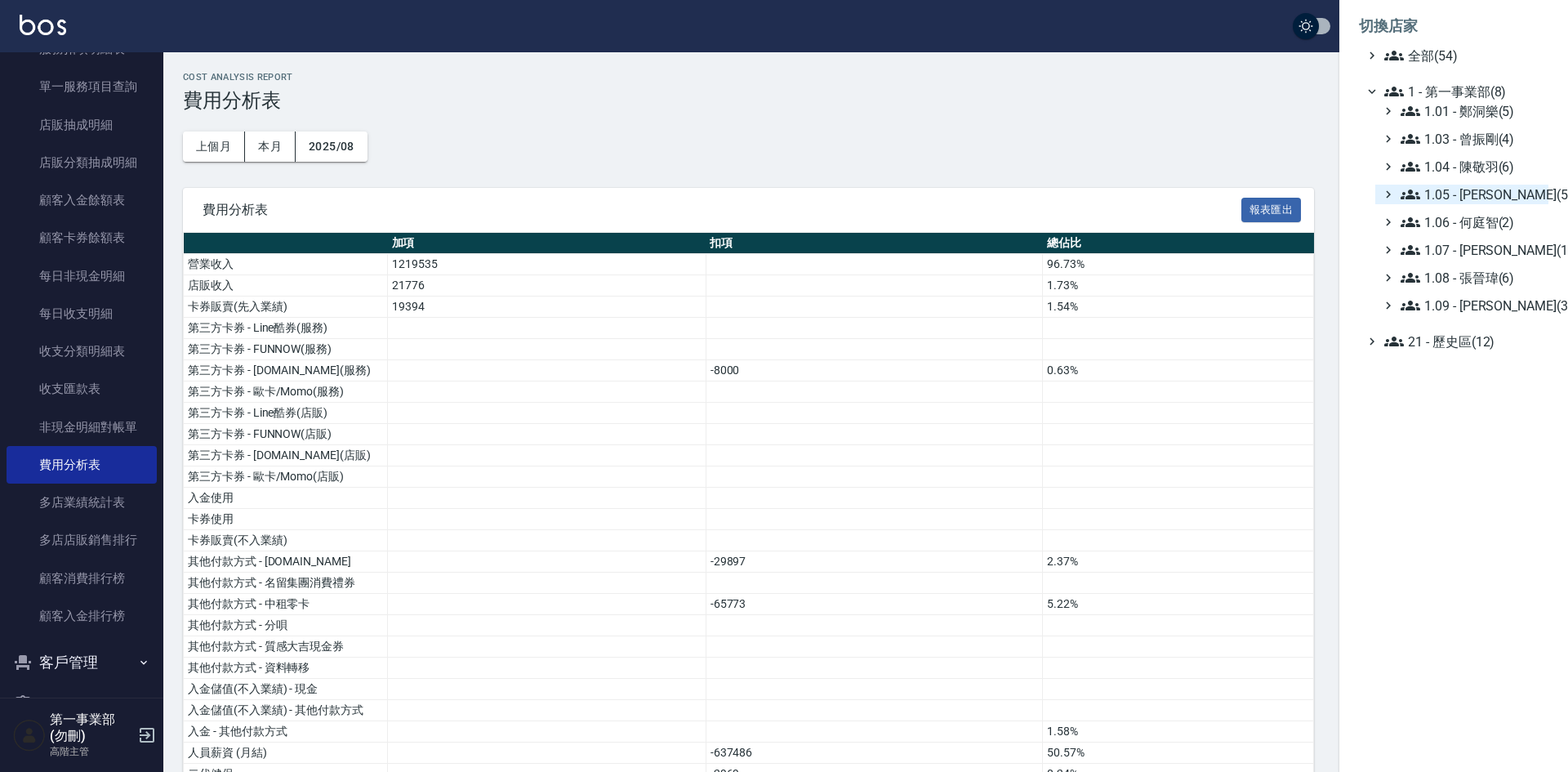
click at [1487, 199] on span "1.05 - [PERSON_NAME](5)" at bounding box center [1471, 194] width 141 height 20
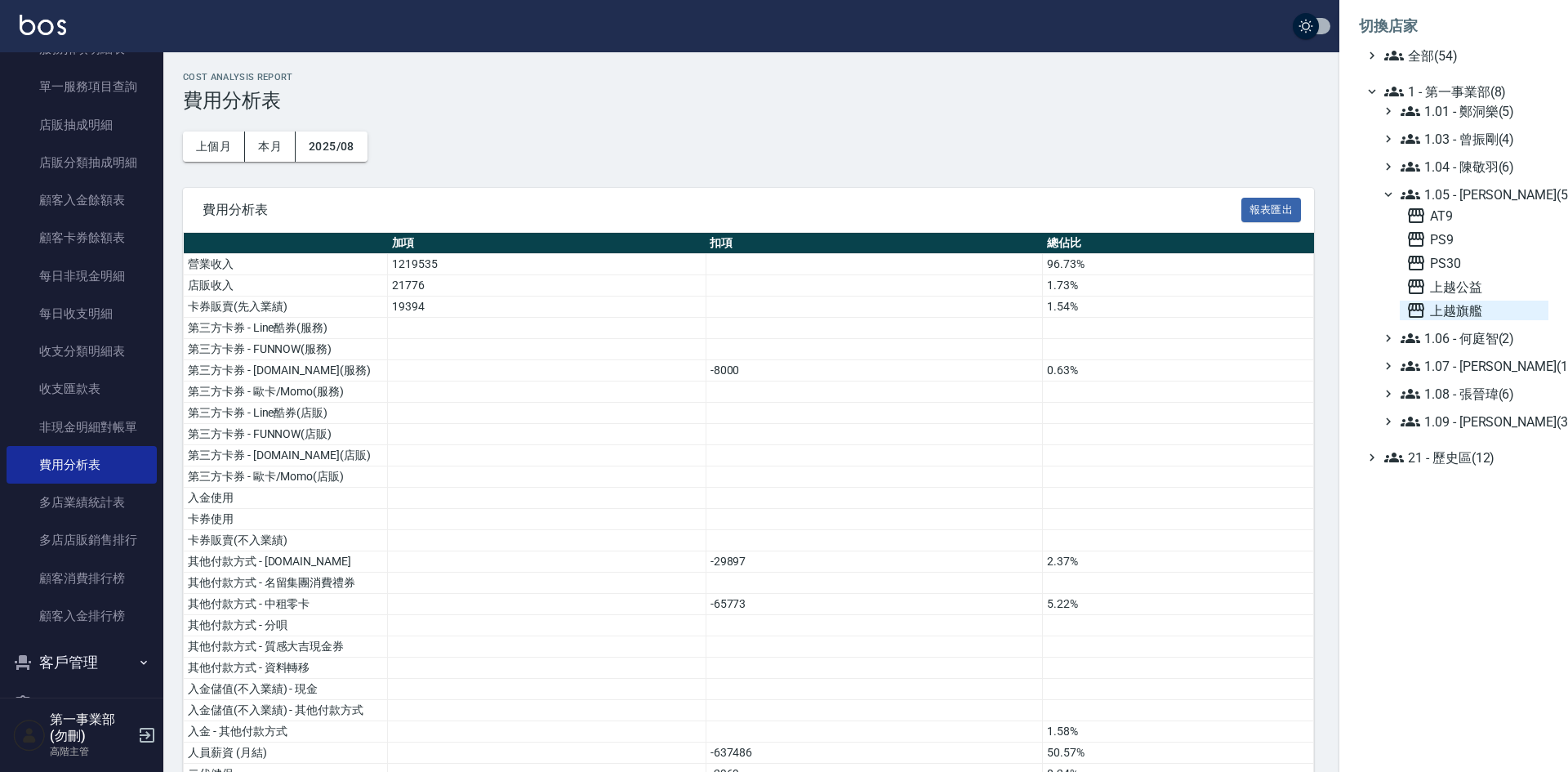
click at [1479, 302] on span "上越旗艦" at bounding box center [1474, 310] width 136 height 20
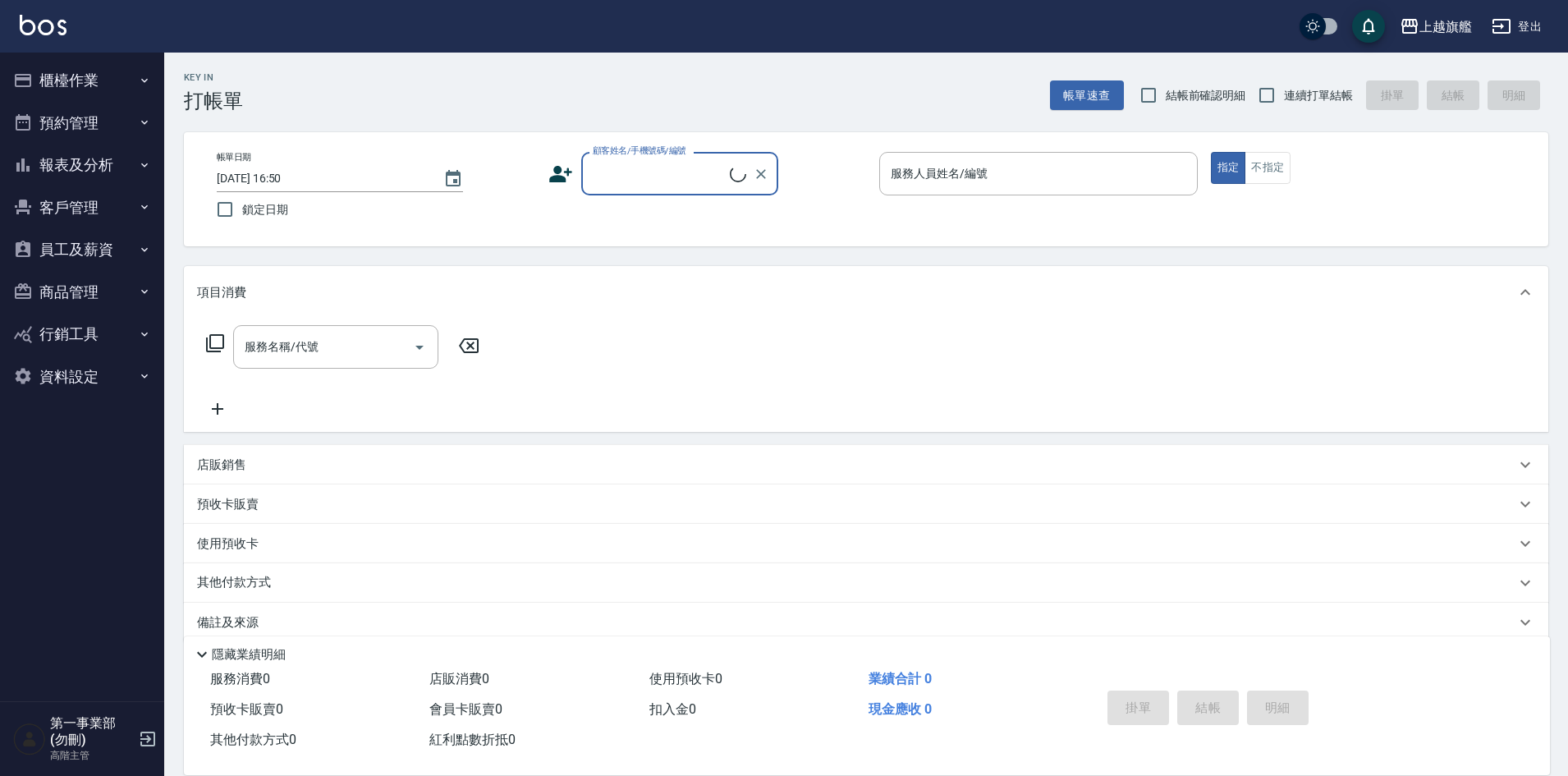
click at [78, 170] on button "報表及分析" at bounding box center [82, 165] width 151 height 43
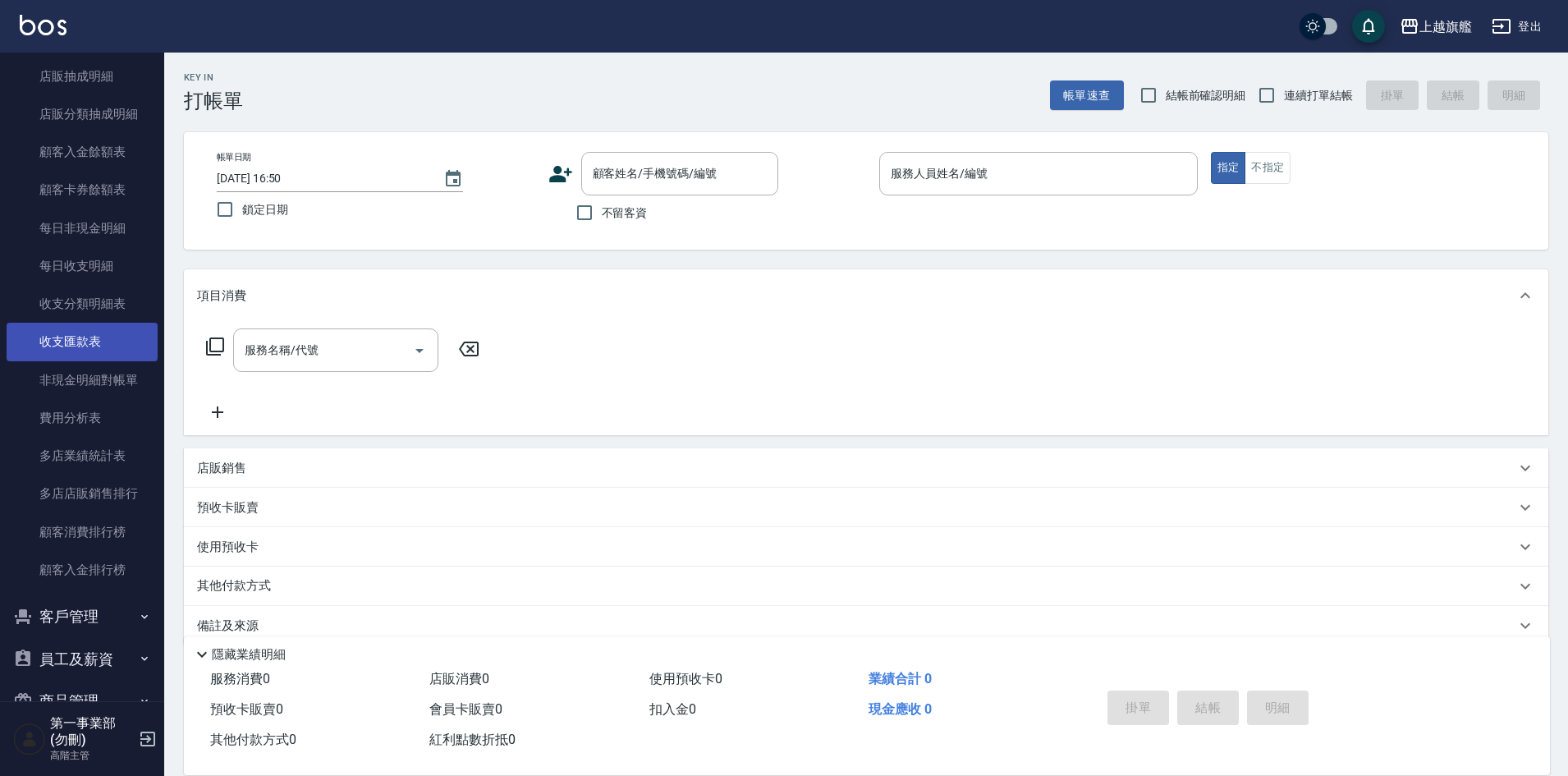
scroll to position [1231, 0]
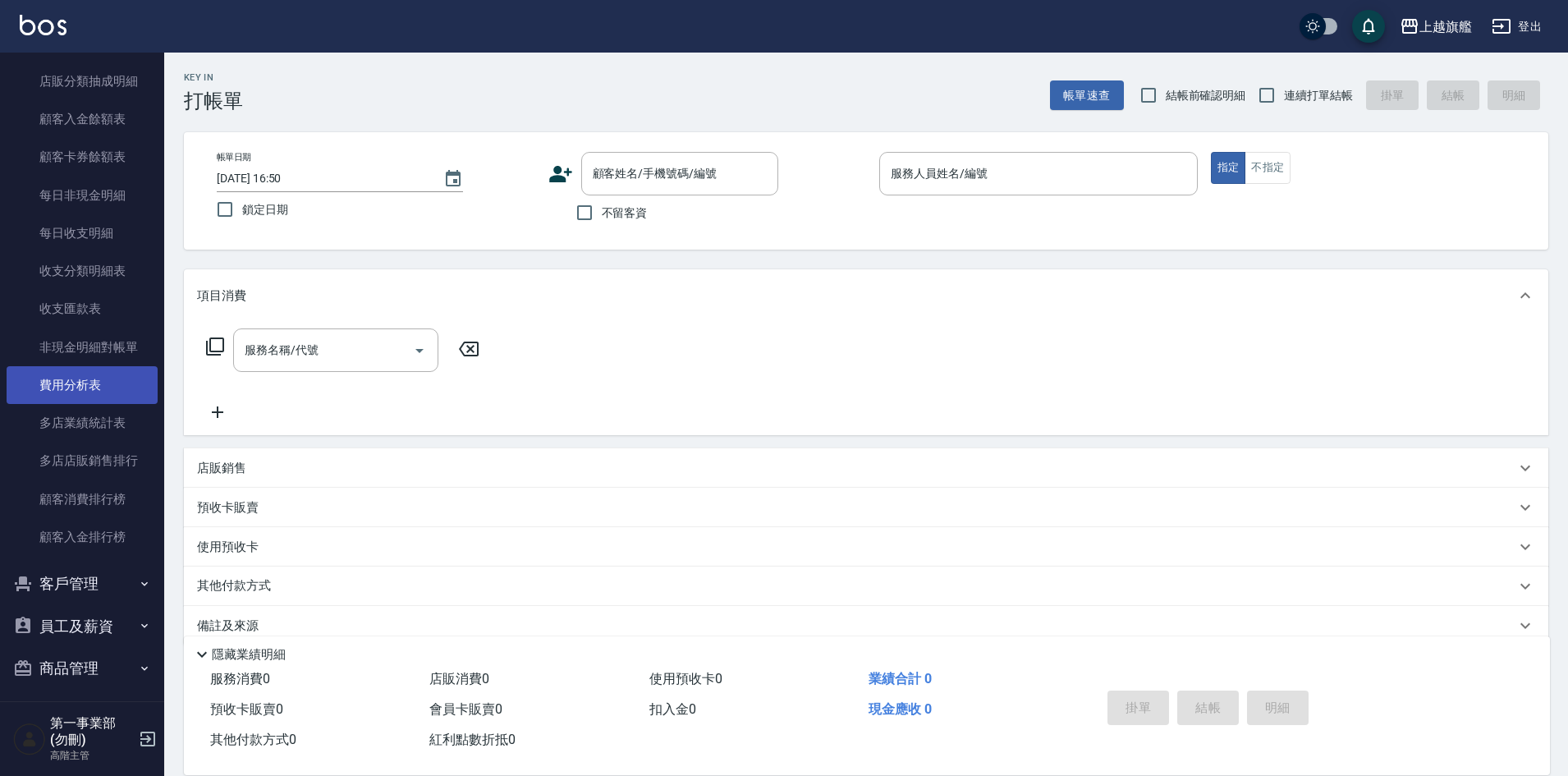
drag, startPoint x: 101, startPoint y: 387, endPoint x: 113, endPoint y: 385, distance: 12.2
click at [101, 387] on link "費用分析表" at bounding box center [82, 385] width 151 height 38
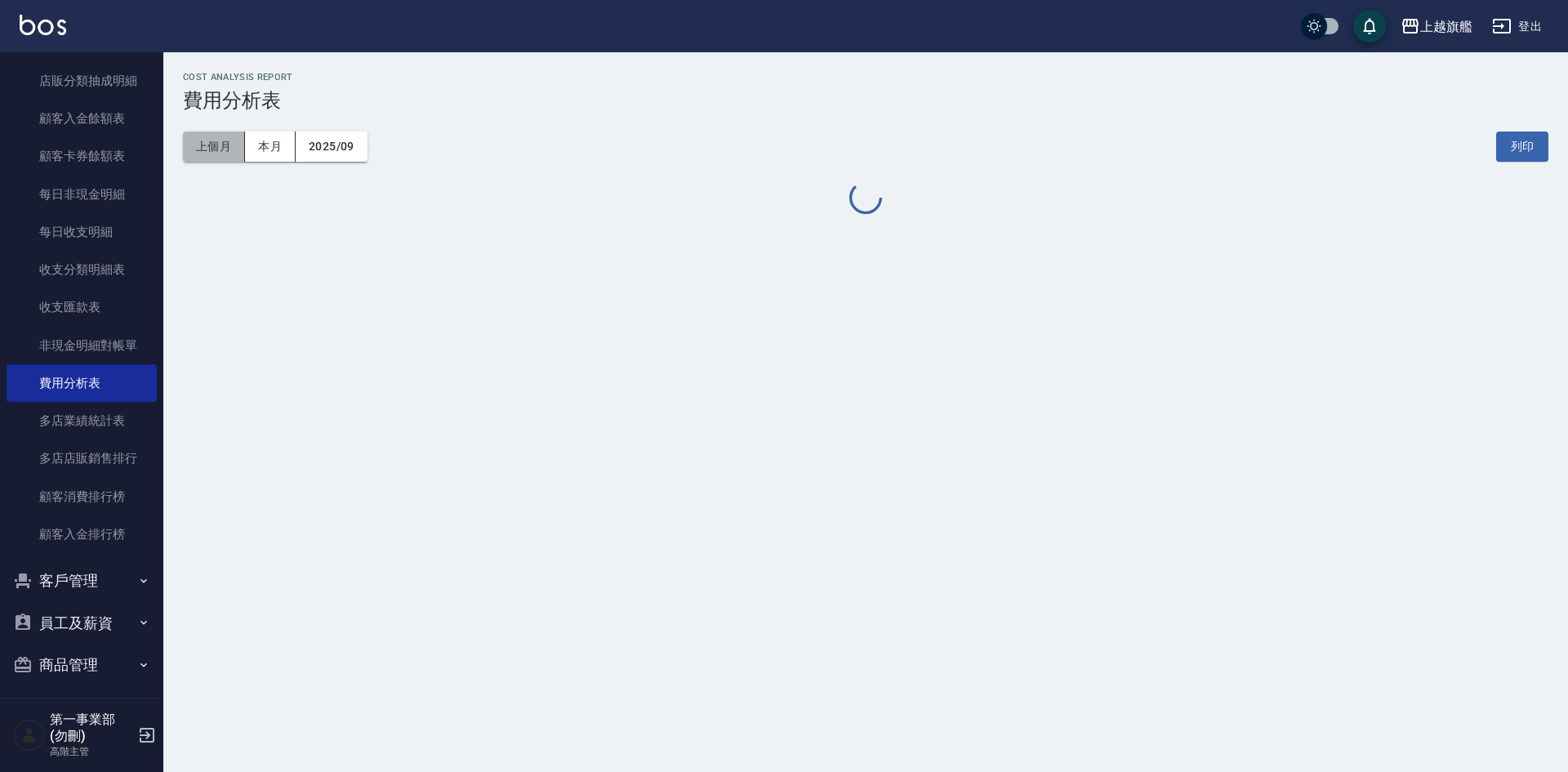
click at [203, 137] on button "上個月" at bounding box center [214, 146] width 62 height 30
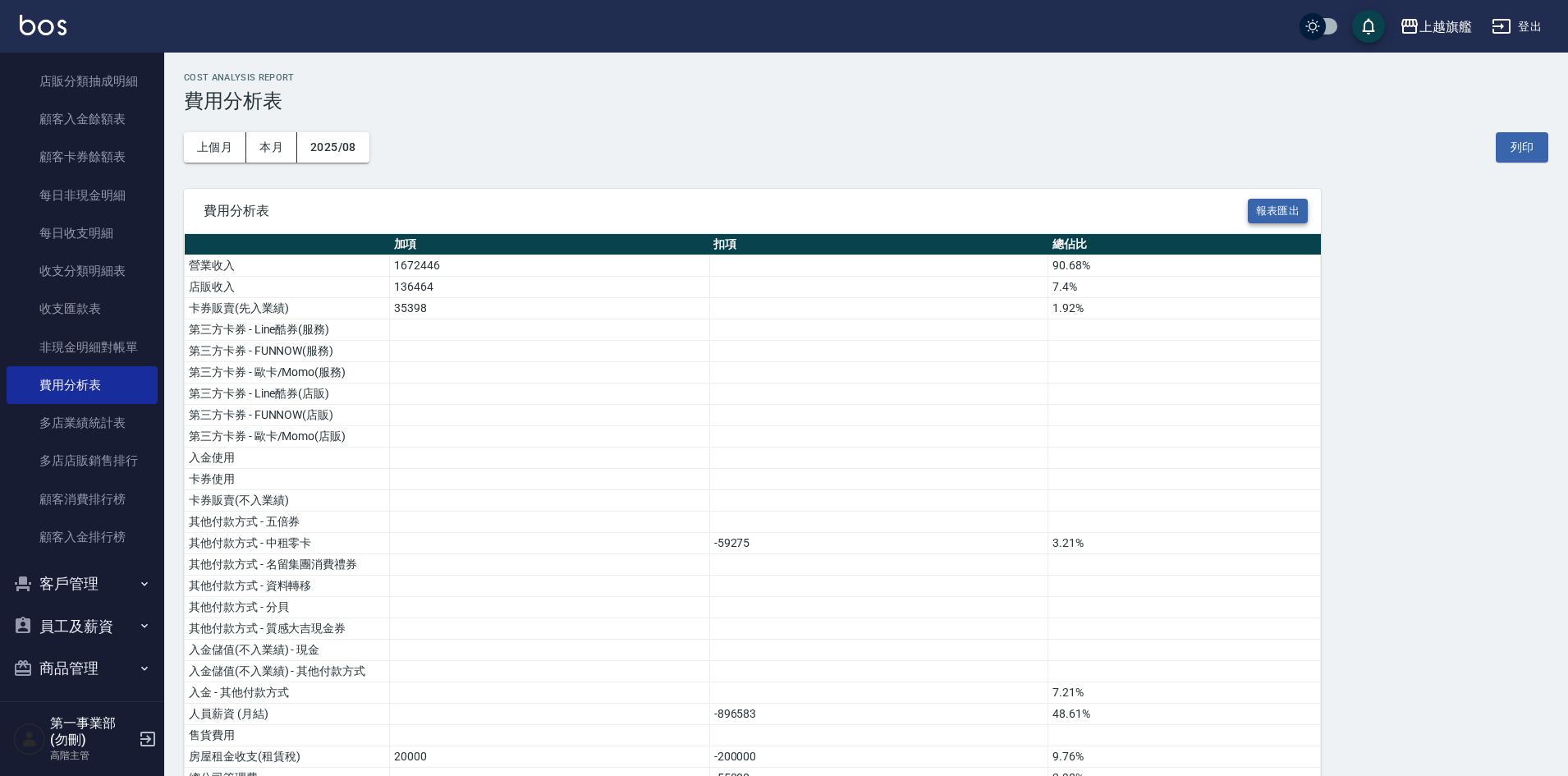
click at [1286, 218] on button "報表匯出" at bounding box center [1278, 211] width 61 height 25
click at [544, 178] on div "上個月 本月 2025/08 列印" at bounding box center [866, 147] width 1364 height 70
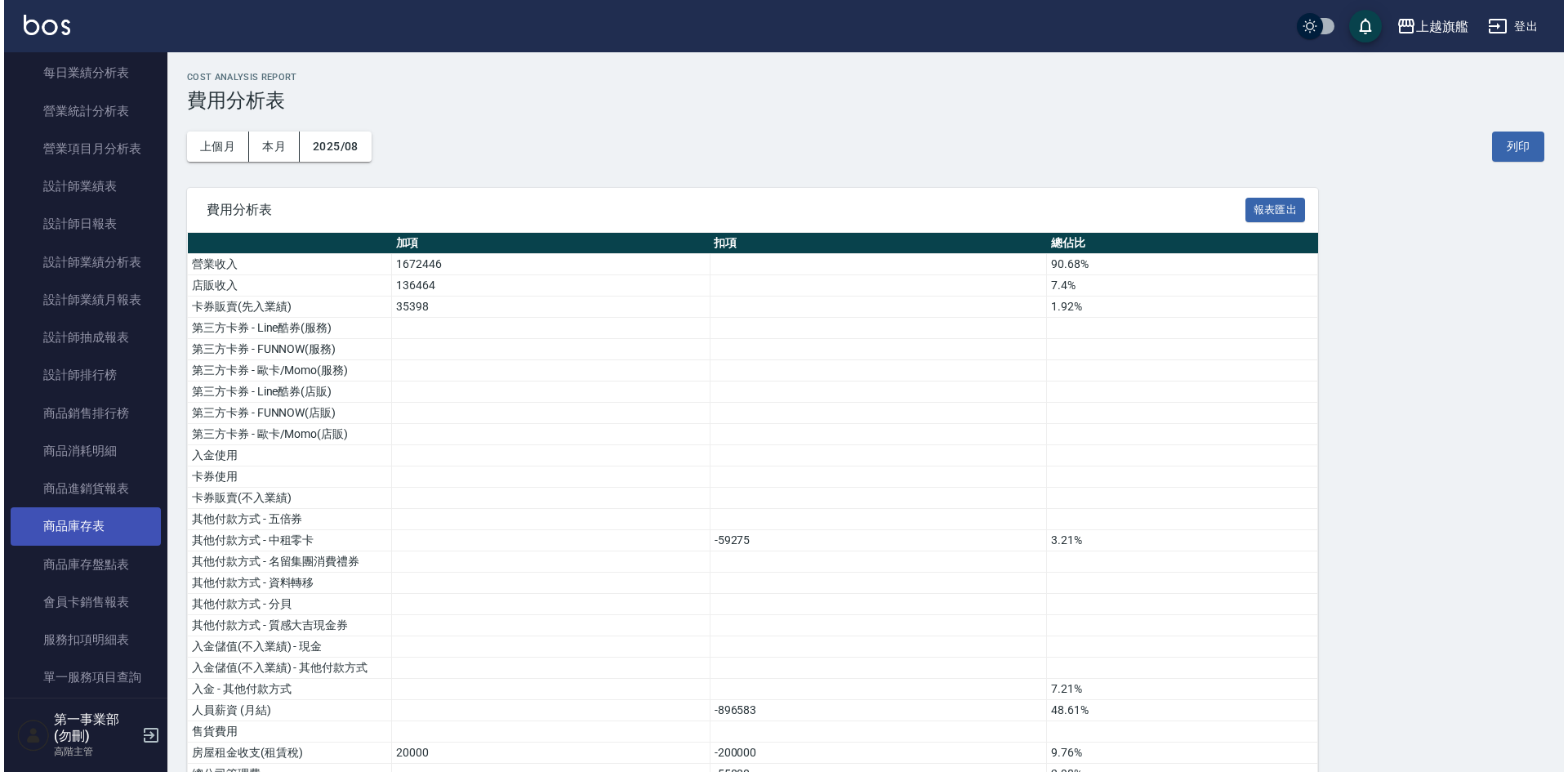
scroll to position [408, 0]
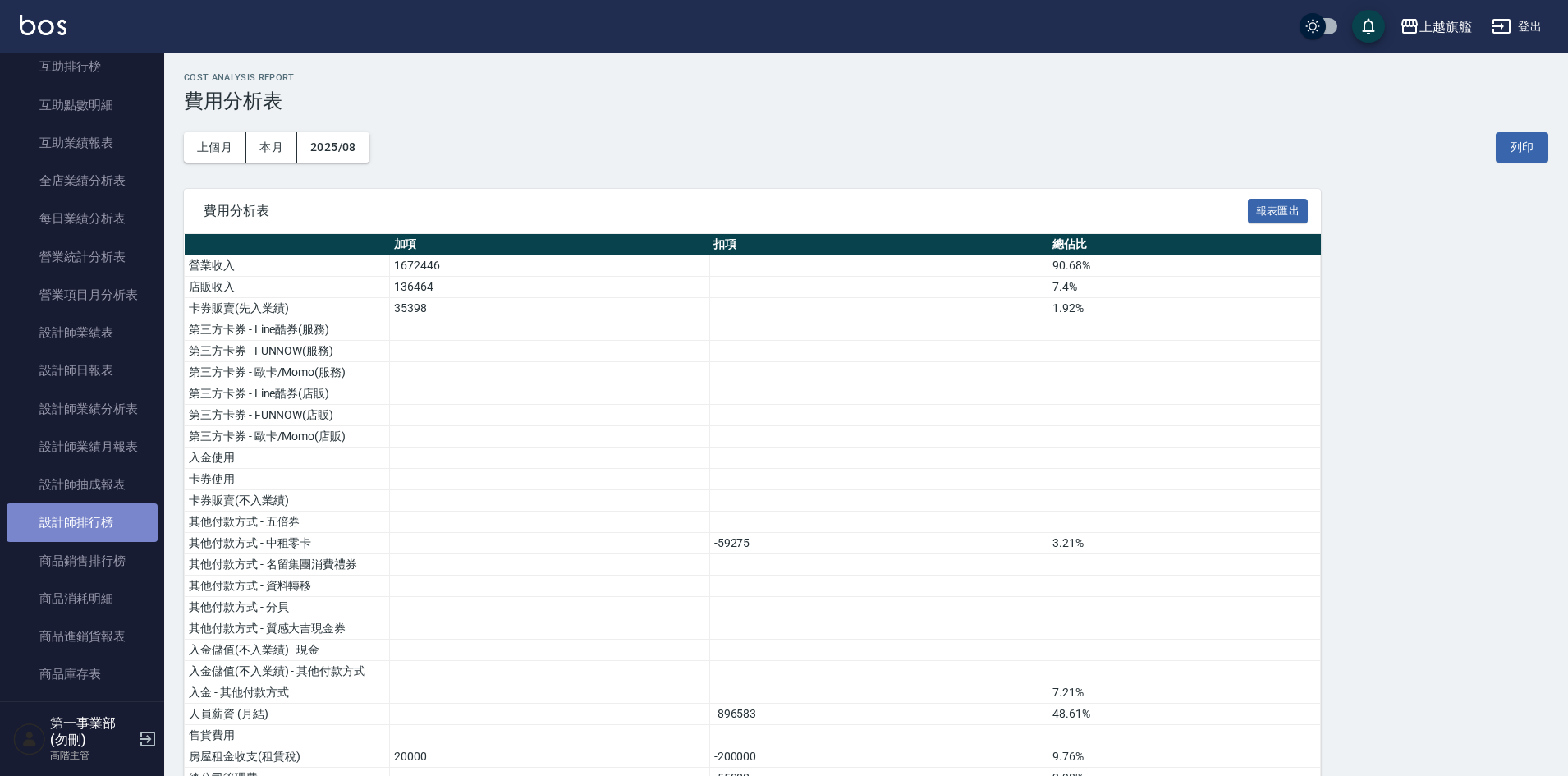
click at [127, 512] on link "設計師排行榜" at bounding box center [82, 522] width 151 height 38
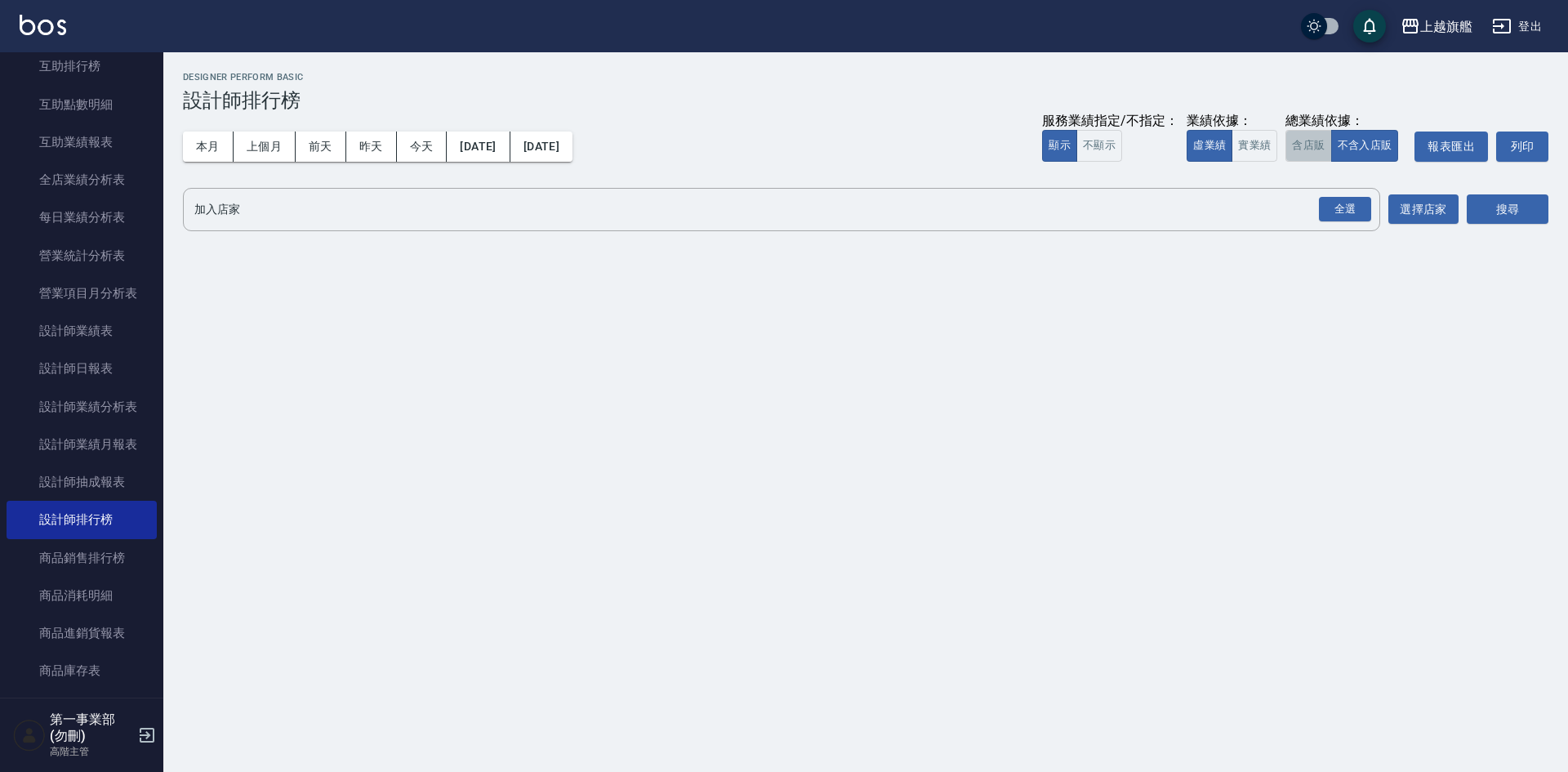
drag, startPoint x: 1312, startPoint y: 143, endPoint x: 1369, endPoint y: 214, distance: 91.0
click at [1313, 143] on button "含店販" at bounding box center [1308, 145] width 46 height 32
click at [1352, 207] on div "全選" at bounding box center [1345, 209] width 52 height 25
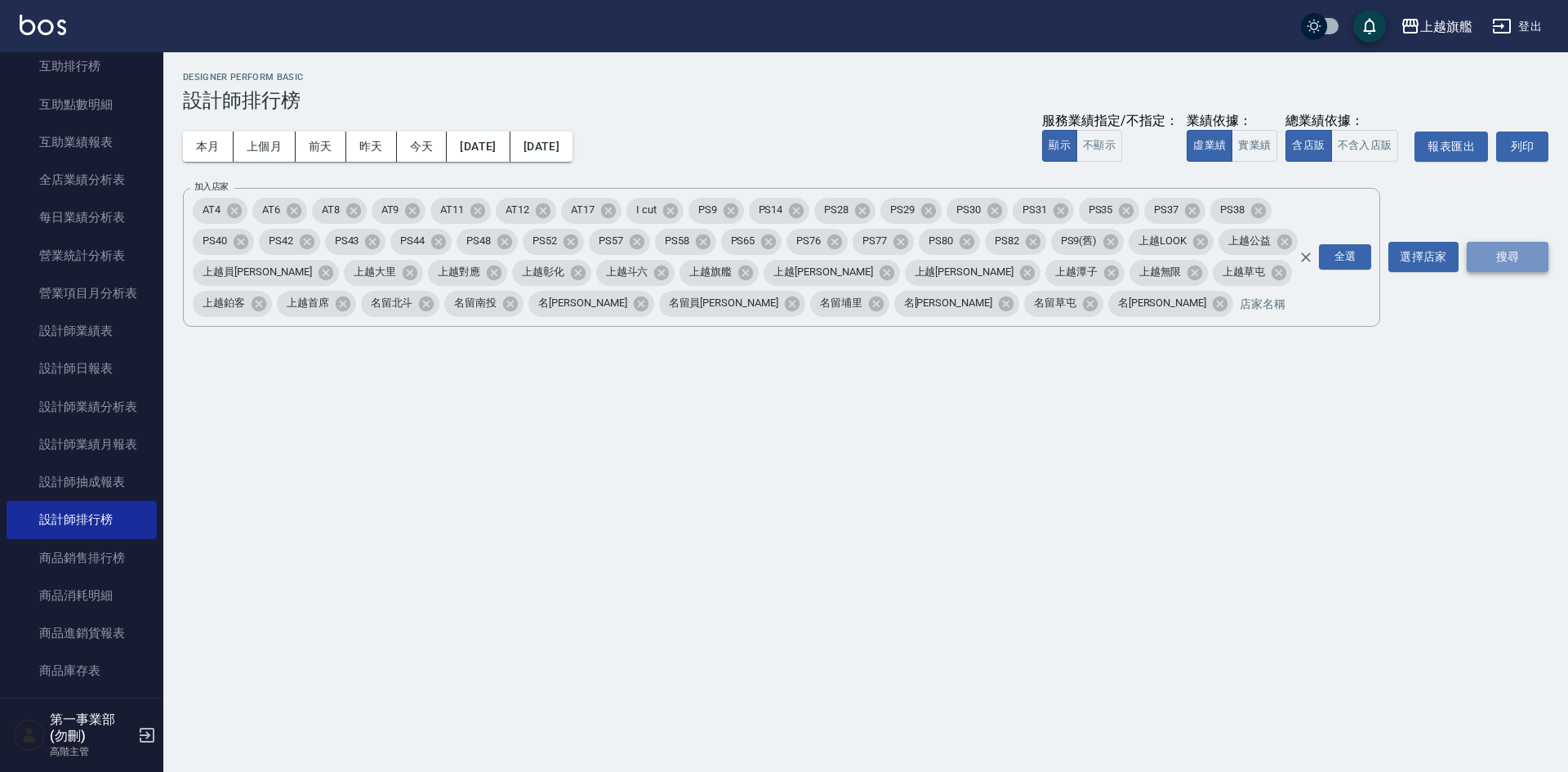
click at [1493, 249] on button "搜尋" at bounding box center [1508, 257] width 82 height 30
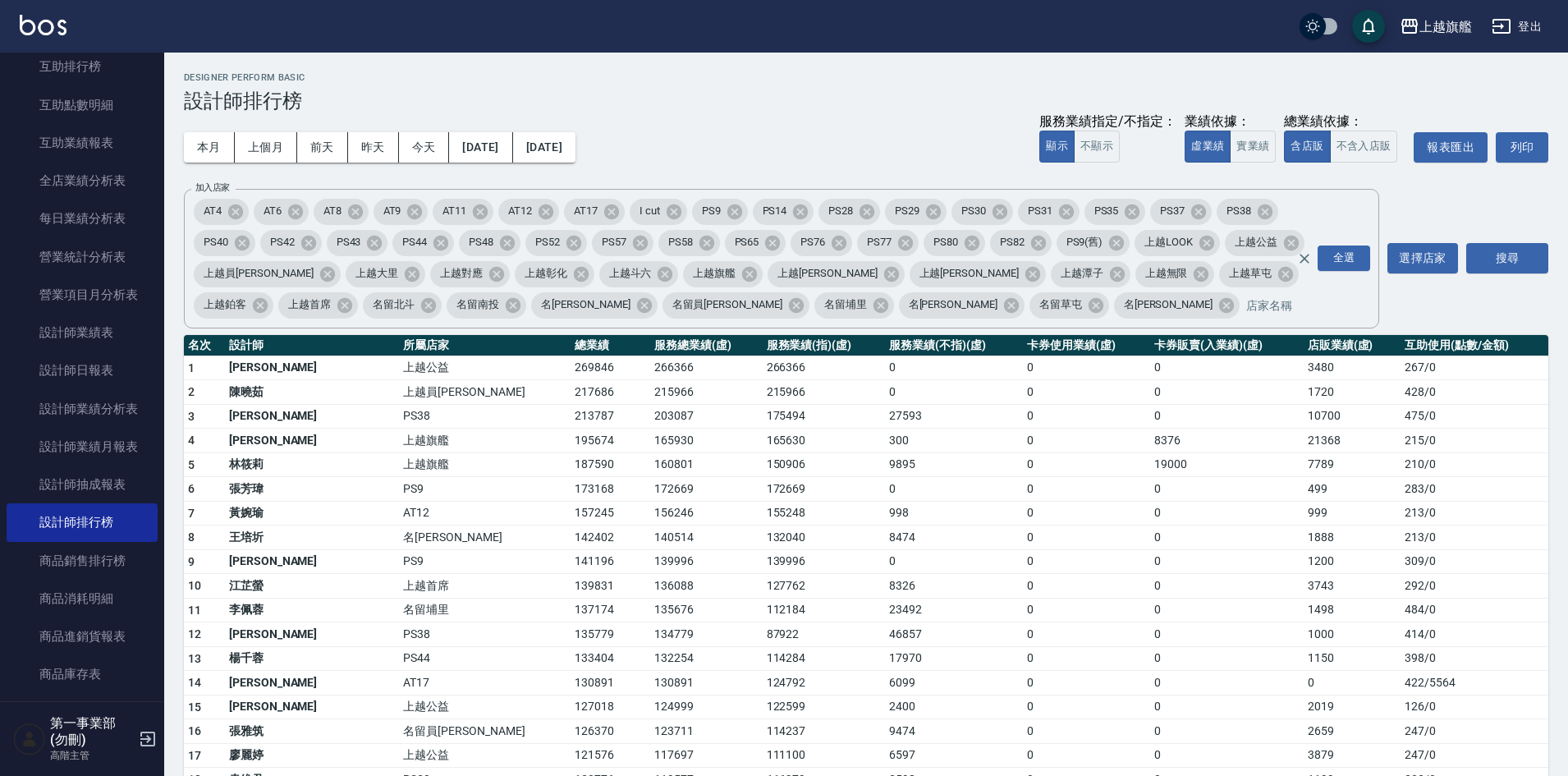
click at [894, 555] on td "0" at bounding box center [954, 562] width 138 height 25
click at [1066, 586] on td "0" at bounding box center [1086, 586] width 127 height 25
click at [1444, 18] on div "上越旗艦" at bounding box center [1446, 26] width 53 height 21
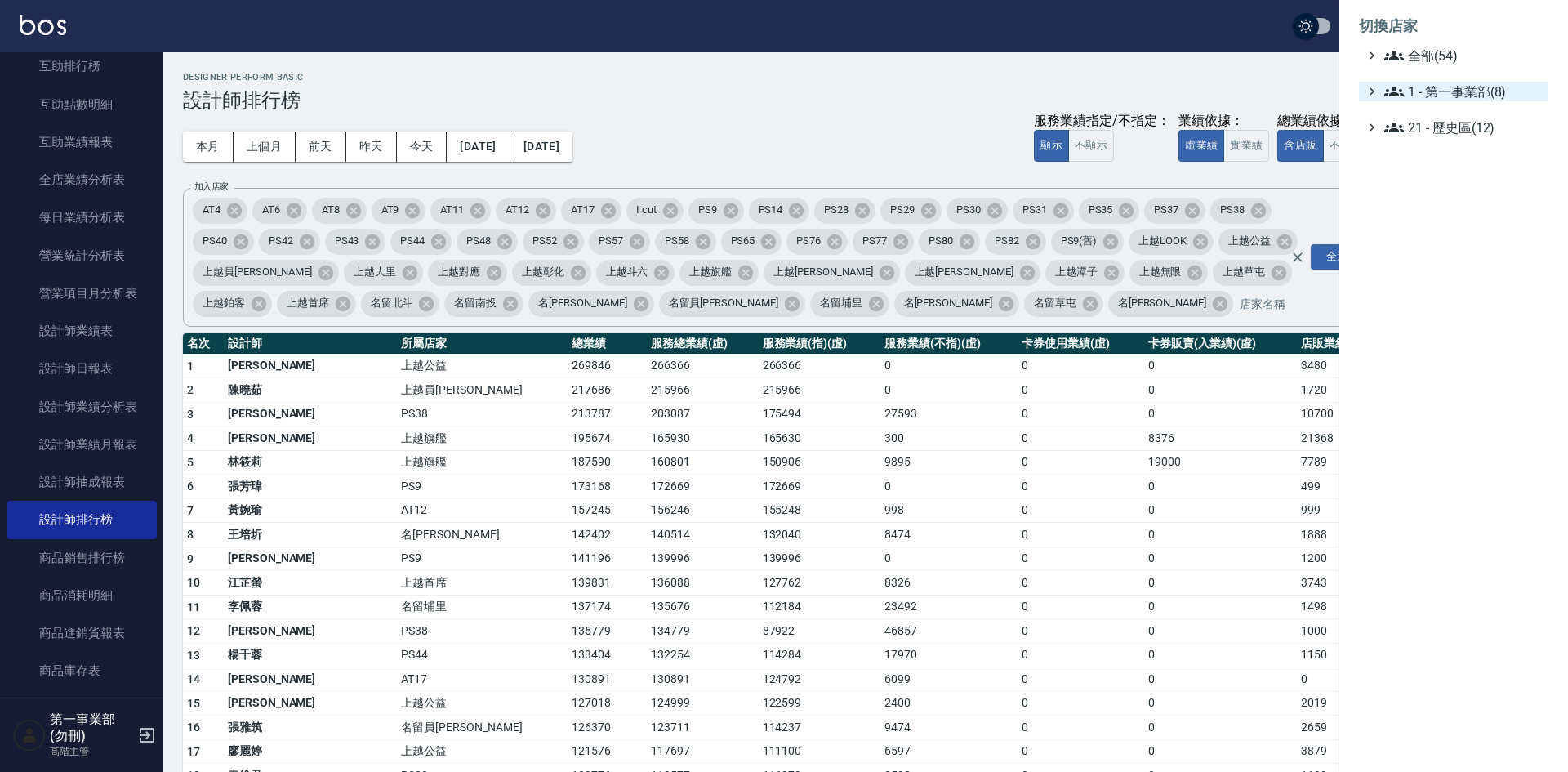
click at [1480, 84] on span "1 - 第一事業部(8)" at bounding box center [1463, 91] width 158 height 20
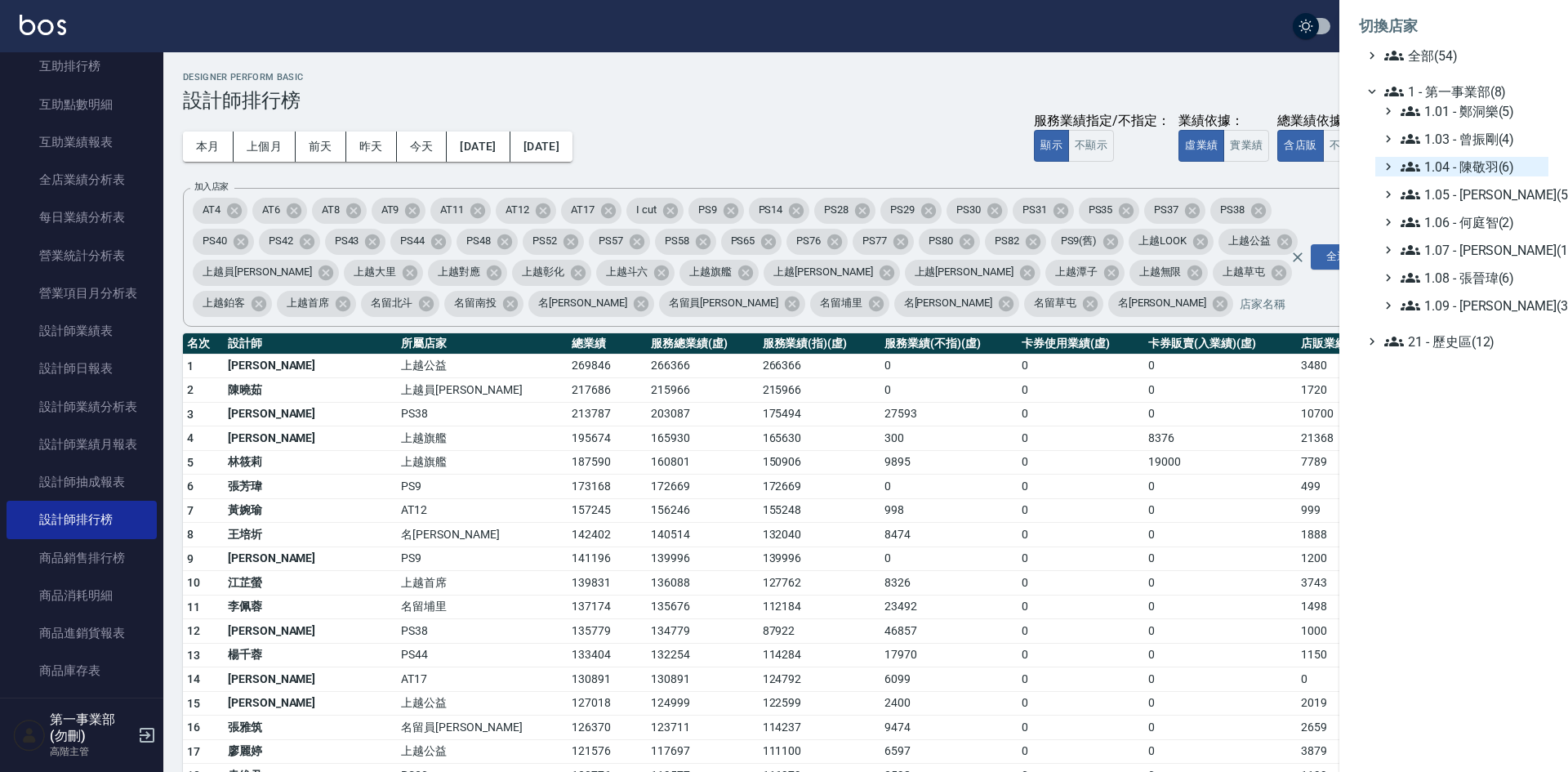
click at [1495, 159] on span "1.04 - 陳敬羽(6)" at bounding box center [1471, 167] width 141 height 20
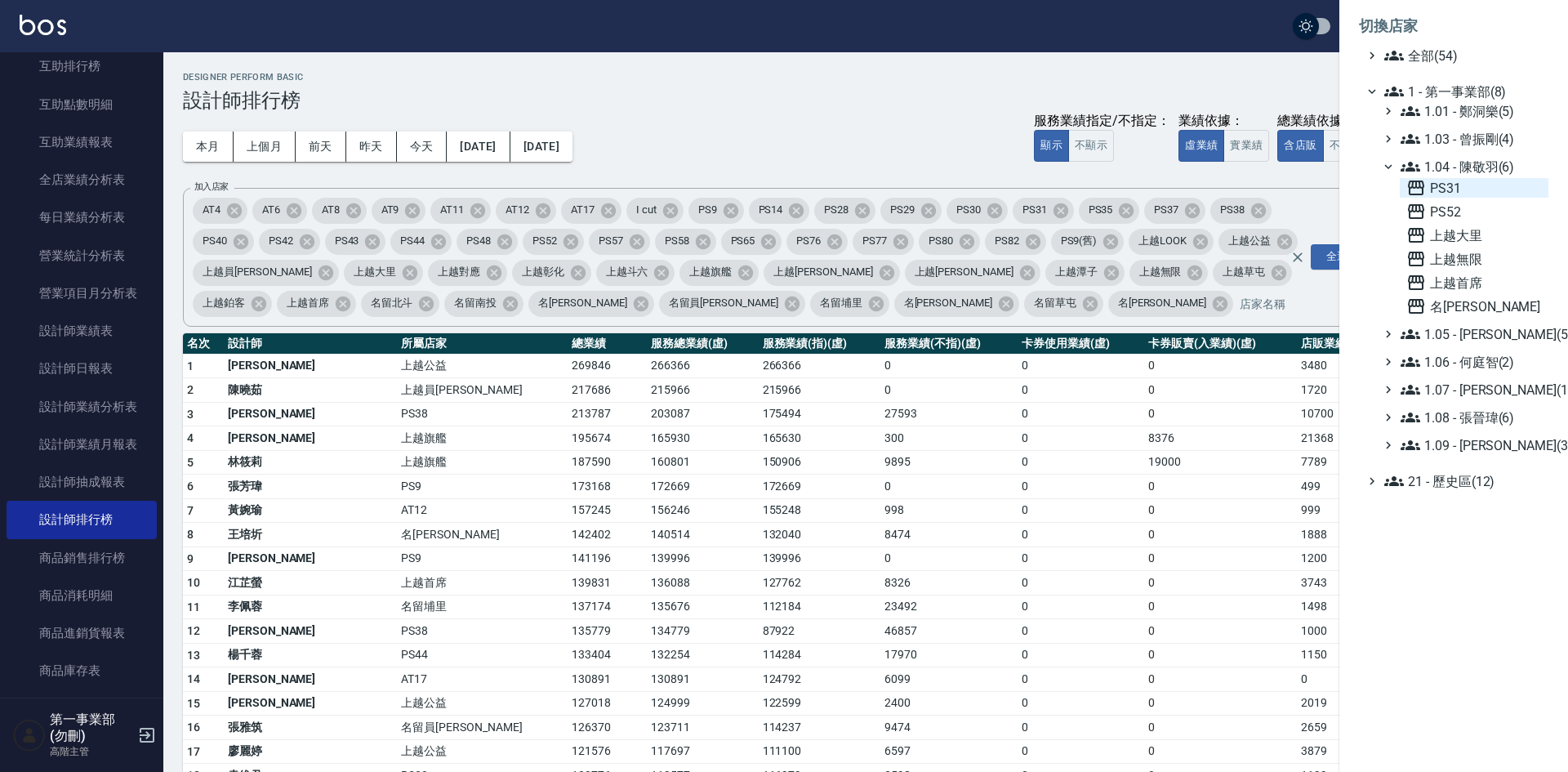
click at [1467, 194] on span "PS31" at bounding box center [1474, 188] width 136 height 20
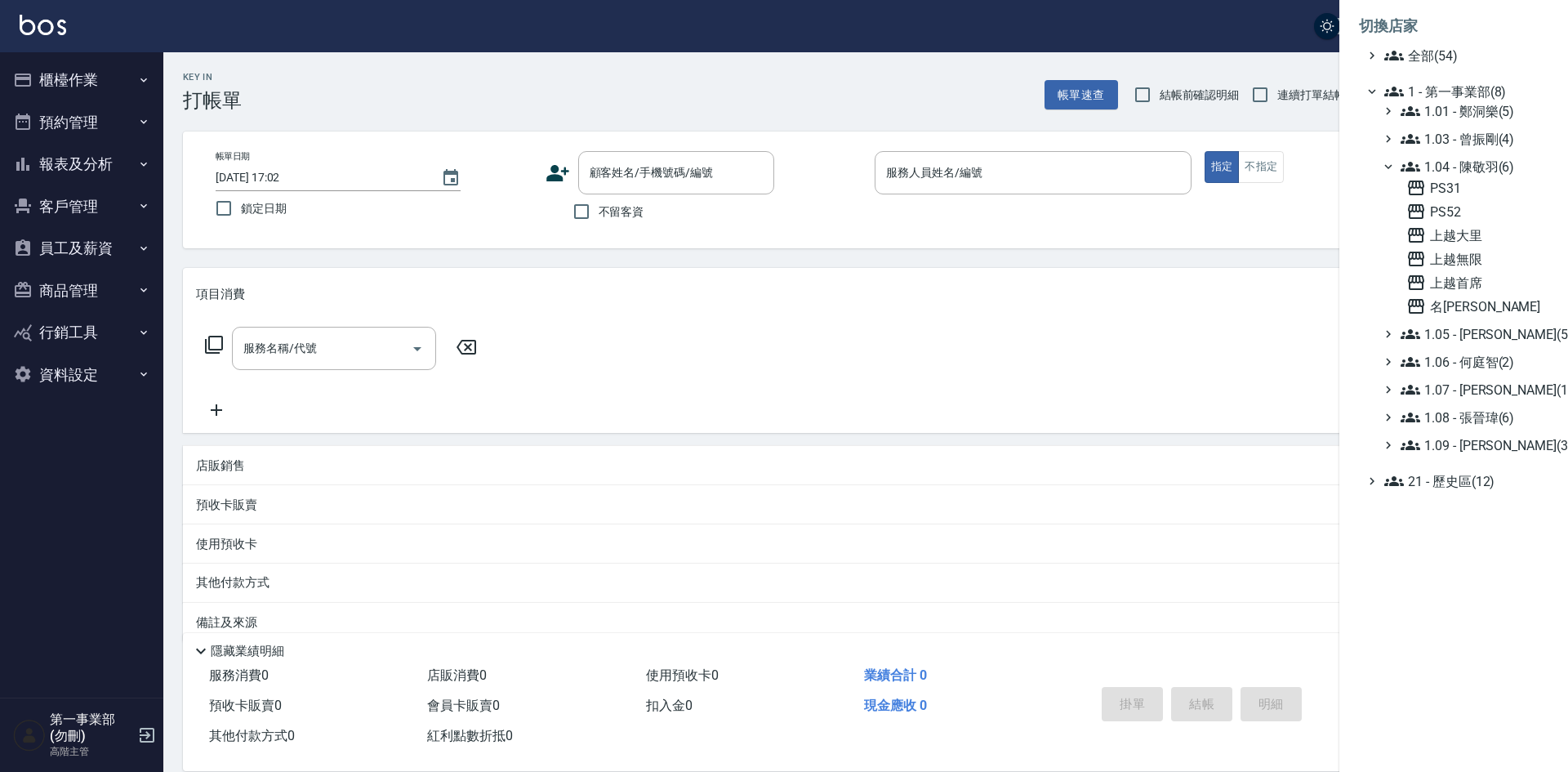
click at [73, 171] on div at bounding box center [784, 386] width 1568 height 772
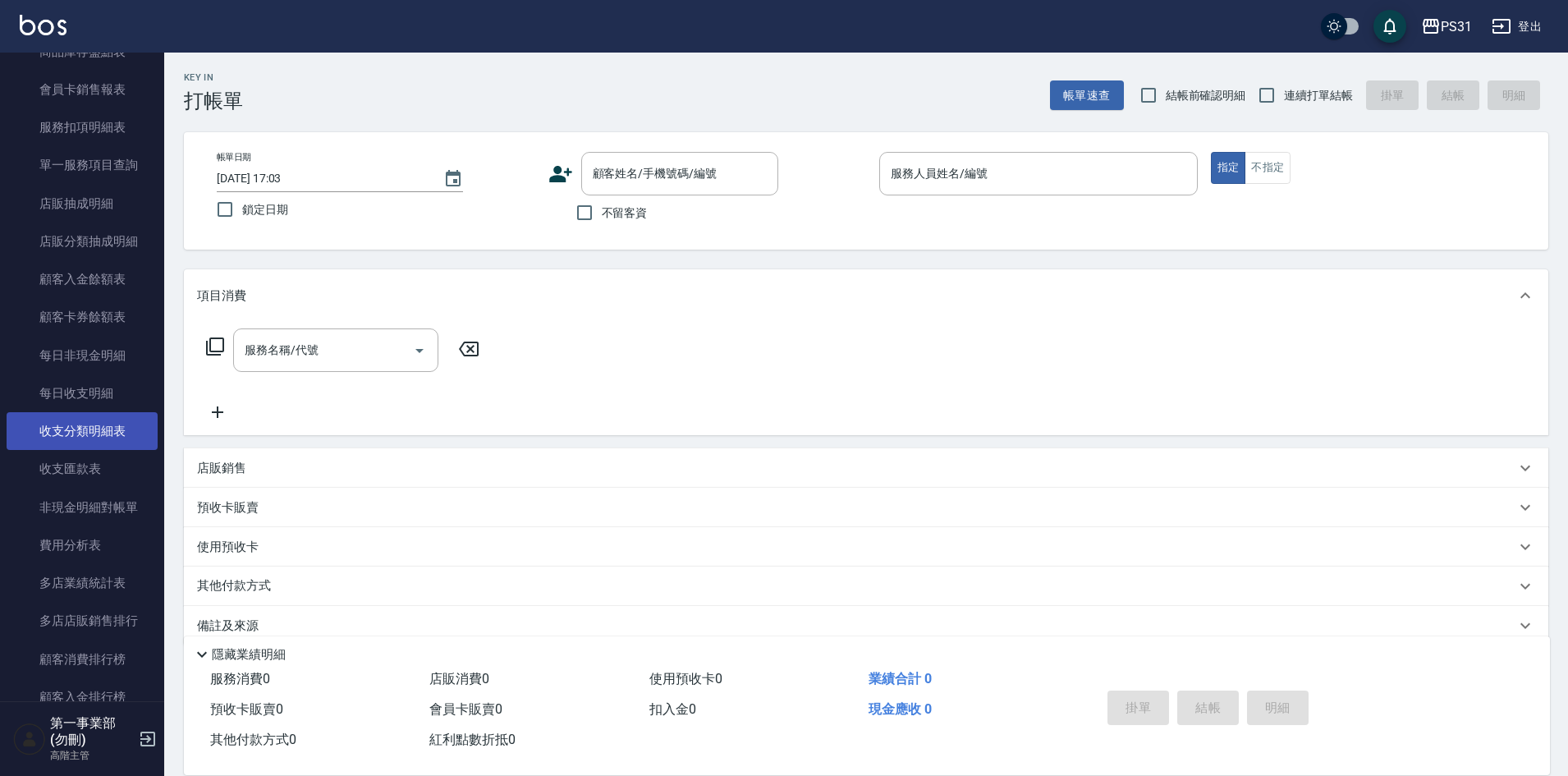
scroll to position [1149, 0]
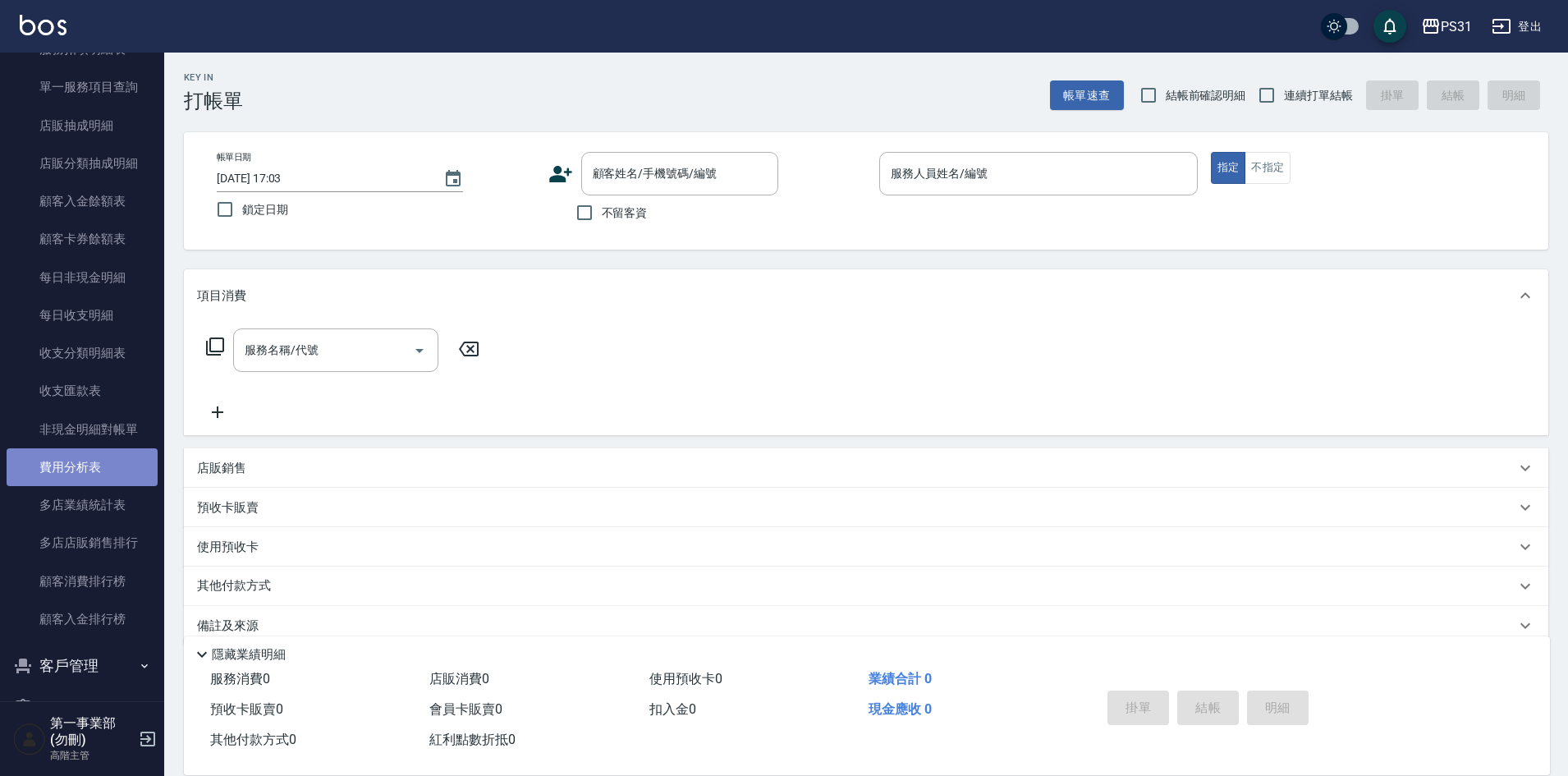
click at [99, 477] on link "費用分析表" at bounding box center [82, 467] width 151 height 38
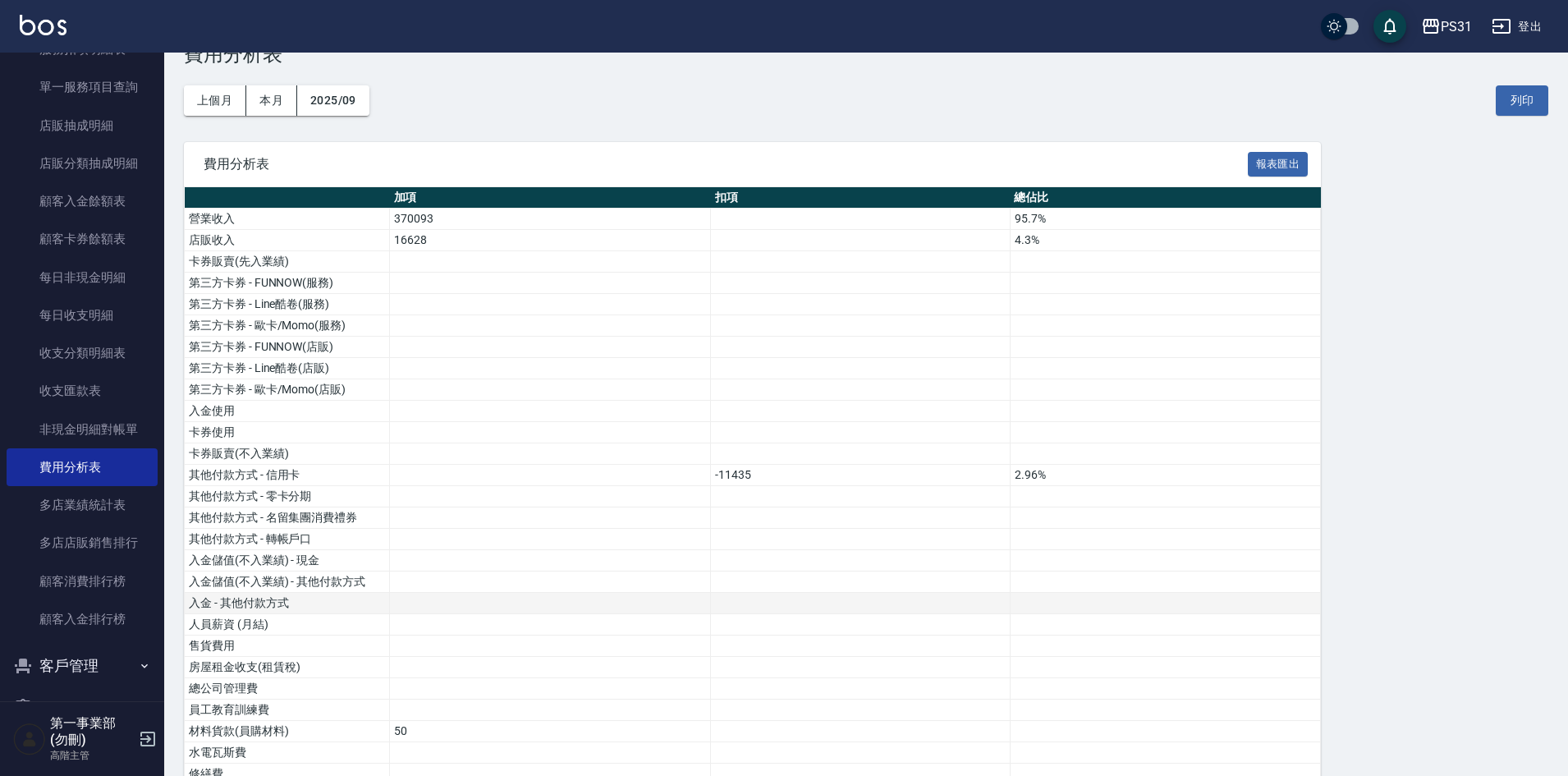
scroll to position [39, 0]
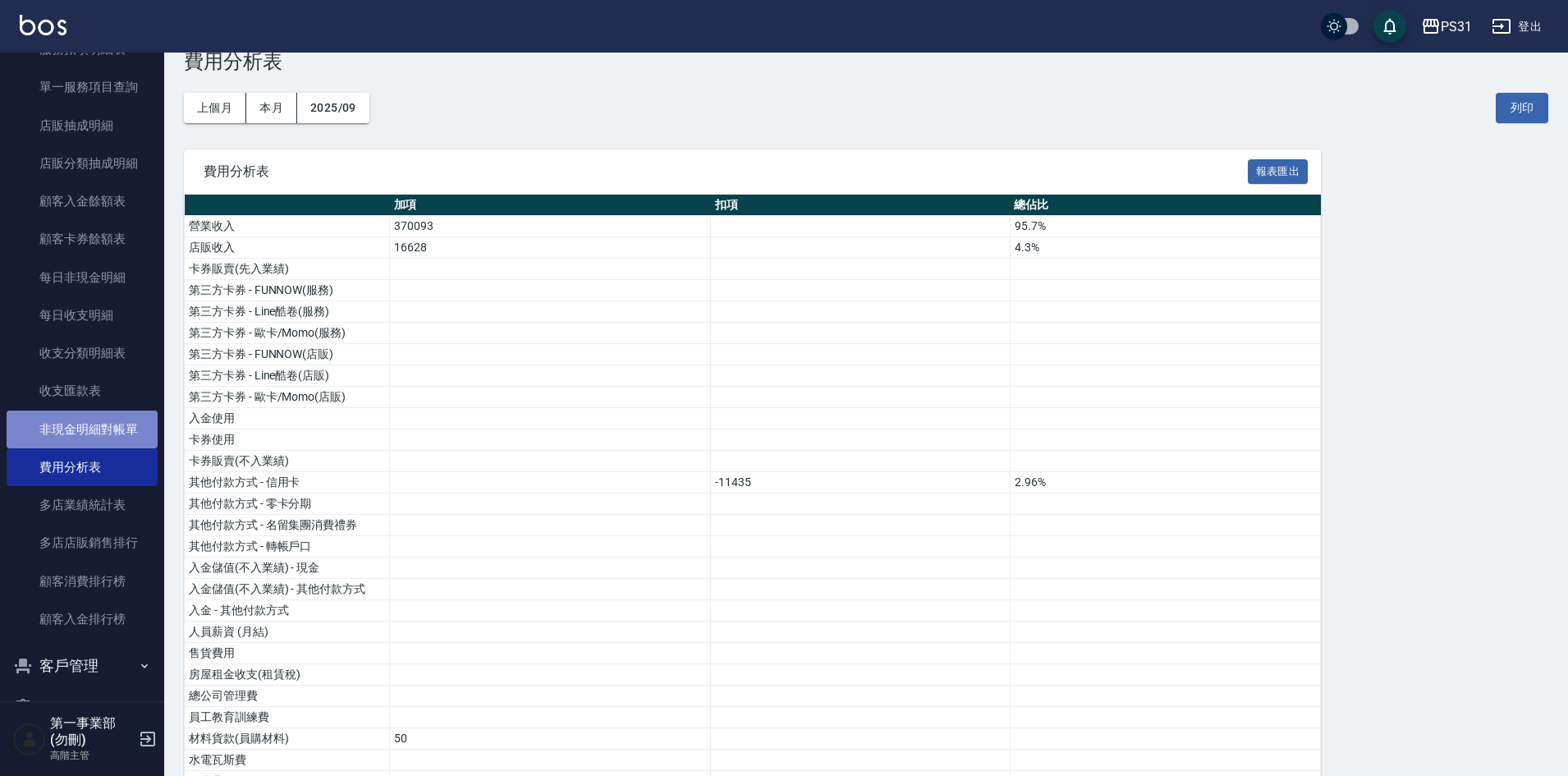
click at [90, 427] on link "非現金明細對帳單" at bounding box center [82, 429] width 151 height 38
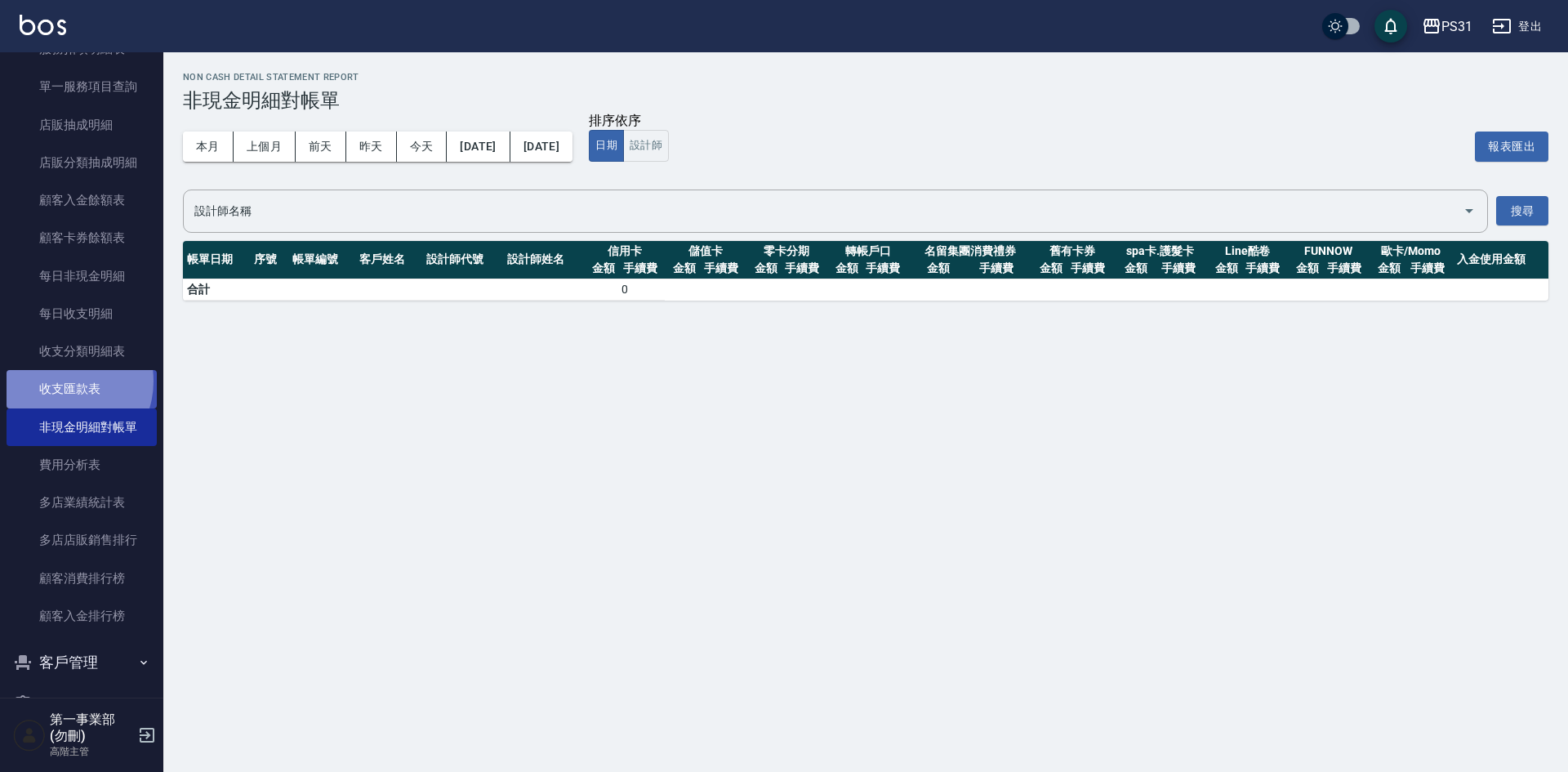
click at [63, 381] on link "收支匯款表" at bounding box center [82, 389] width 150 height 38
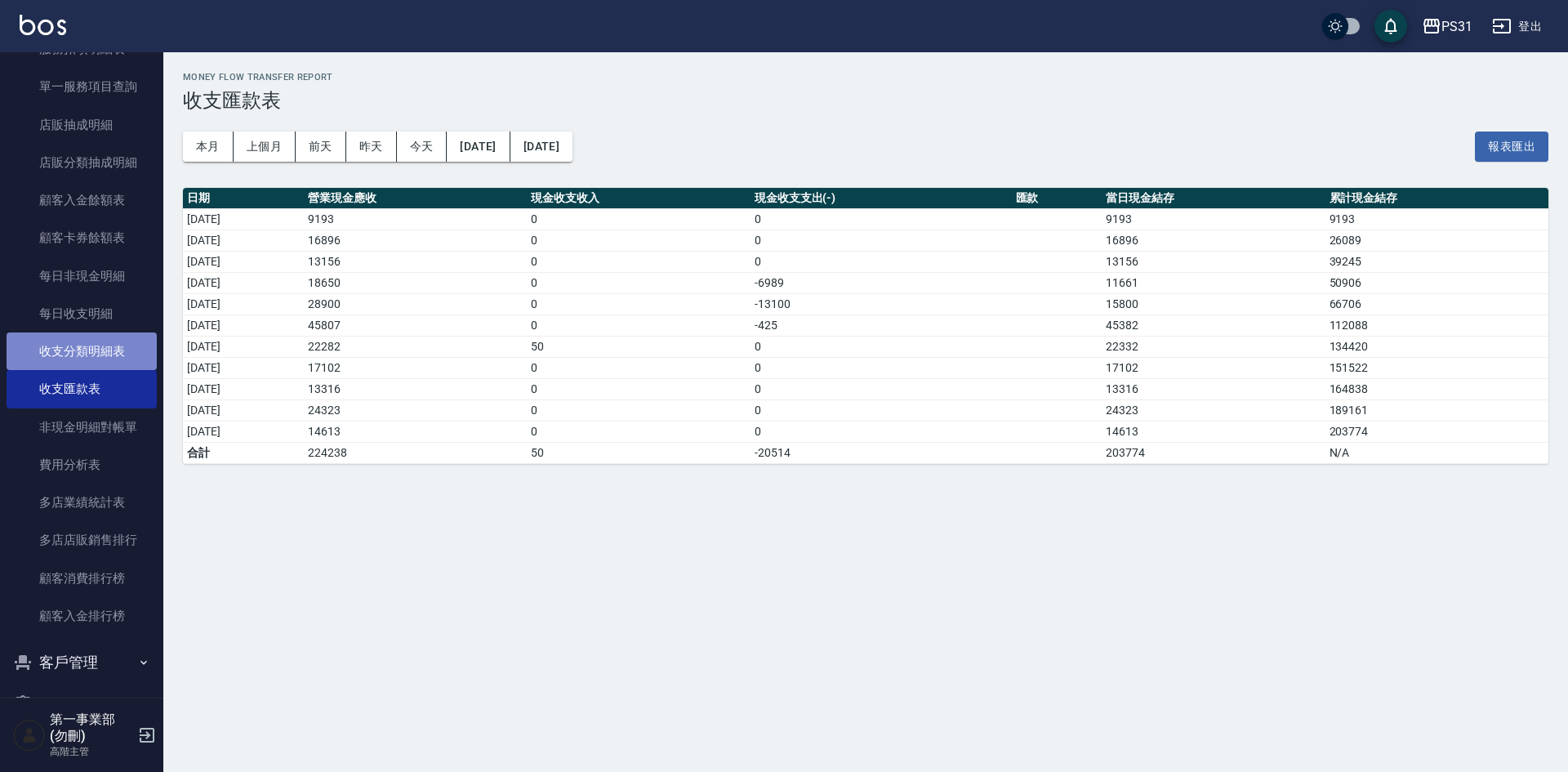
click at [83, 353] on link "收支分類明細表" at bounding box center [82, 351] width 150 height 38
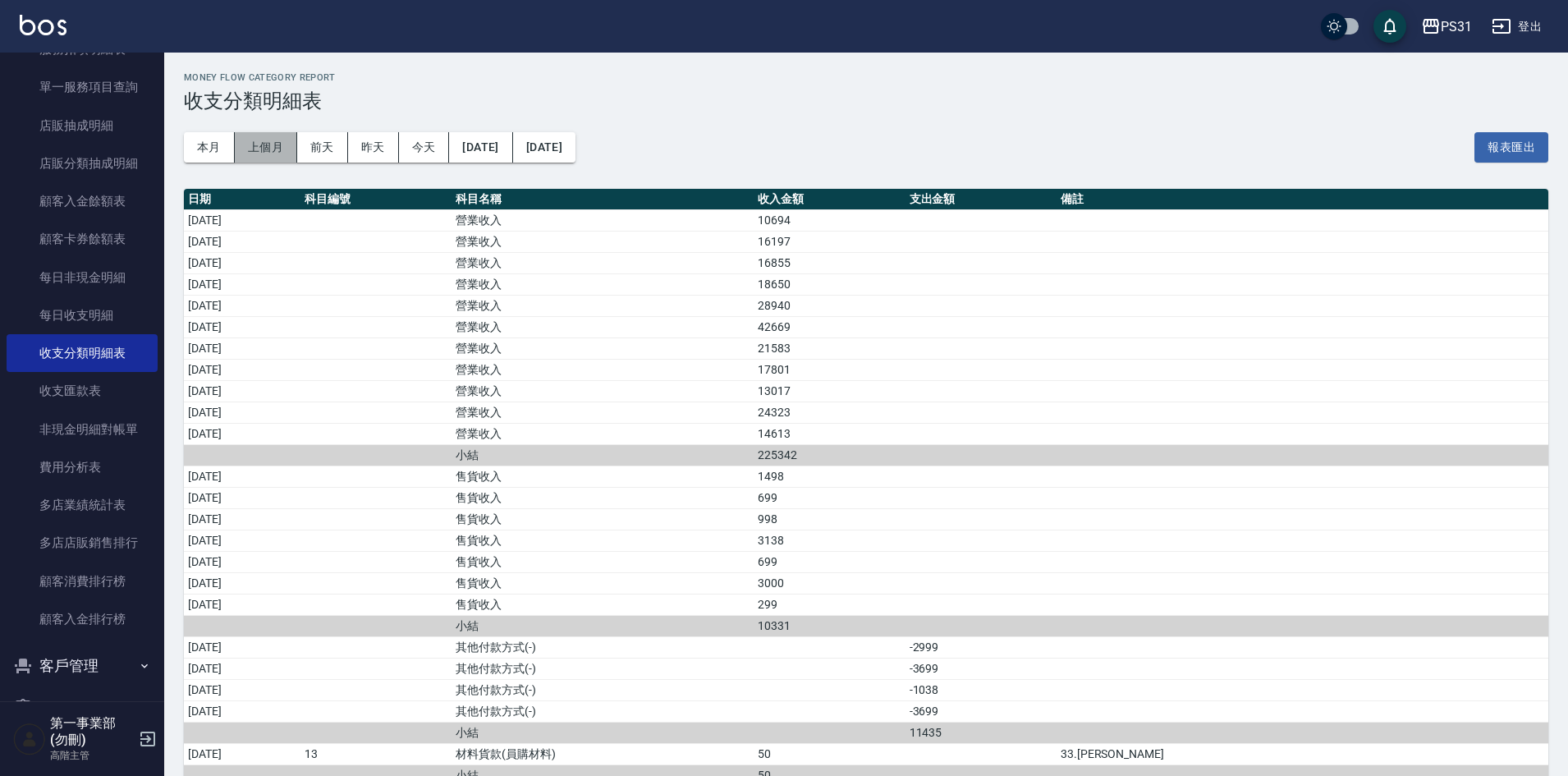
click at [261, 151] on button "上個月" at bounding box center [266, 147] width 62 height 30
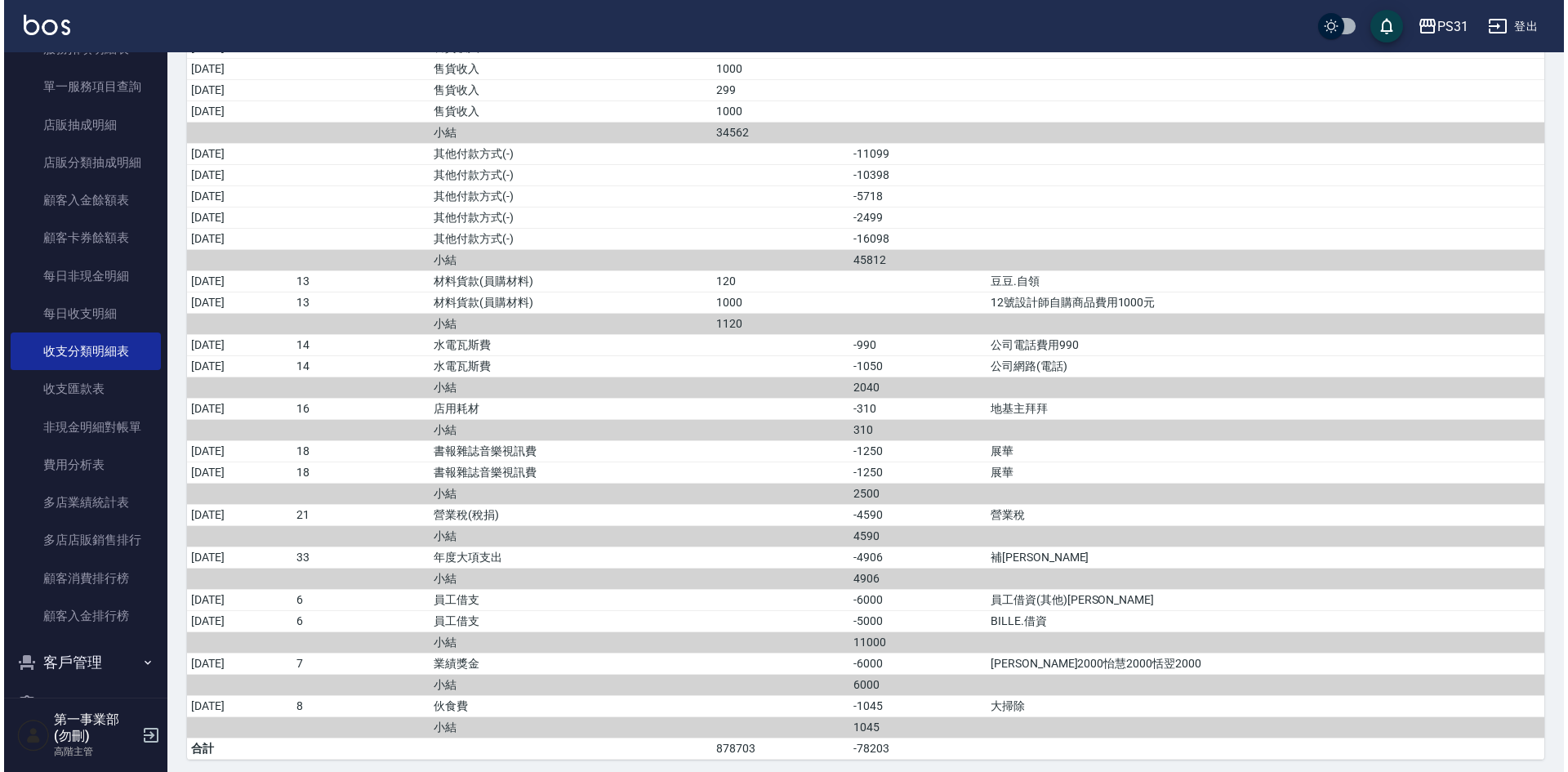
scroll to position [1198, 0]
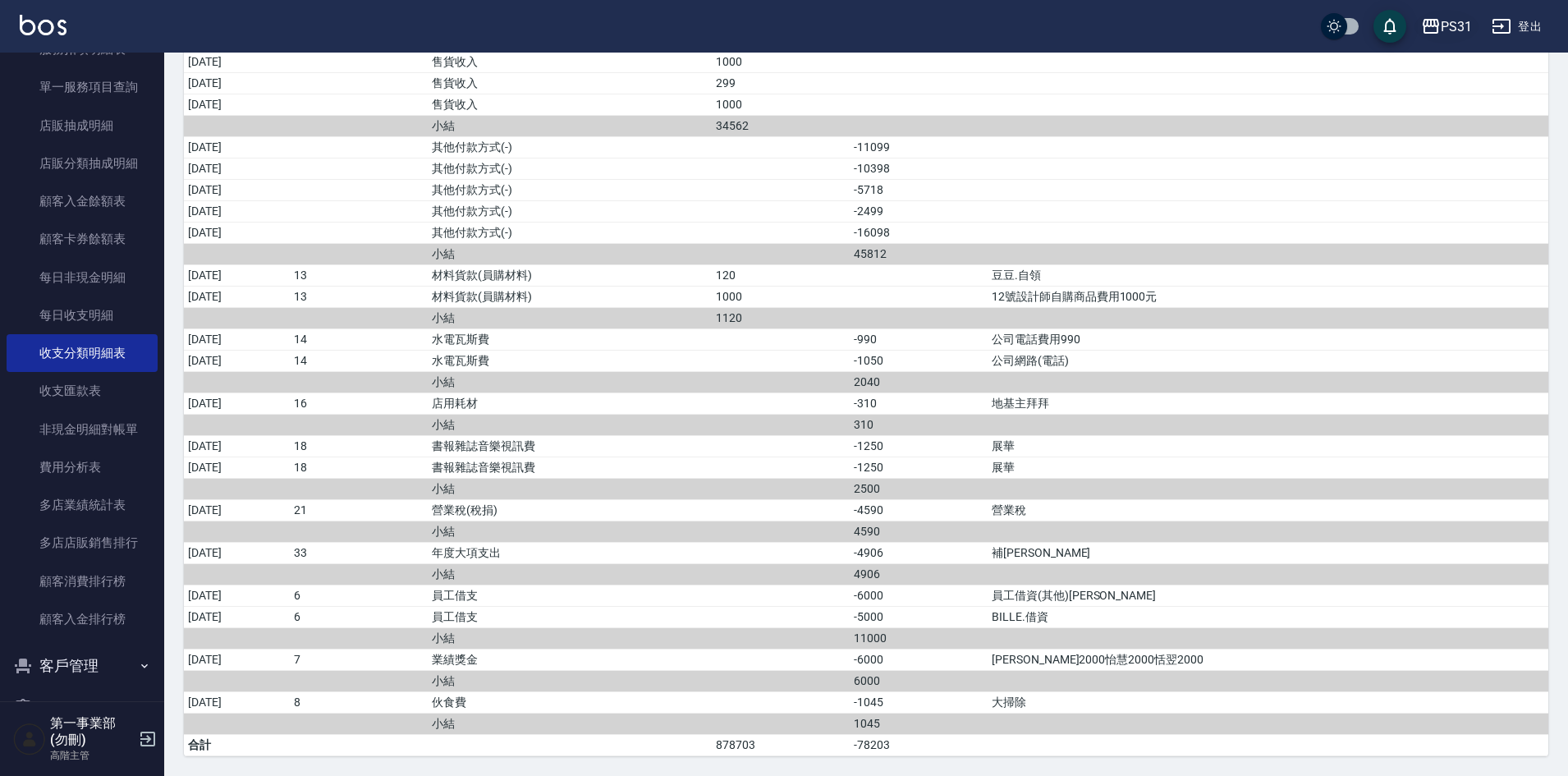
click at [1452, 34] on div "PS31" at bounding box center [1456, 26] width 31 height 21
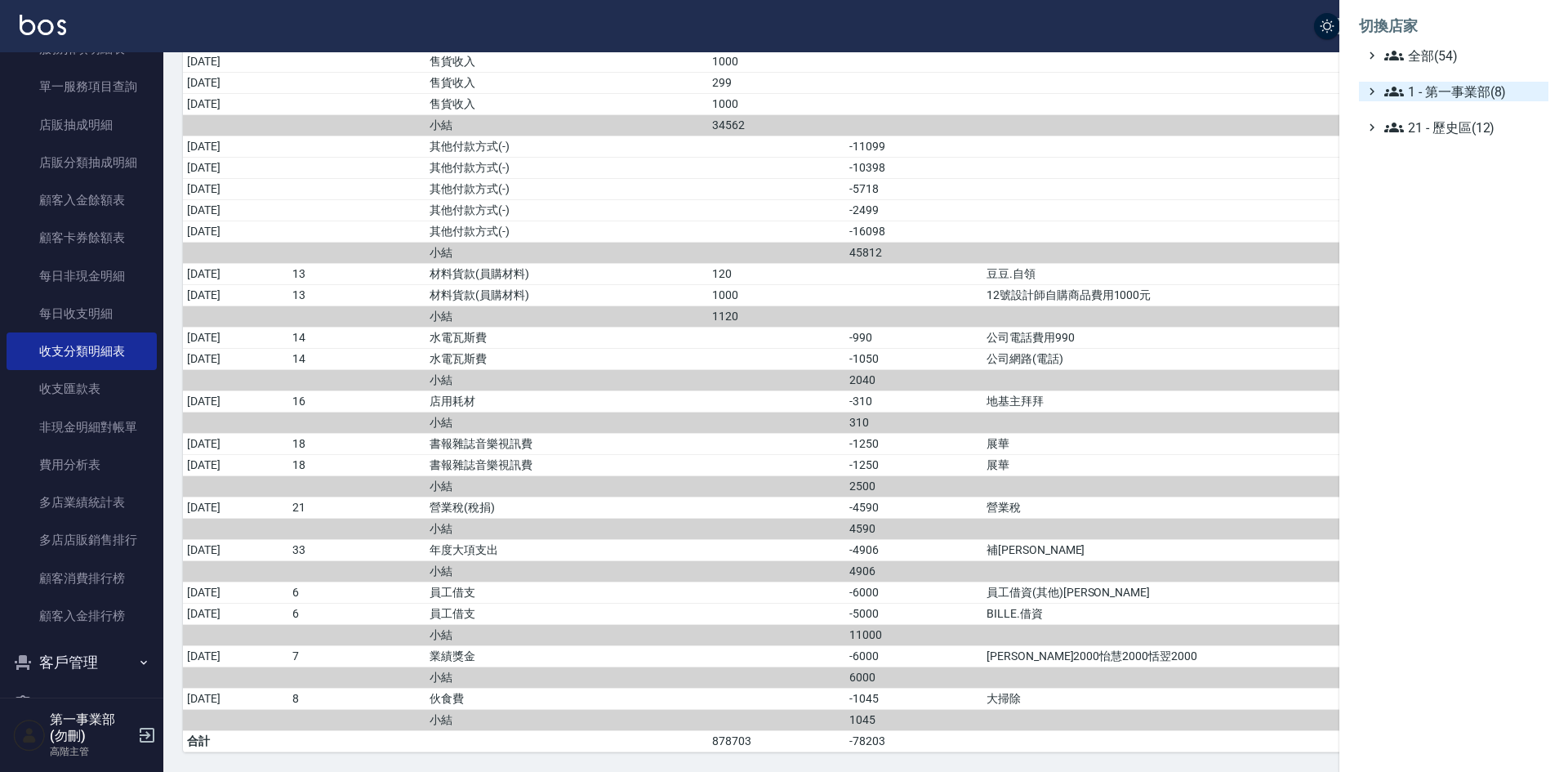
click at [1457, 87] on span "1 - 第一事業部(8)" at bounding box center [1463, 91] width 158 height 20
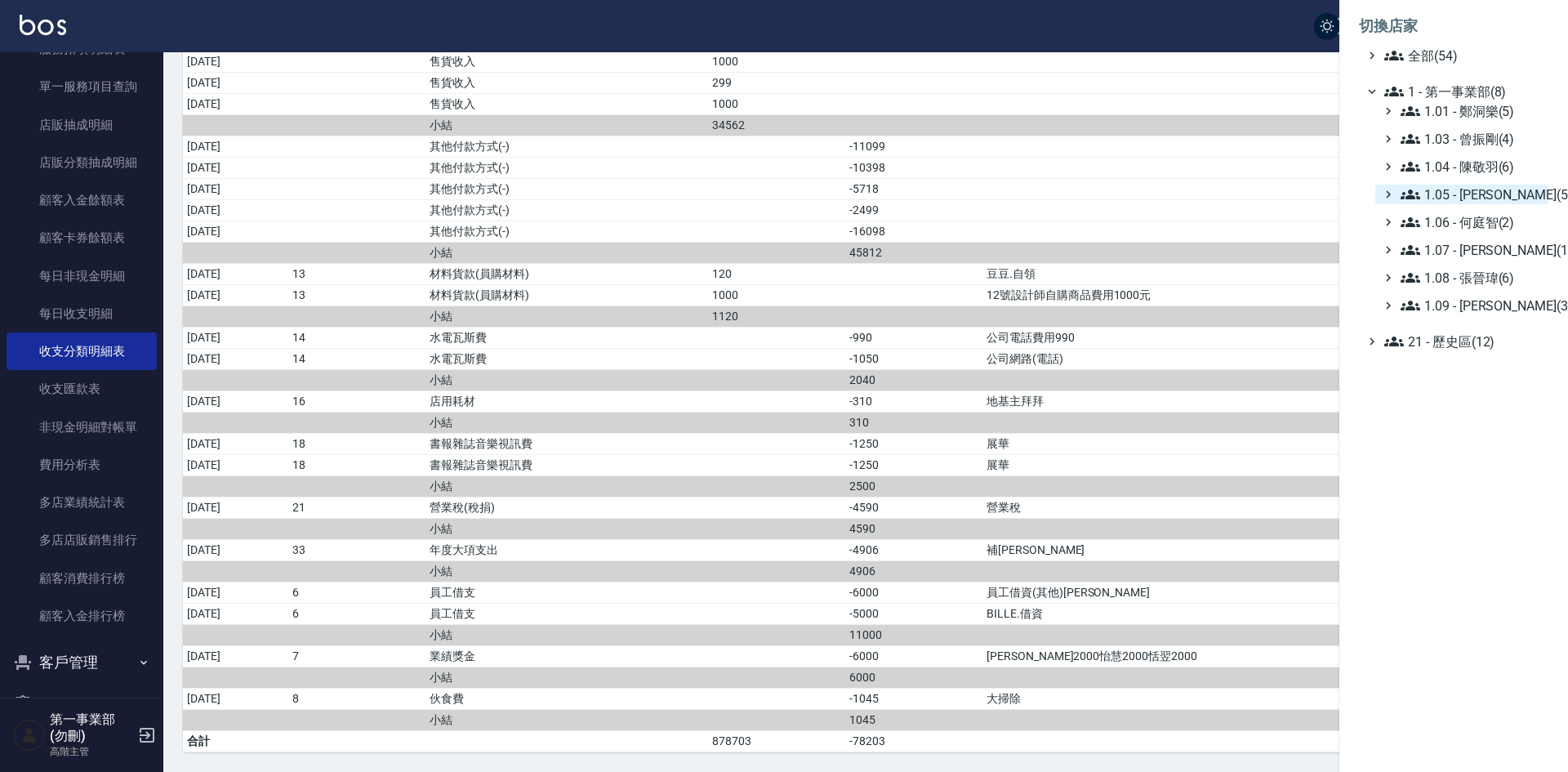
click at [1480, 193] on span "1.05 - 廖厚迪(5)" at bounding box center [1471, 194] width 141 height 20
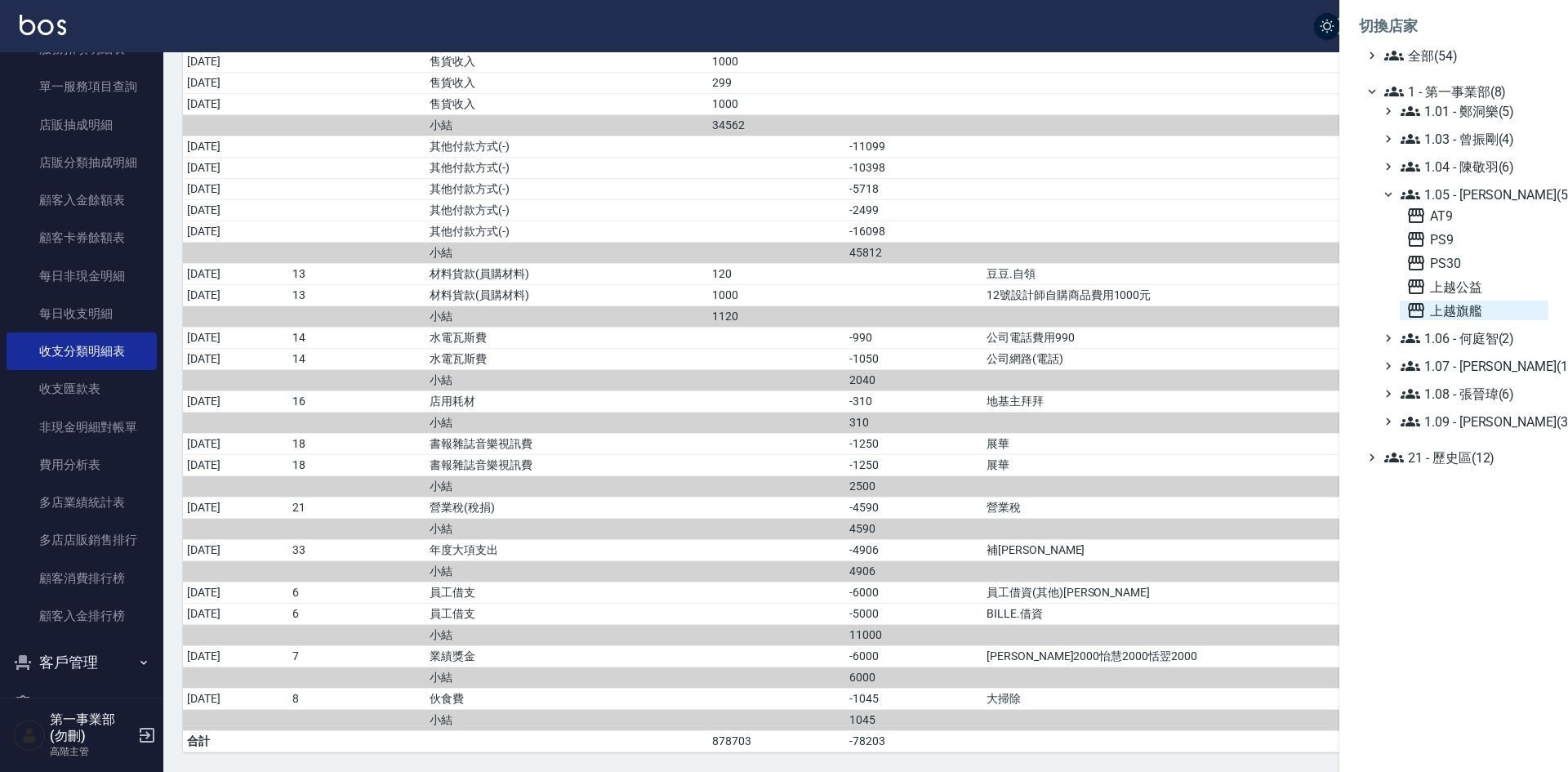
click at [1467, 304] on span "上越旗艦" at bounding box center [1474, 310] width 136 height 20
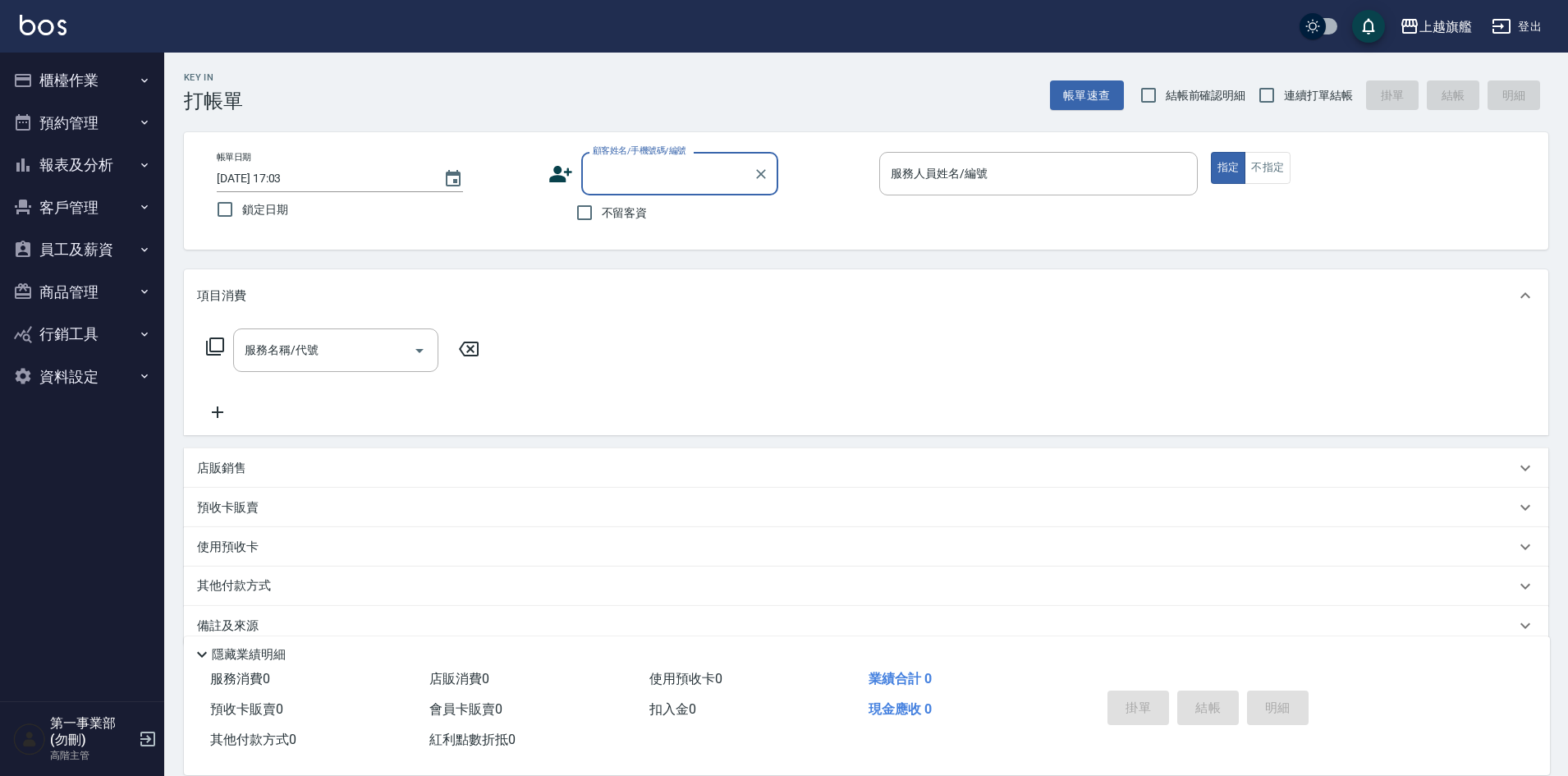
click at [80, 154] on button "報表及分析" at bounding box center [82, 165] width 151 height 43
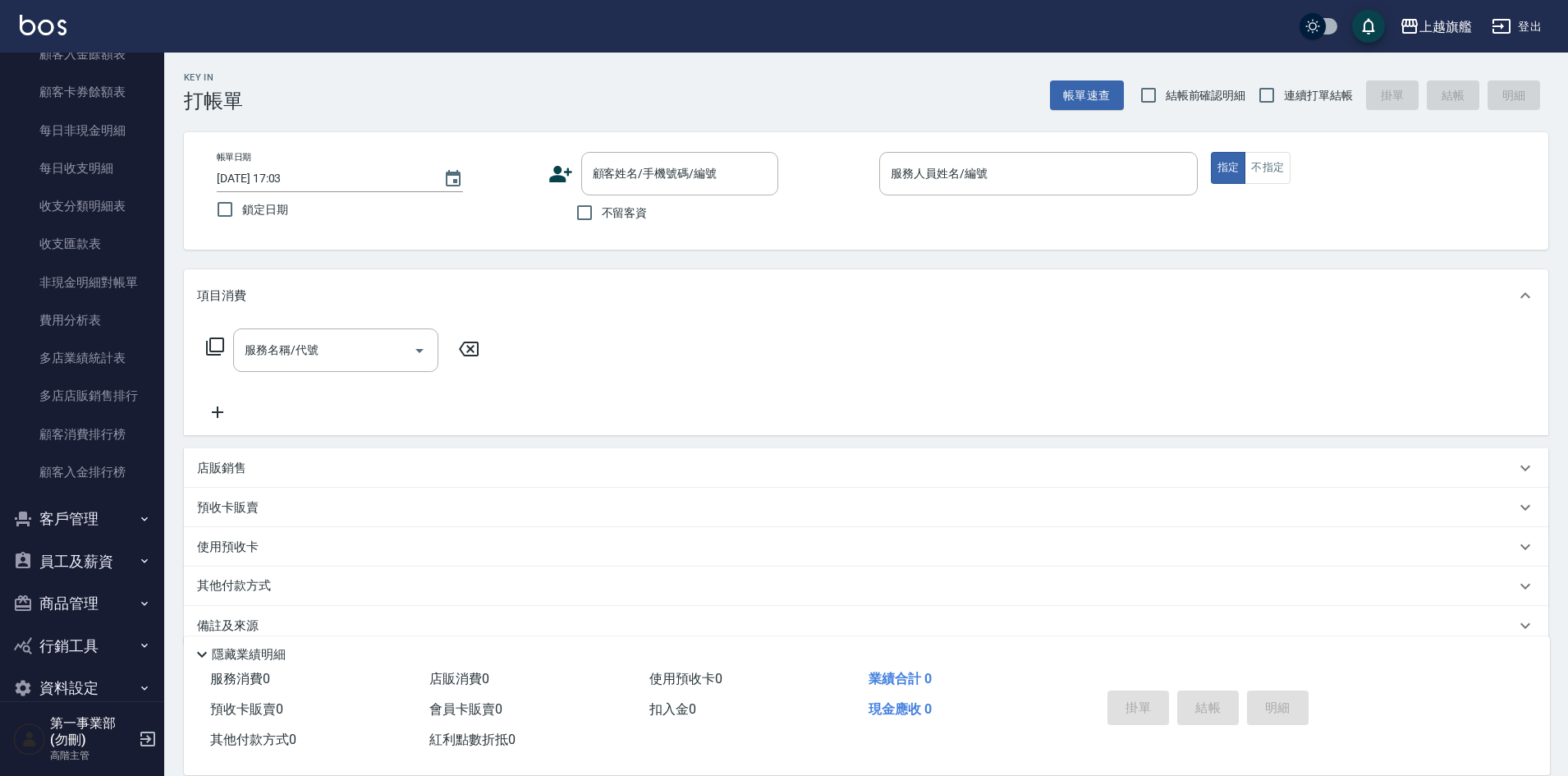
scroll to position [1324, 0]
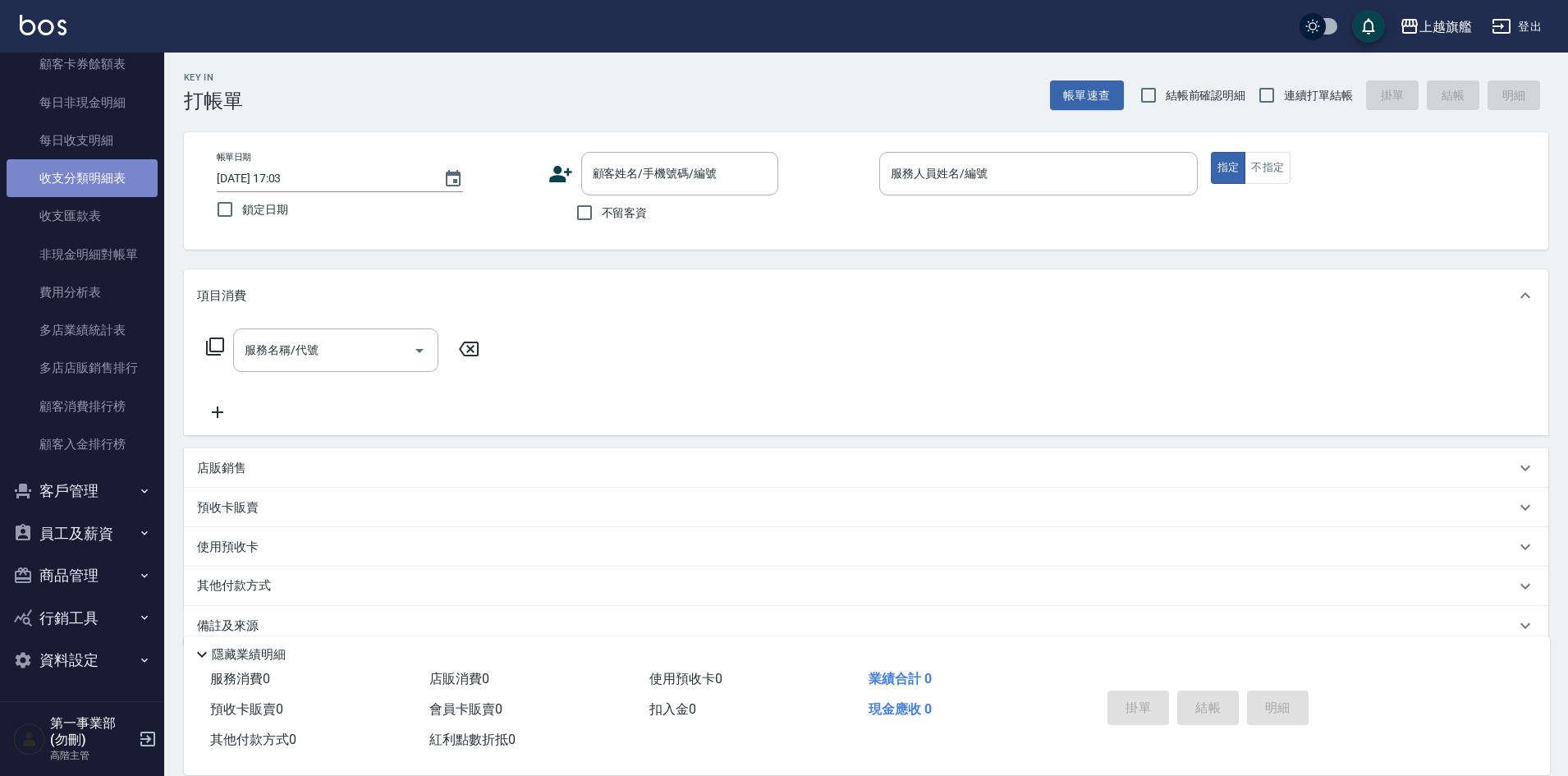
click at [113, 163] on link "收支分類明細表" at bounding box center [82, 178] width 151 height 38
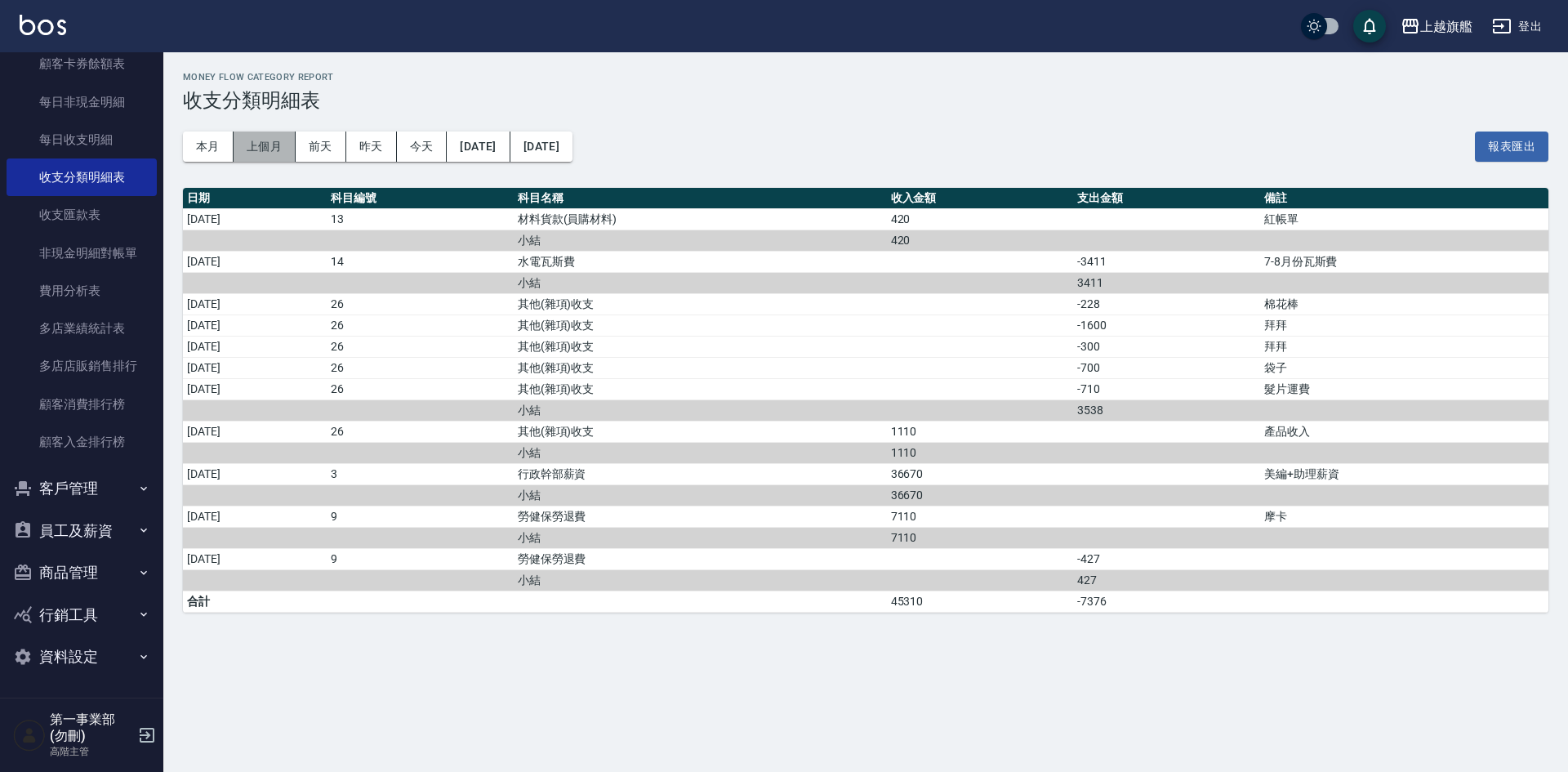
click at [265, 150] on button "上個月" at bounding box center [265, 146] width 62 height 30
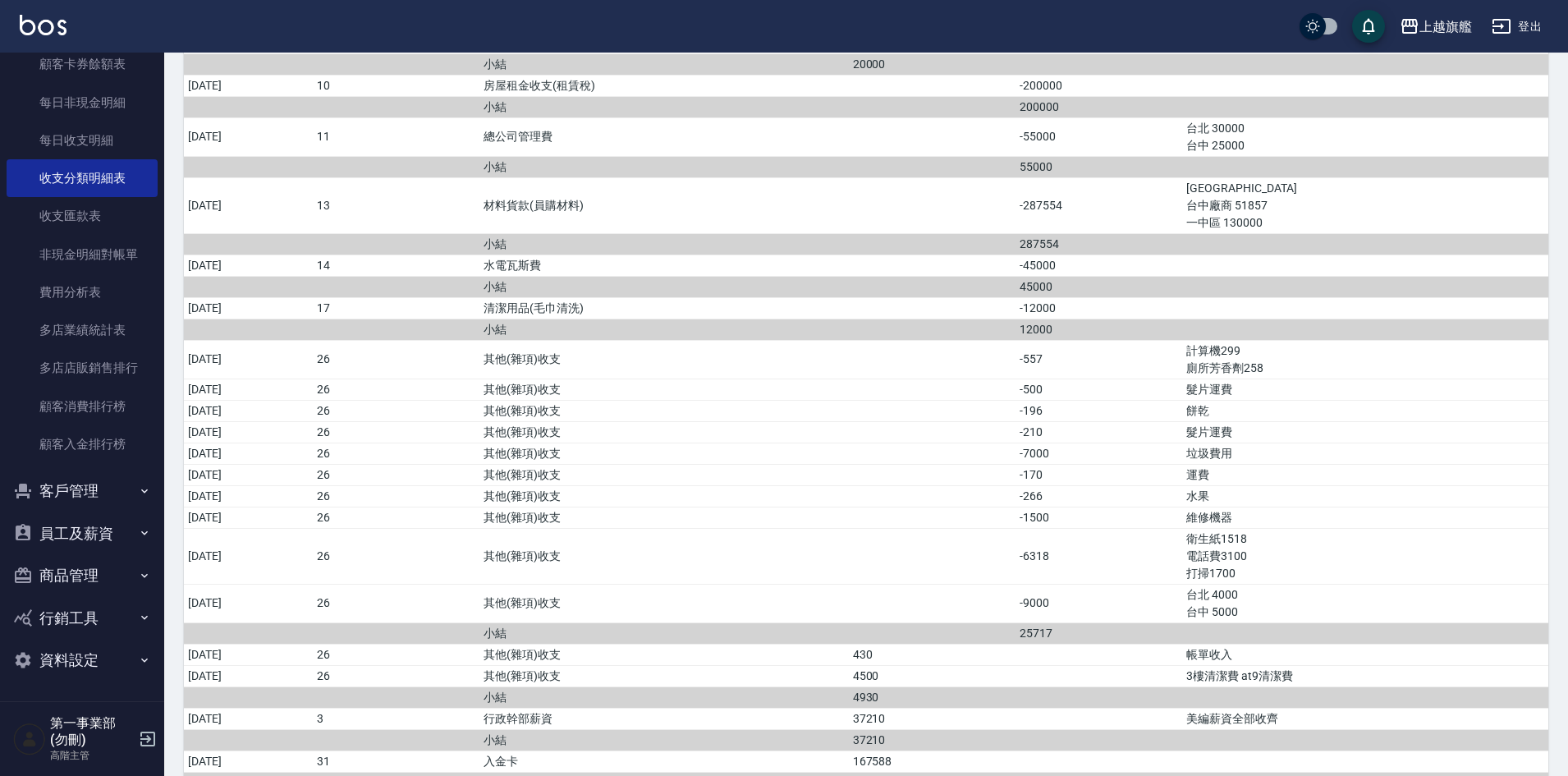
scroll to position [1313, 0]
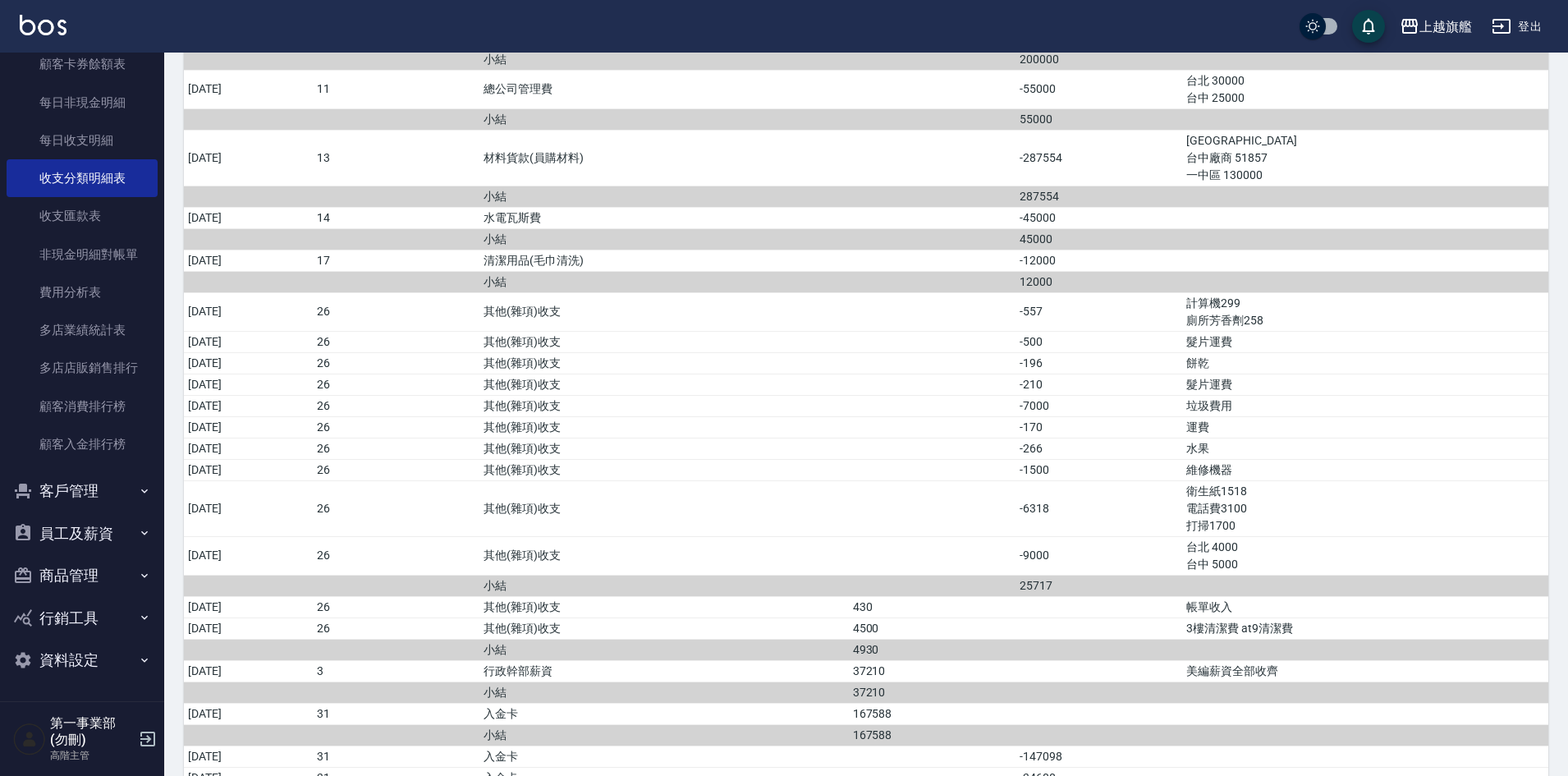
click at [1243, 536] on td "衛生紙1518 電話費3100 打掃1700" at bounding box center [1365, 508] width 366 height 56
click at [1412, 618] on td "帳單收入" at bounding box center [1365, 607] width 366 height 21
click at [843, 459] on td "其他(雜項)收支" at bounding box center [664, 448] width 370 height 21
click at [1313, 459] on td "水果" at bounding box center [1365, 448] width 366 height 21
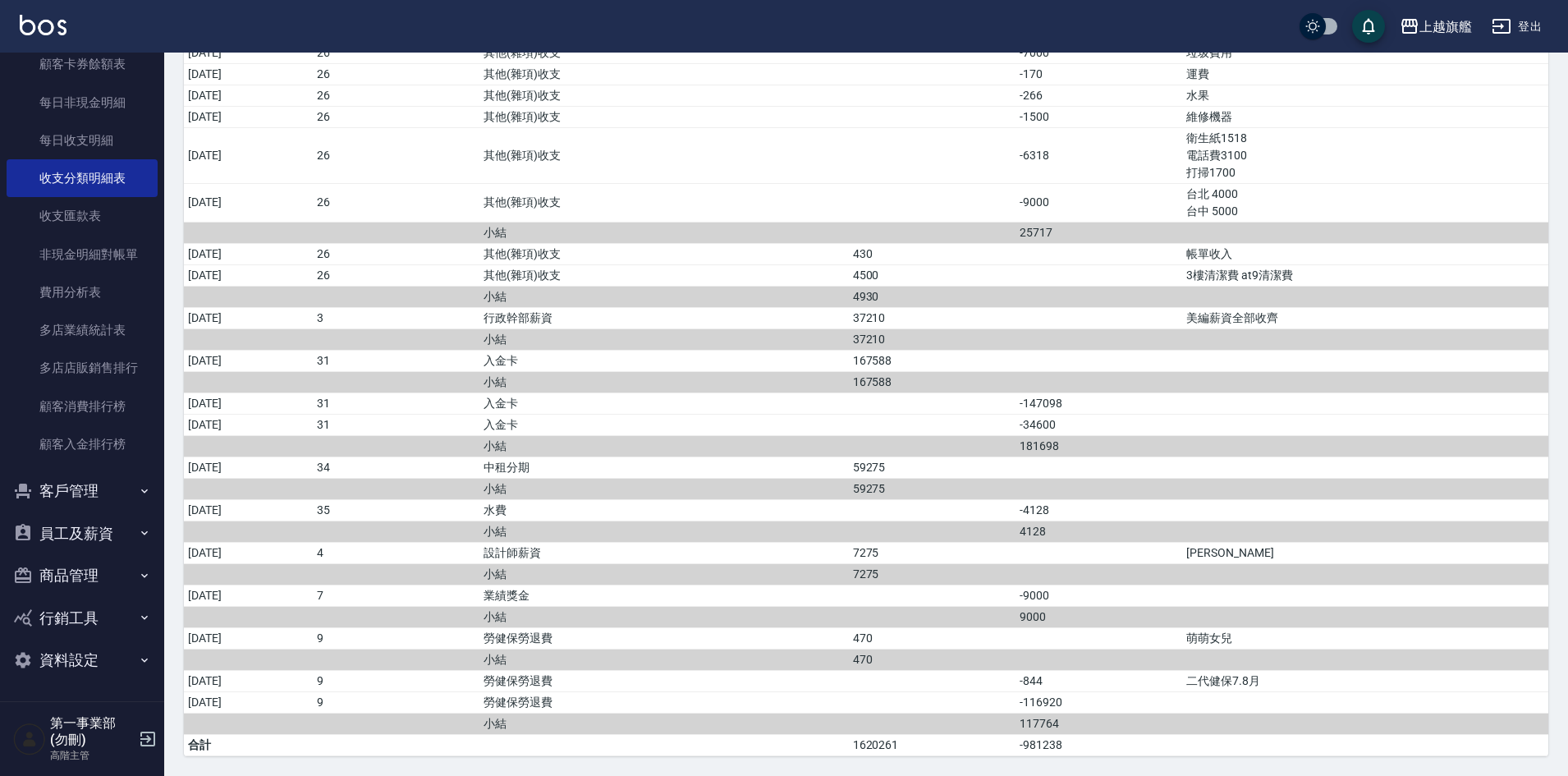
scroll to position [1683, 0]
click at [770, 225] on td "小結" at bounding box center [664, 232] width 370 height 21
click at [1422, 22] on div "上越旗艦" at bounding box center [1446, 26] width 53 height 21
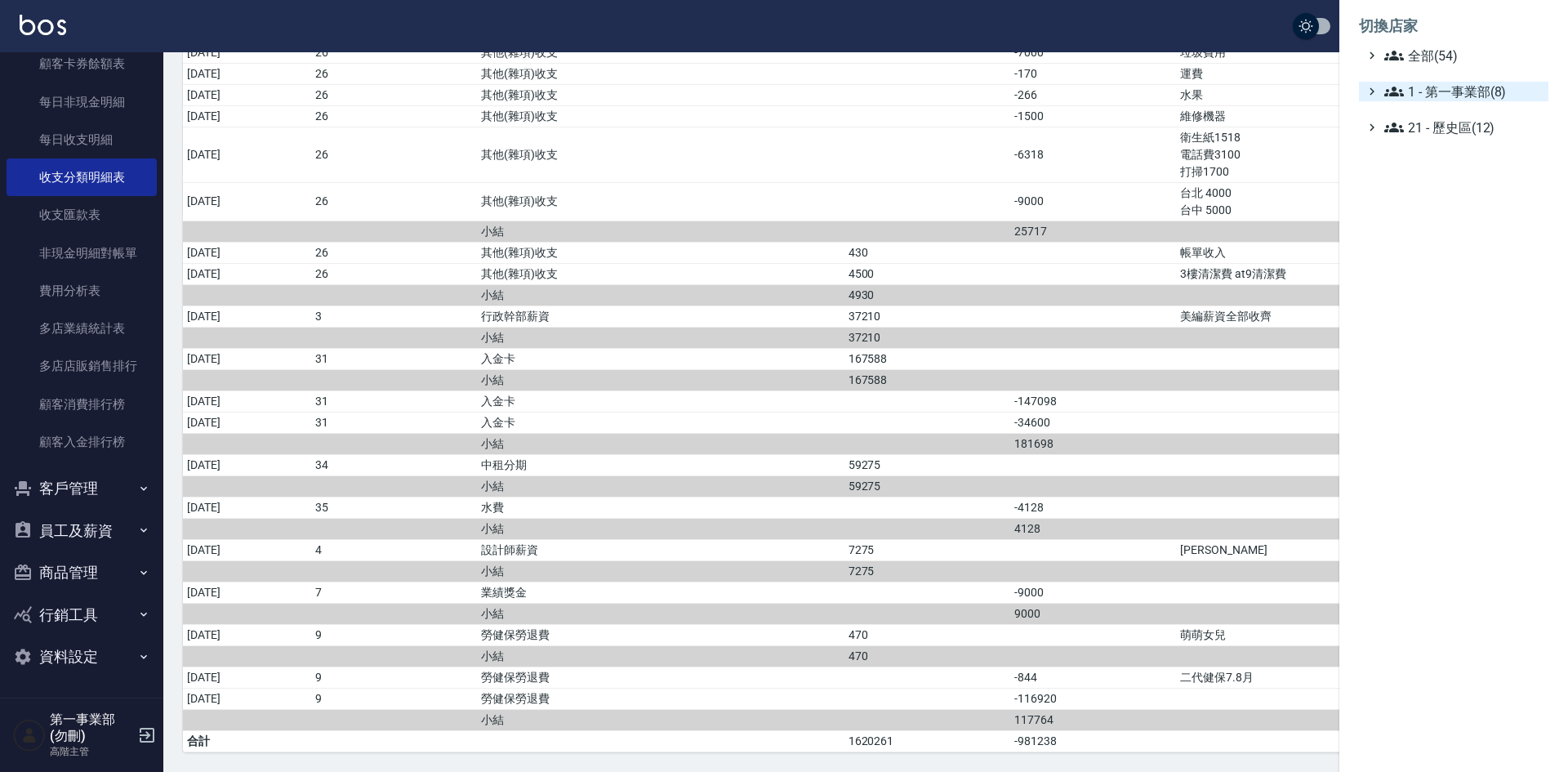
click at [1447, 89] on span "1 - 第一事業部(8)" at bounding box center [1463, 91] width 158 height 20
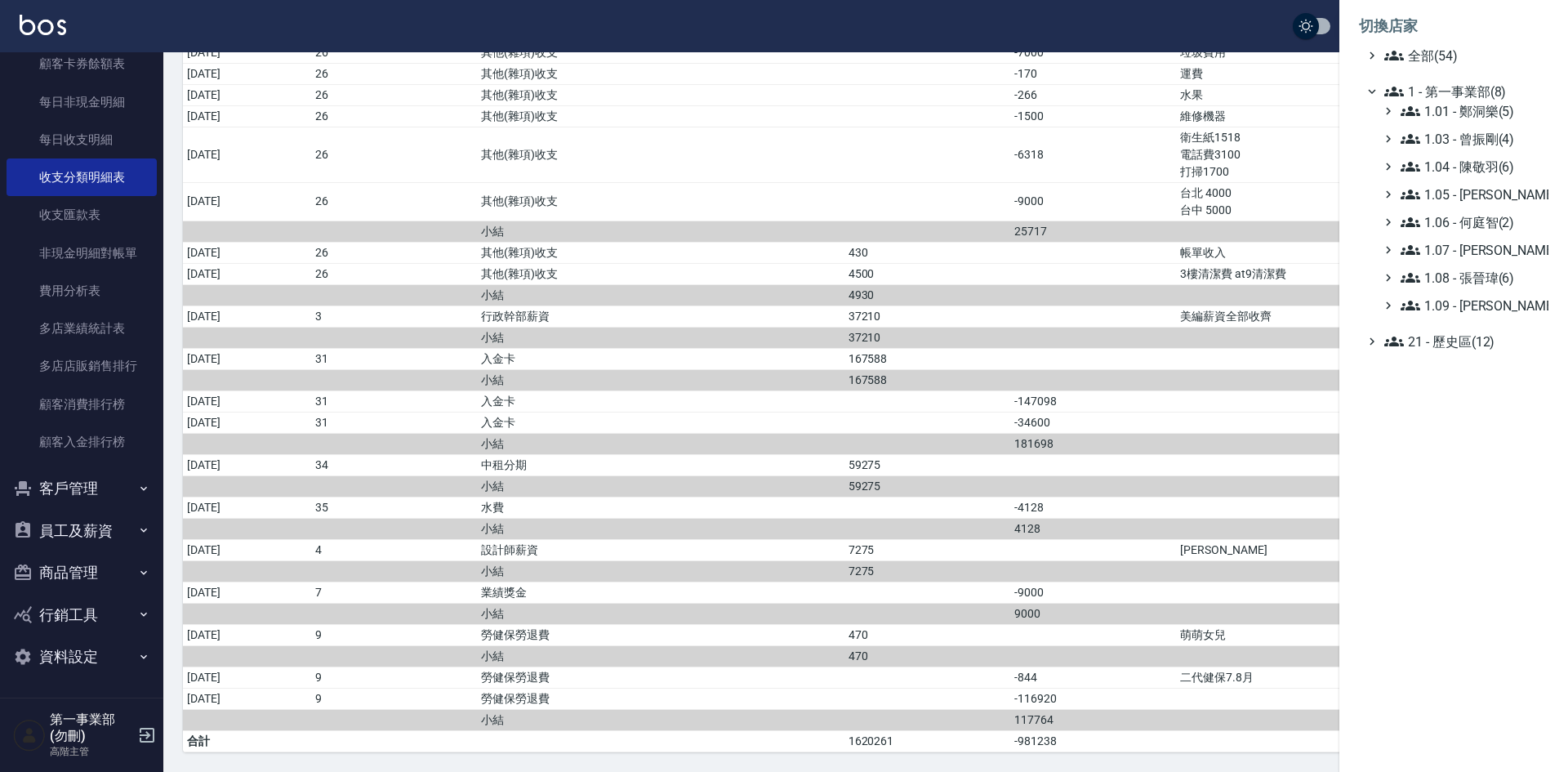
click at [1477, 104] on span "1.01 - 鄭洞樂(5)" at bounding box center [1471, 111] width 141 height 20
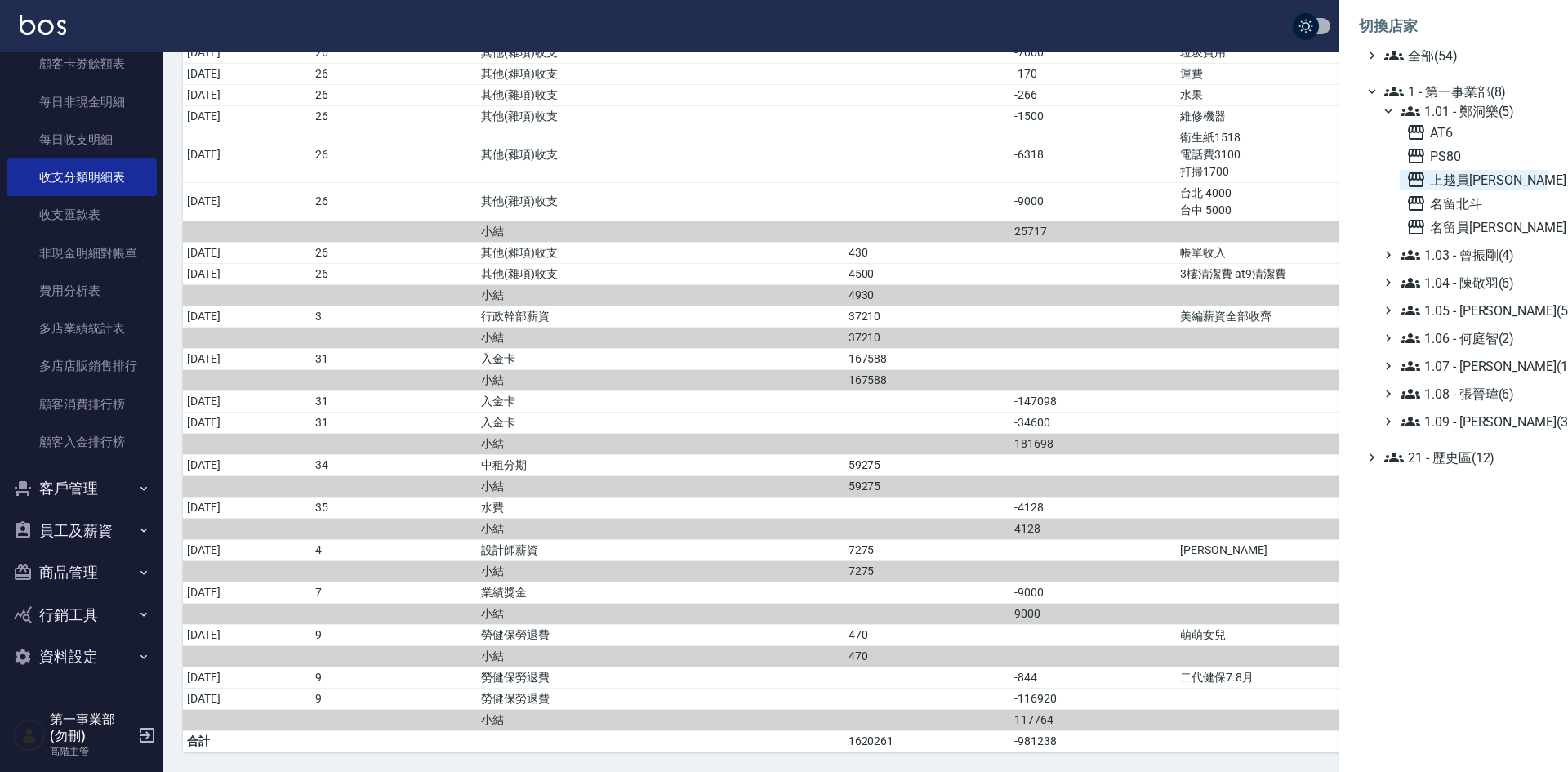
click at [1470, 180] on span "上越員[PERSON_NAME]" at bounding box center [1474, 180] width 136 height 20
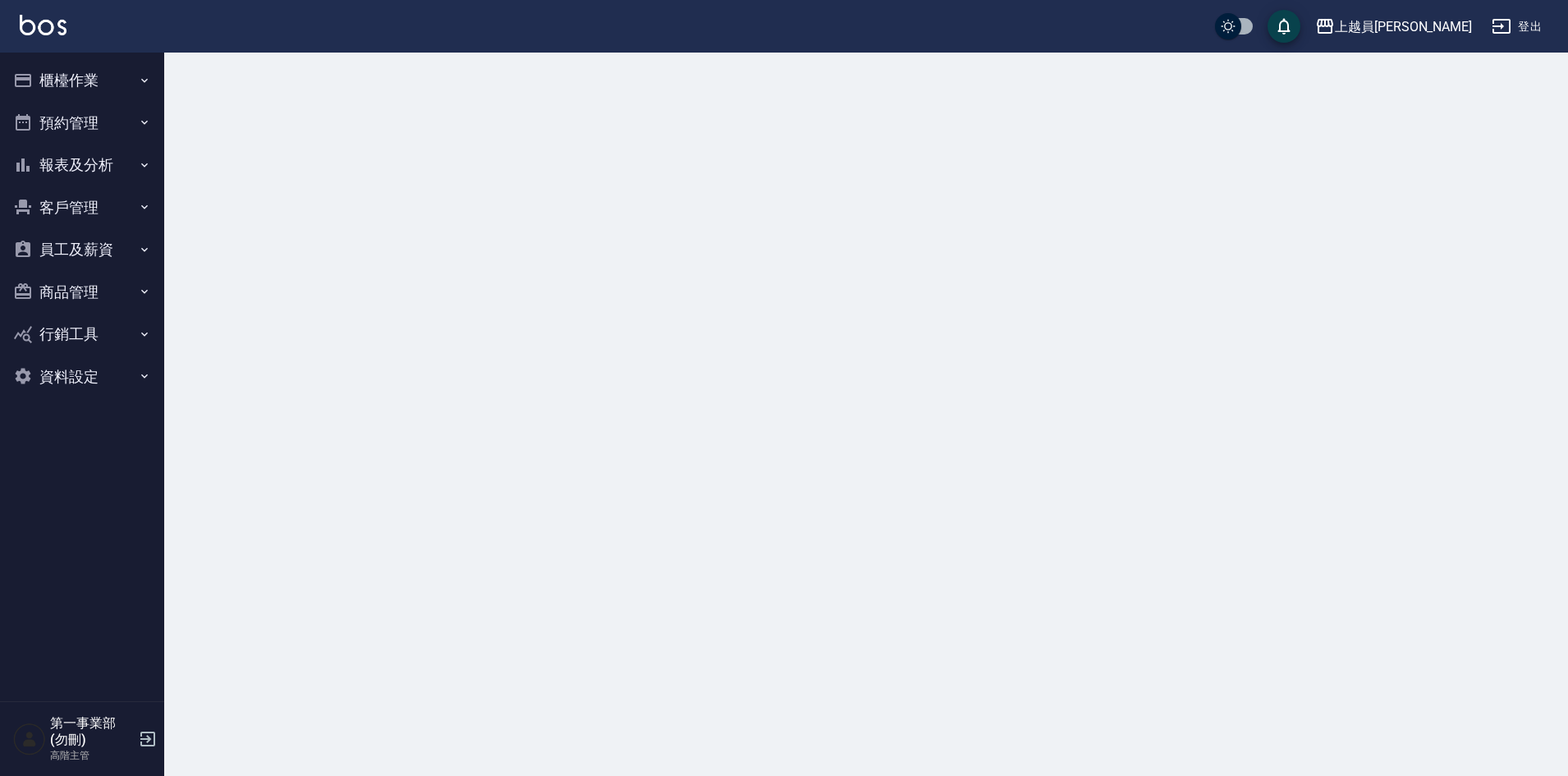
click at [85, 165] on button "報表及分析" at bounding box center [82, 165] width 151 height 43
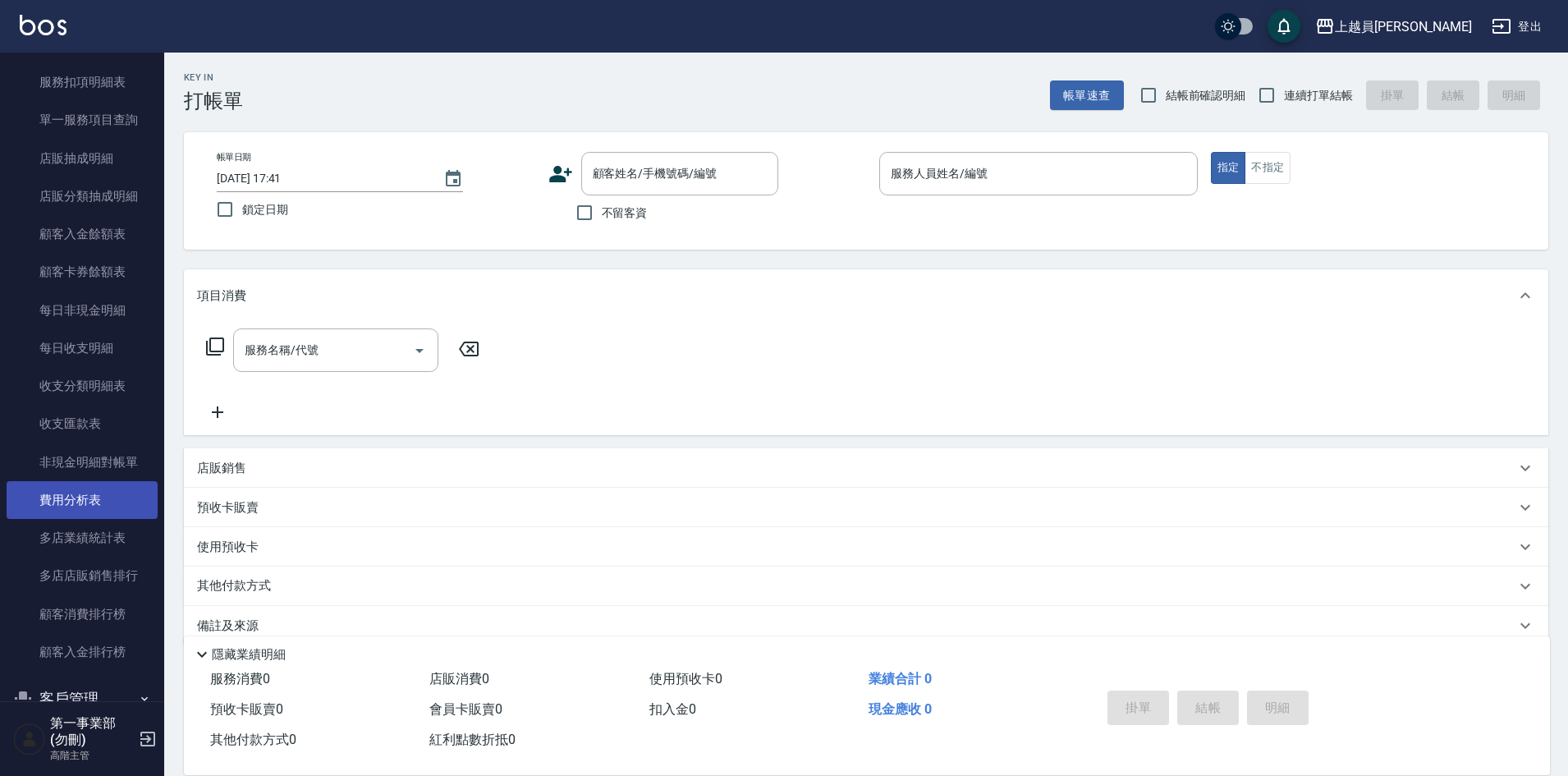
scroll to position [1077, 0]
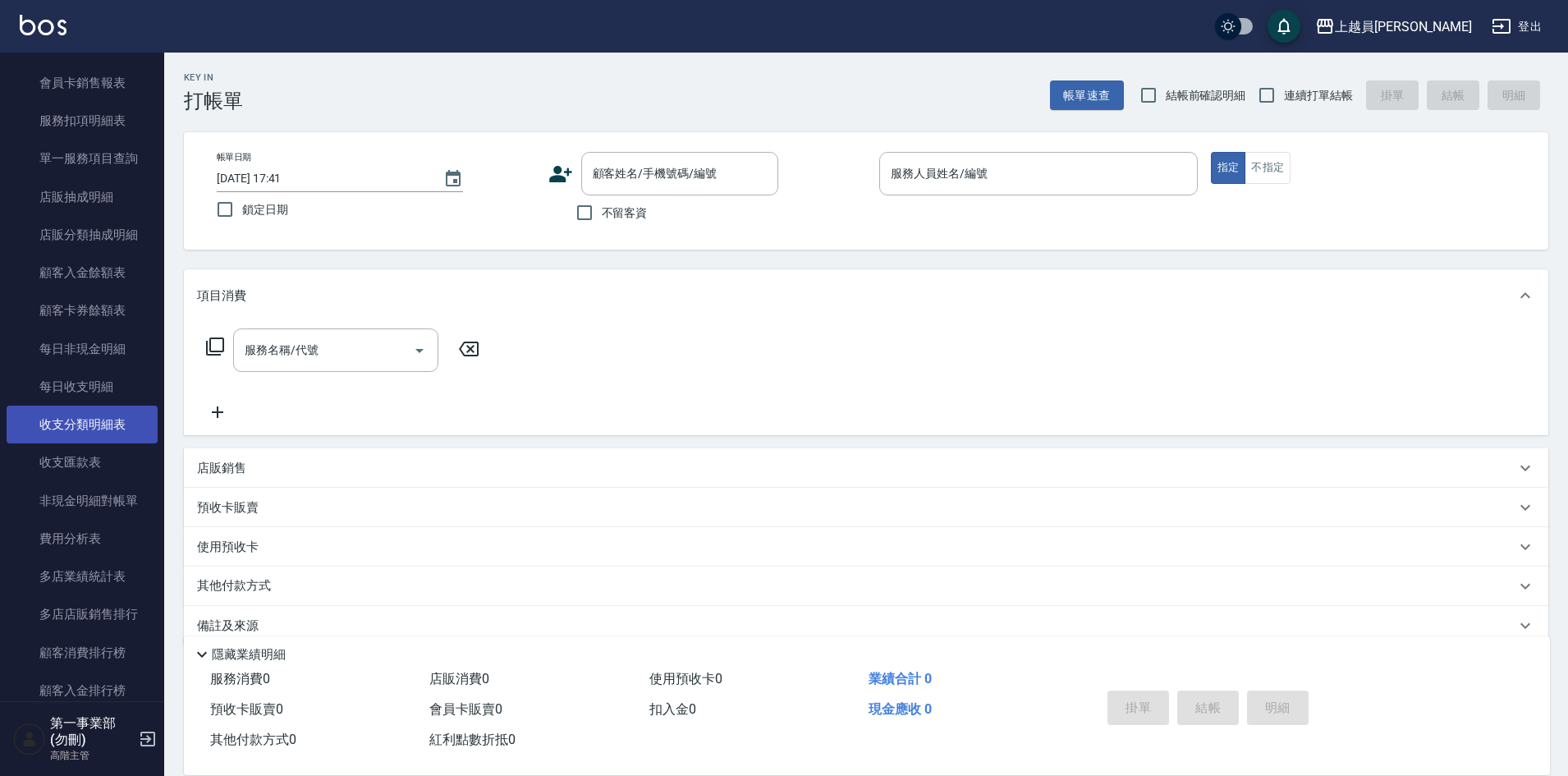
click at [116, 429] on link "收支分類明細表" at bounding box center [82, 425] width 151 height 38
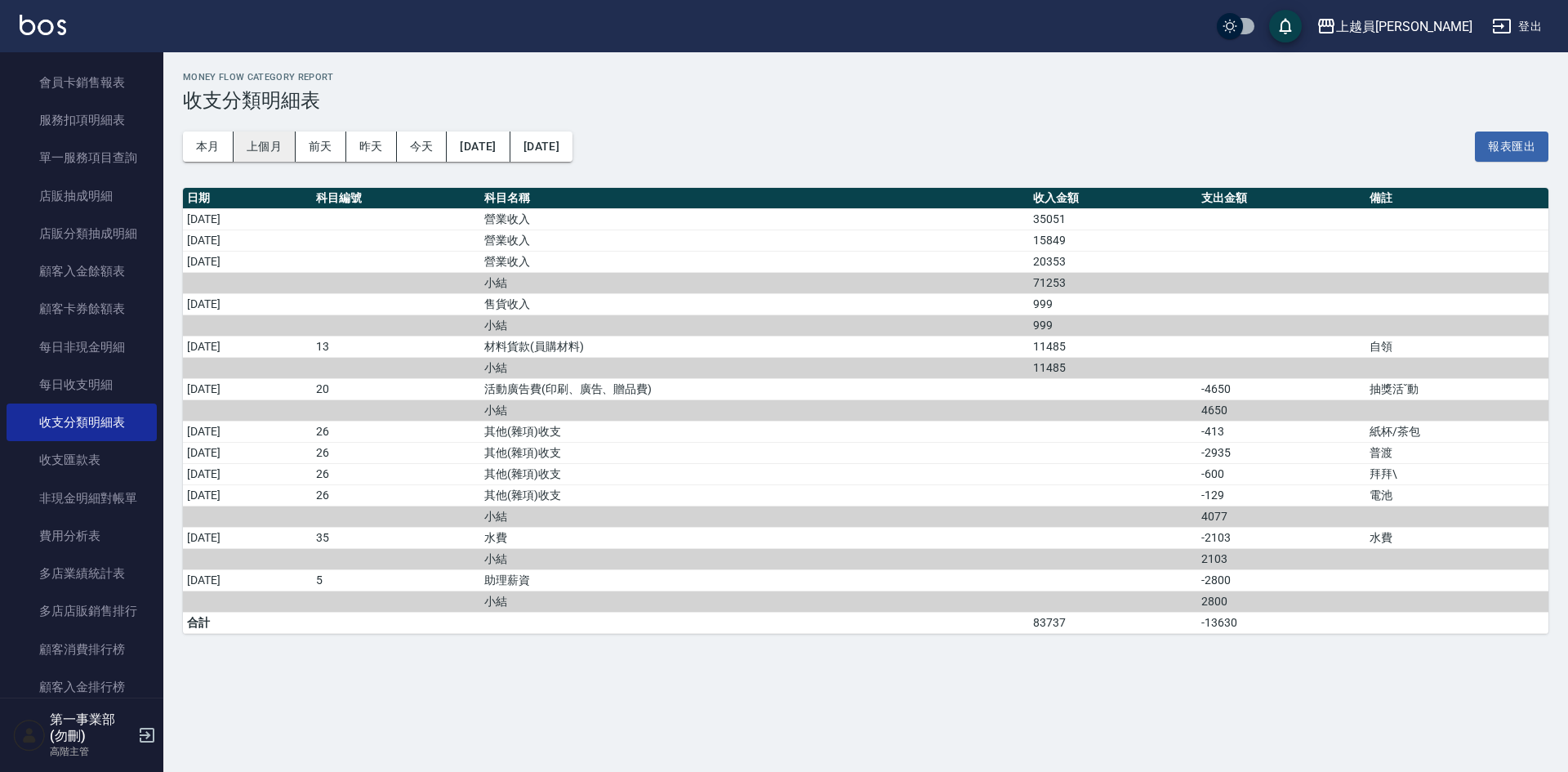
click at [269, 142] on button "上個月" at bounding box center [265, 146] width 62 height 30
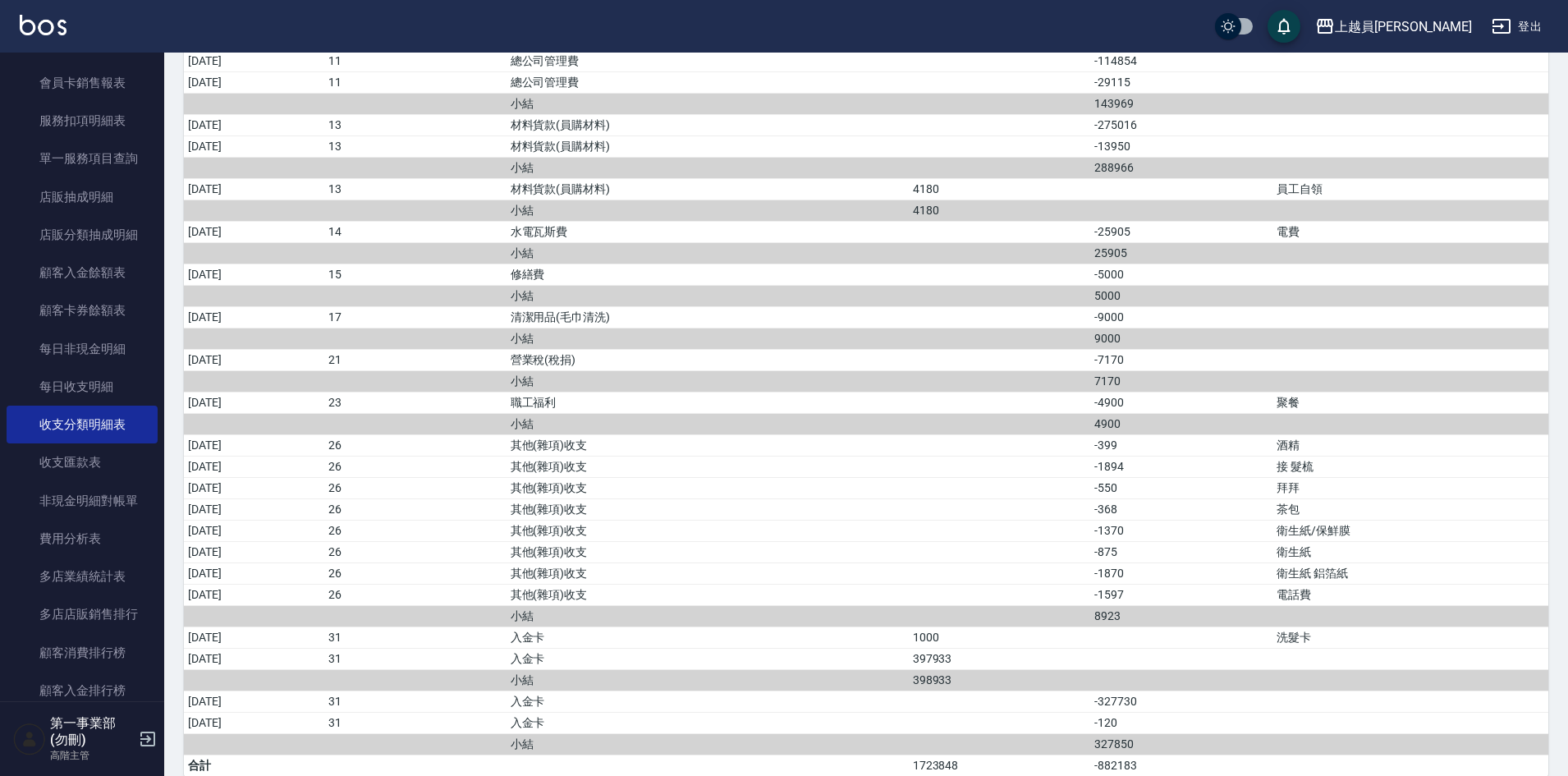
scroll to position [1545, 0]
